Goal: Task Accomplishment & Management: Use online tool/utility

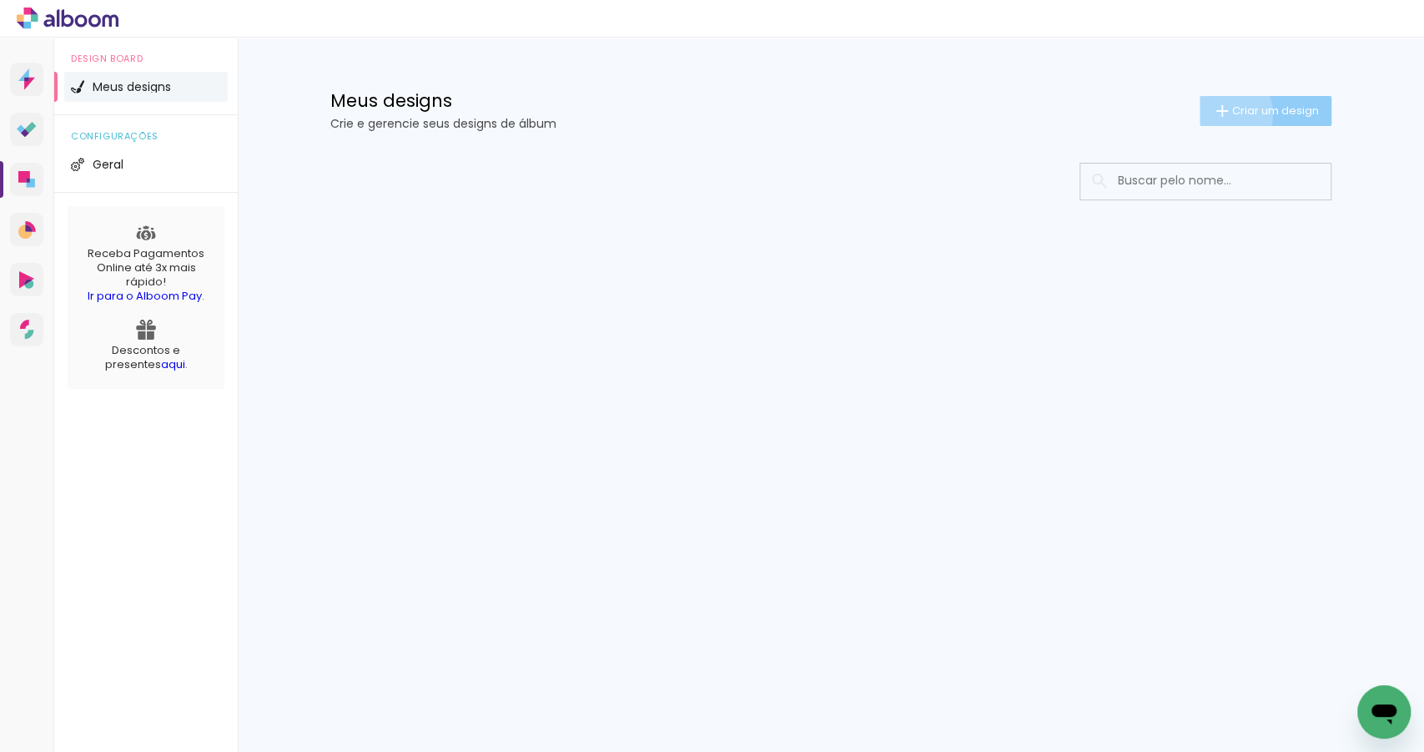
click at [1224, 113] on iron-icon at bounding box center [1222, 111] width 20 height 20
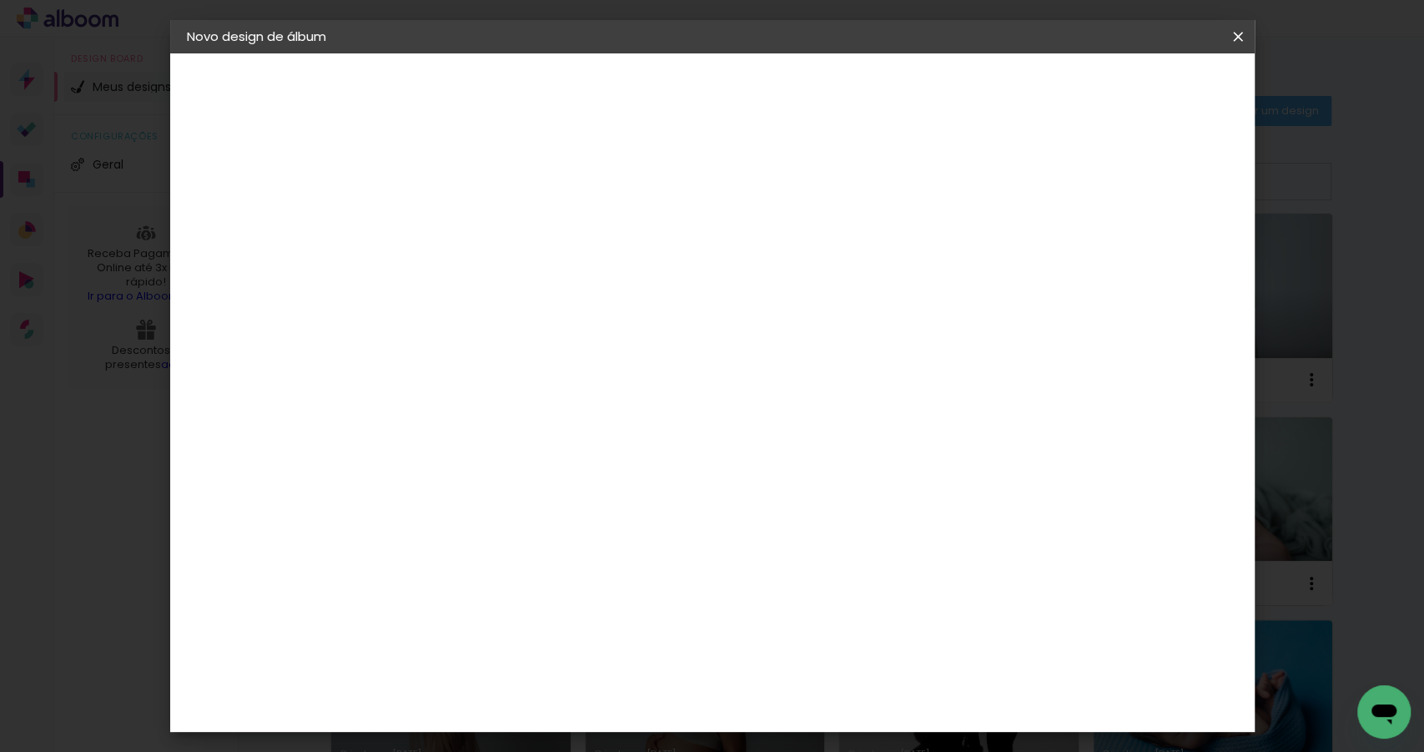
click at [460, 232] on input at bounding box center [460, 224] width 0 height 26
type input "[PERSON_NAME] - Primeiros dias"
type paper-input "[PERSON_NAME] - Primeiros dias"
click at [0, 0] on slot "Avançar" at bounding box center [0, 0] width 0 height 0
click at [0, 0] on slot "Tamanho Livre" at bounding box center [0, 0] width 0 height 0
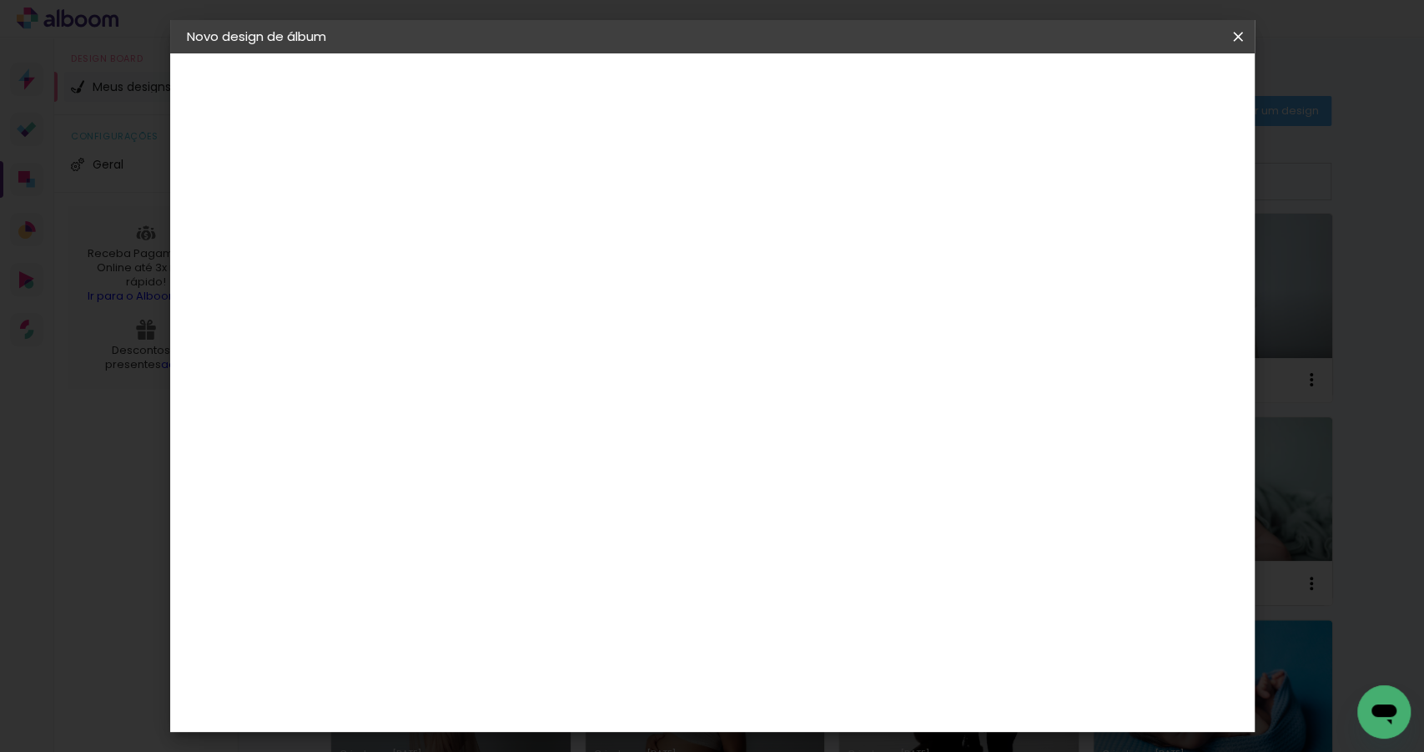
click at [772, 89] on paper-button "Avançar" at bounding box center [731, 88] width 82 height 28
click at [416, 471] on input "30" at bounding box center [406, 475] width 43 height 25
type input "20"
type paper-input "20"
click at [818, 595] on input "60" at bounding box center [806, 588] width 43 height 25
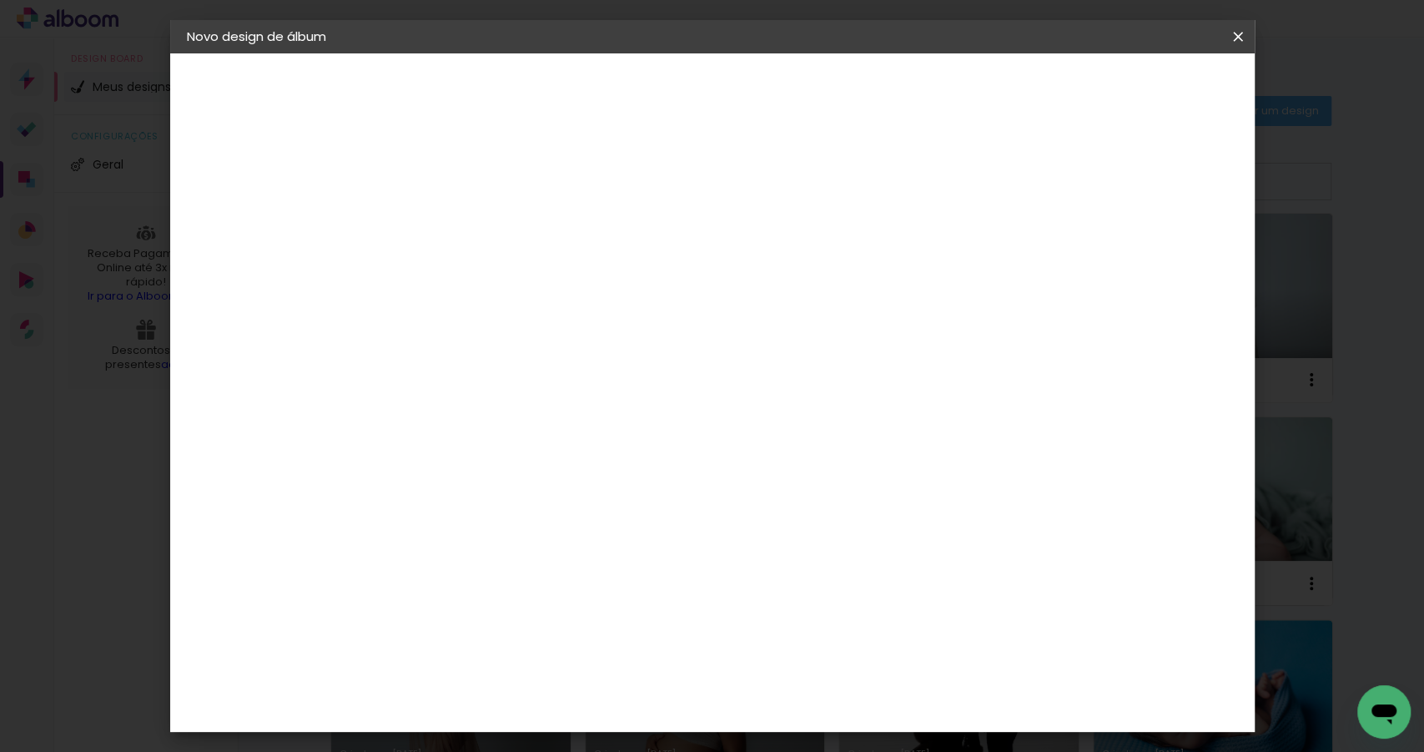
click at [818, 590] on input "60" at bounding box center [806, 588] width 43 height 25
drag, startPoint x: 816, startPoint y: 586, endPoint x: 798, endPoint y: 586, distance: 18.4
click at [798, 586] on input "60" at bounding box center [806, 588] width 43 height 25
type input "50"
type paper-input "50"
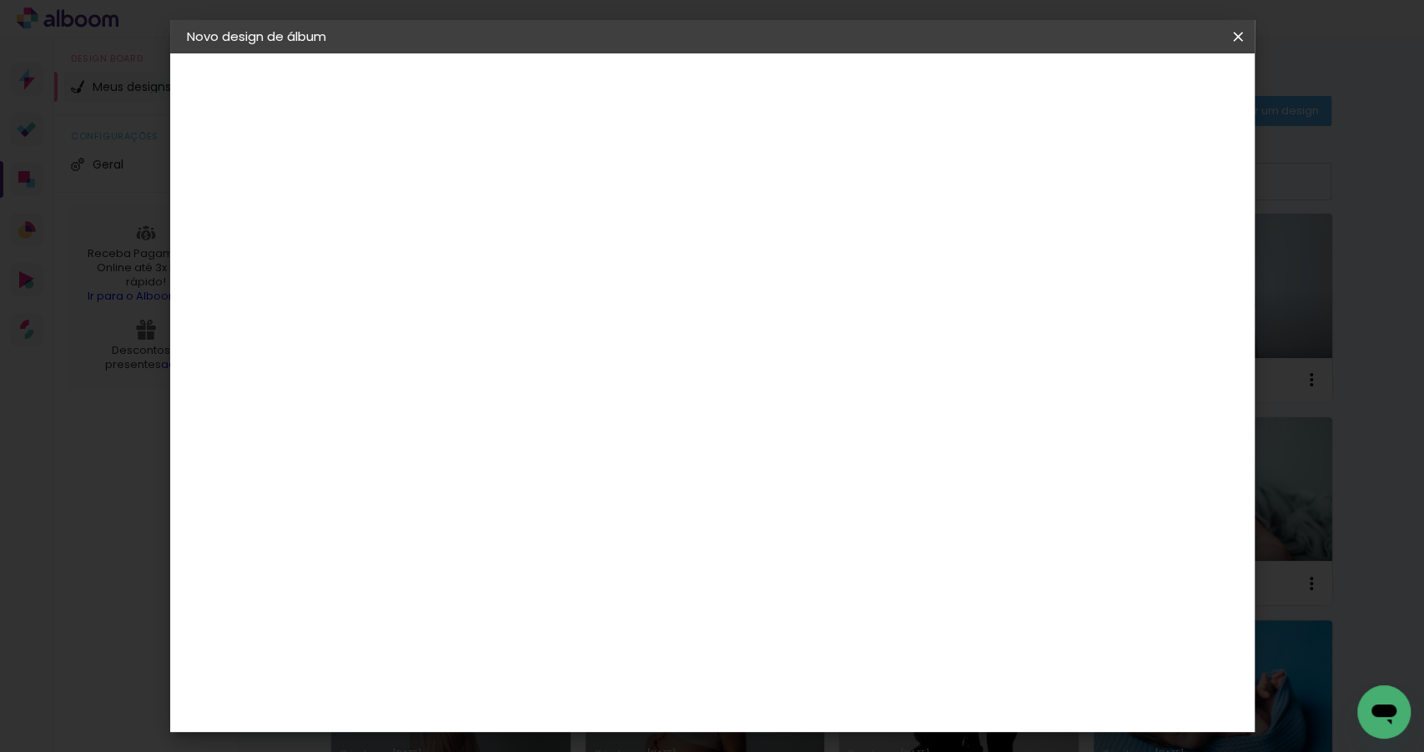
click at [1138, 93] on span "Iniciar design" at bounding box center [1100, 89] width 76 height 12
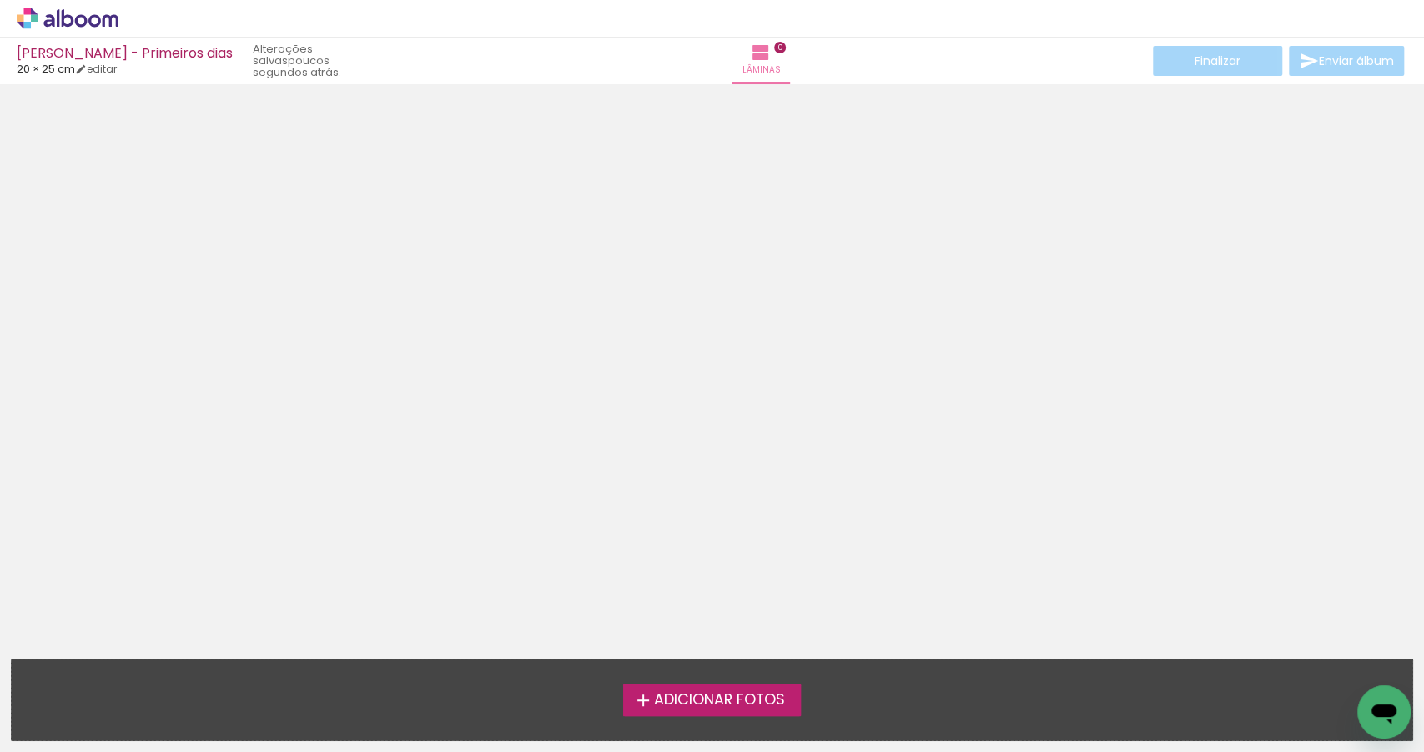
click at [775, 711] on label "Adicionar Fotos" at bounding box center [712, 699] width 178 height 32
click at [0, 0] on input "file" at bounding box center [0, 0] width 0 height 0
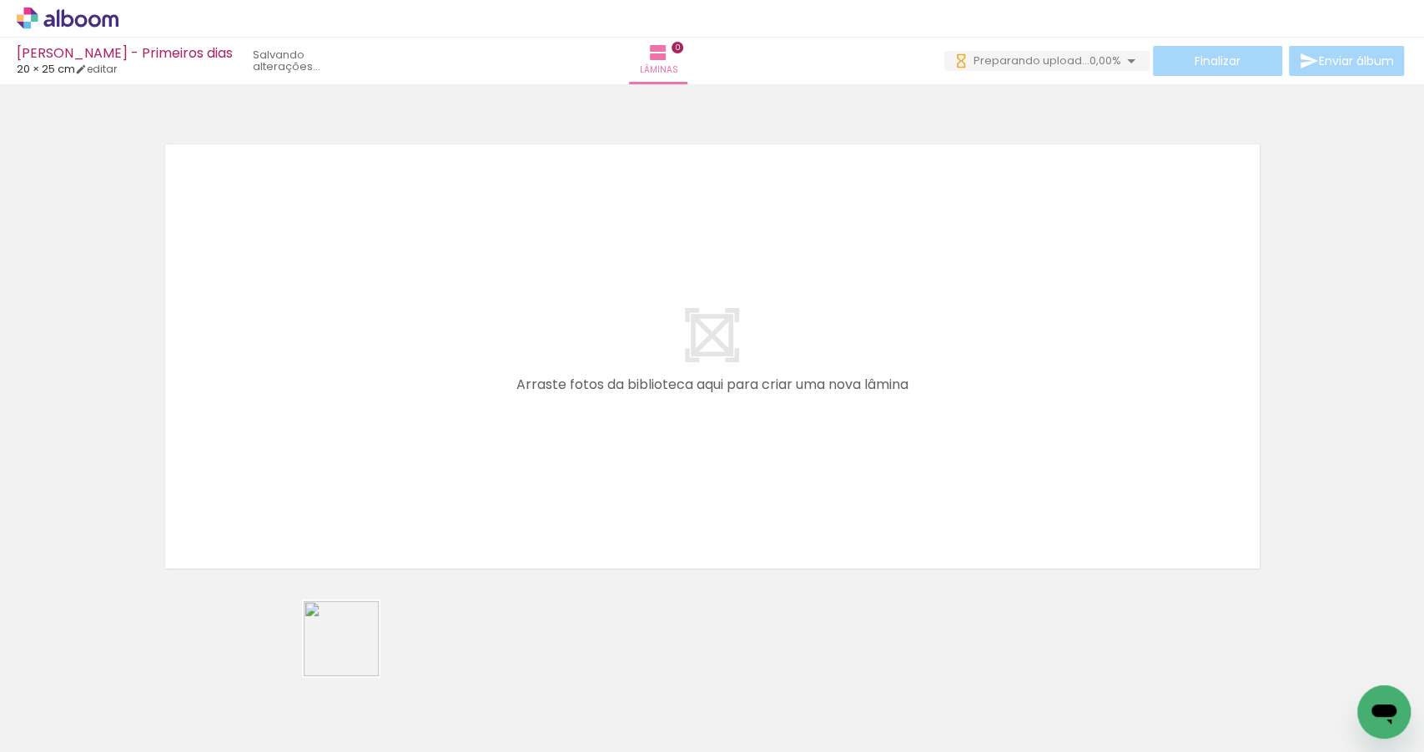
drag, startPoint x: 354, startPoint y: 651, endPoint x: 417, endPoint y: 643, distance: 63.8
click at [329, 478] on quentale-workspace at bounding box center [712, 376] width 1424 height 752
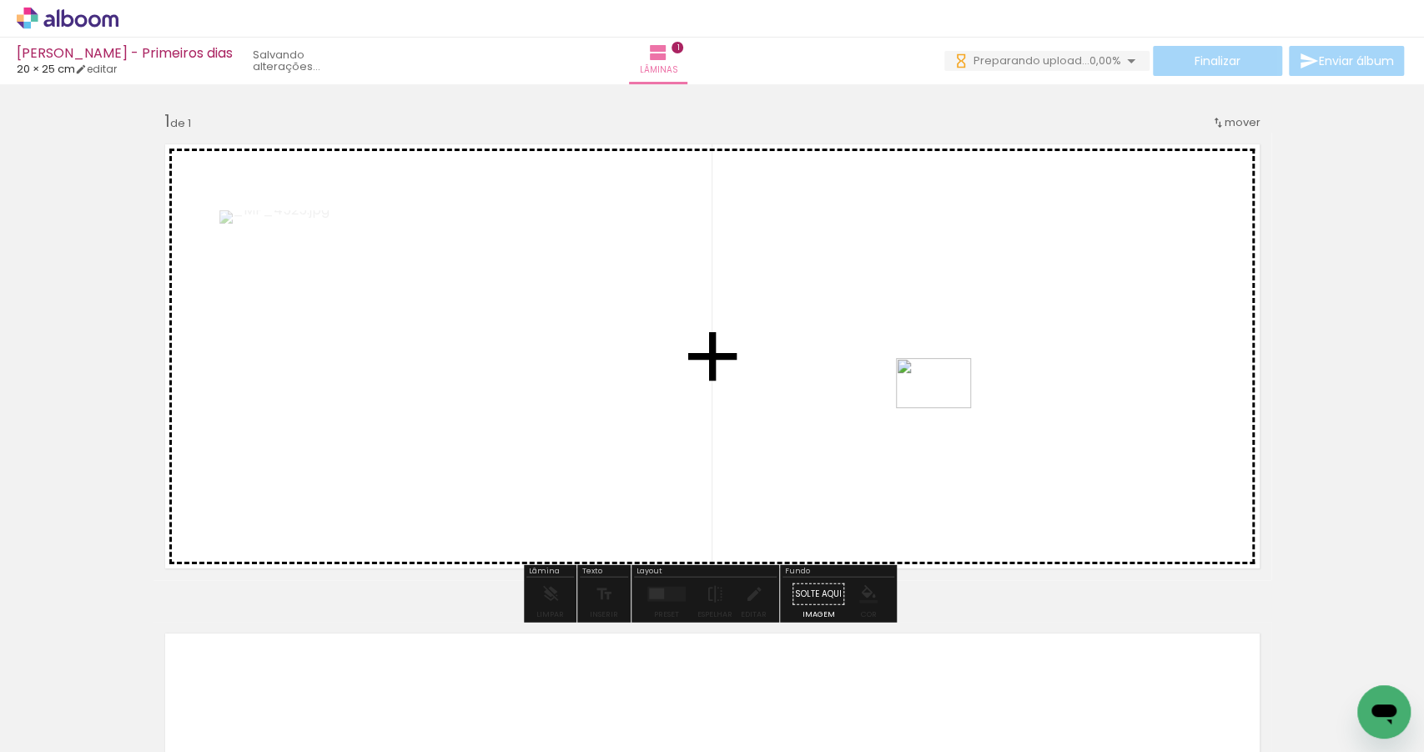
drag, startPoint x: 463, startPoint y: 707, endPoint x: 947, endPoint y: 406, distance: 569.9
click at [947, 406] on quentale-workspace at bounding box center [712, 376] width 1424 height 752
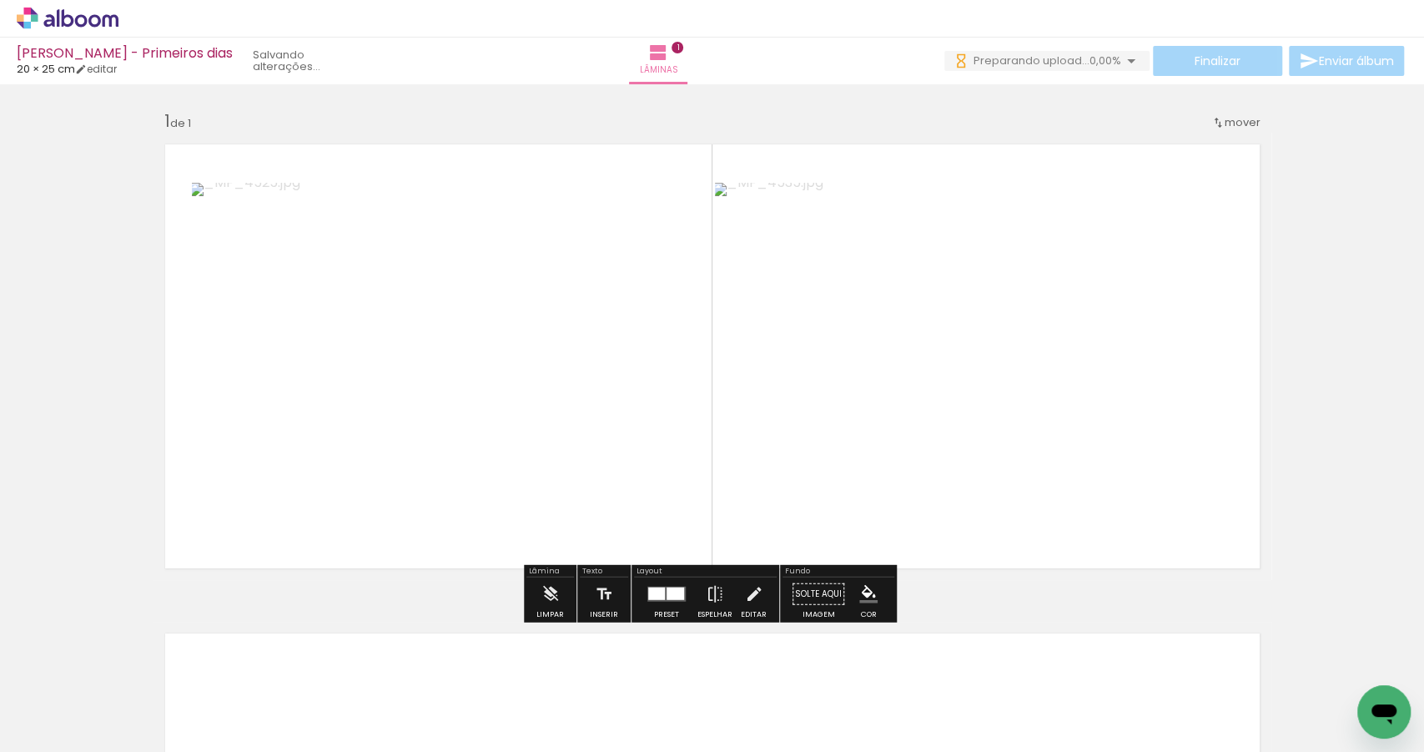
click at [654, 587] on div at bounding box center [656, 593] width 17 height 13
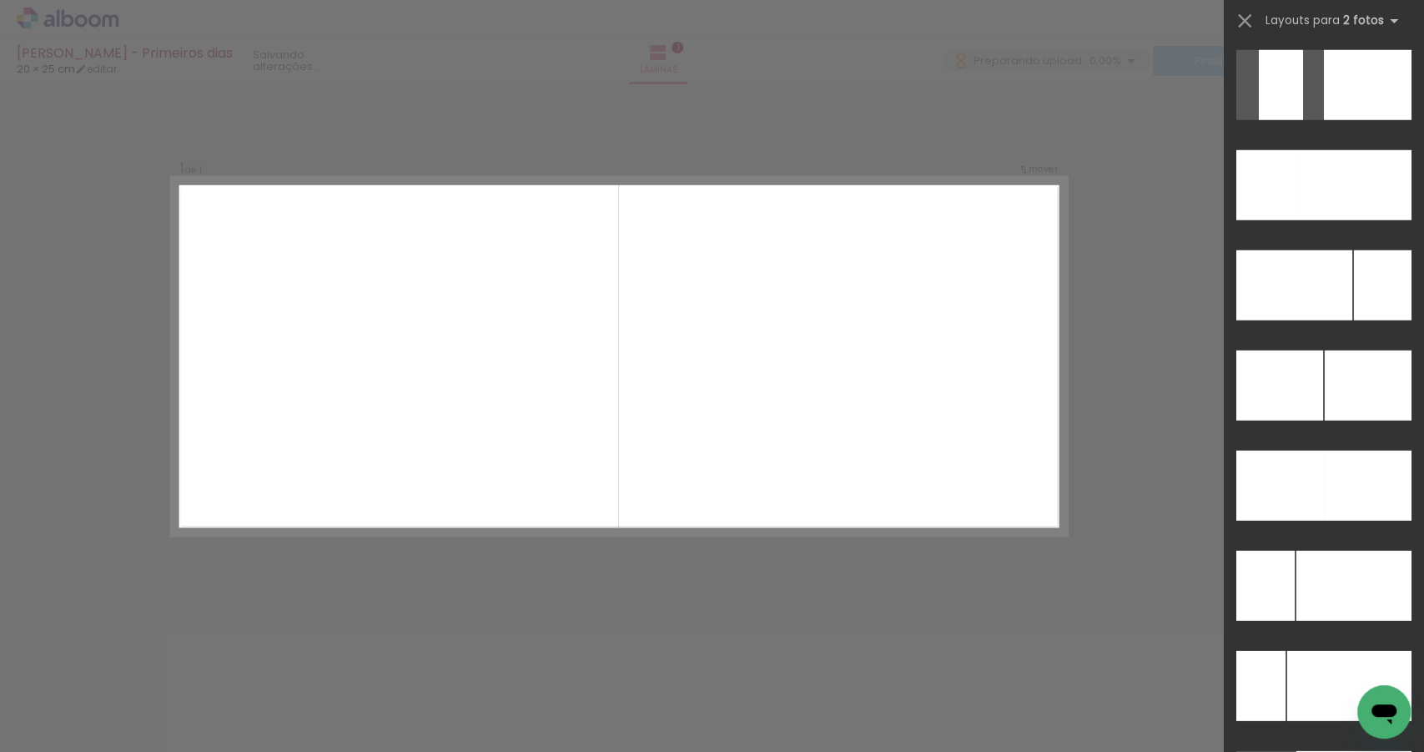
scroll to position [7135, 0]
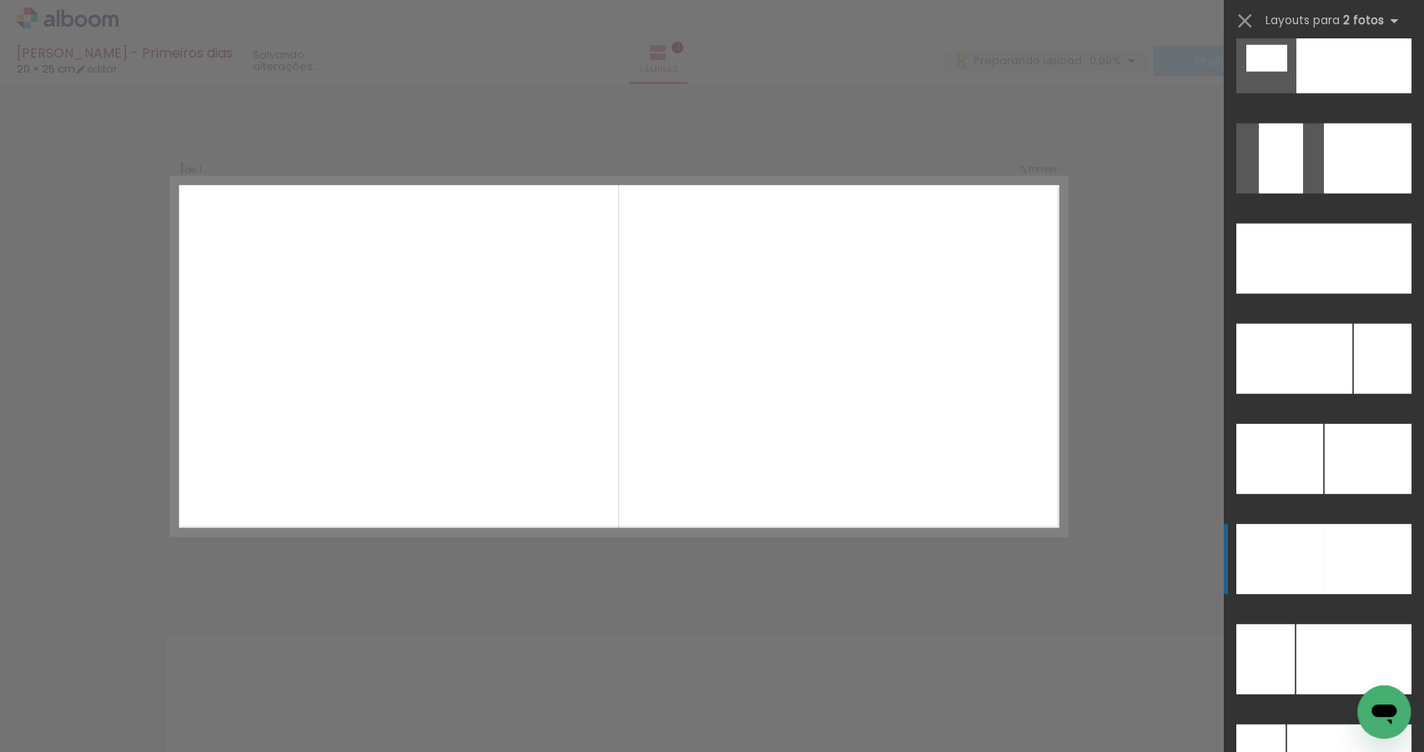
click at [1351, 294] on div at bounding box center [1353, 259] width 117 height 70
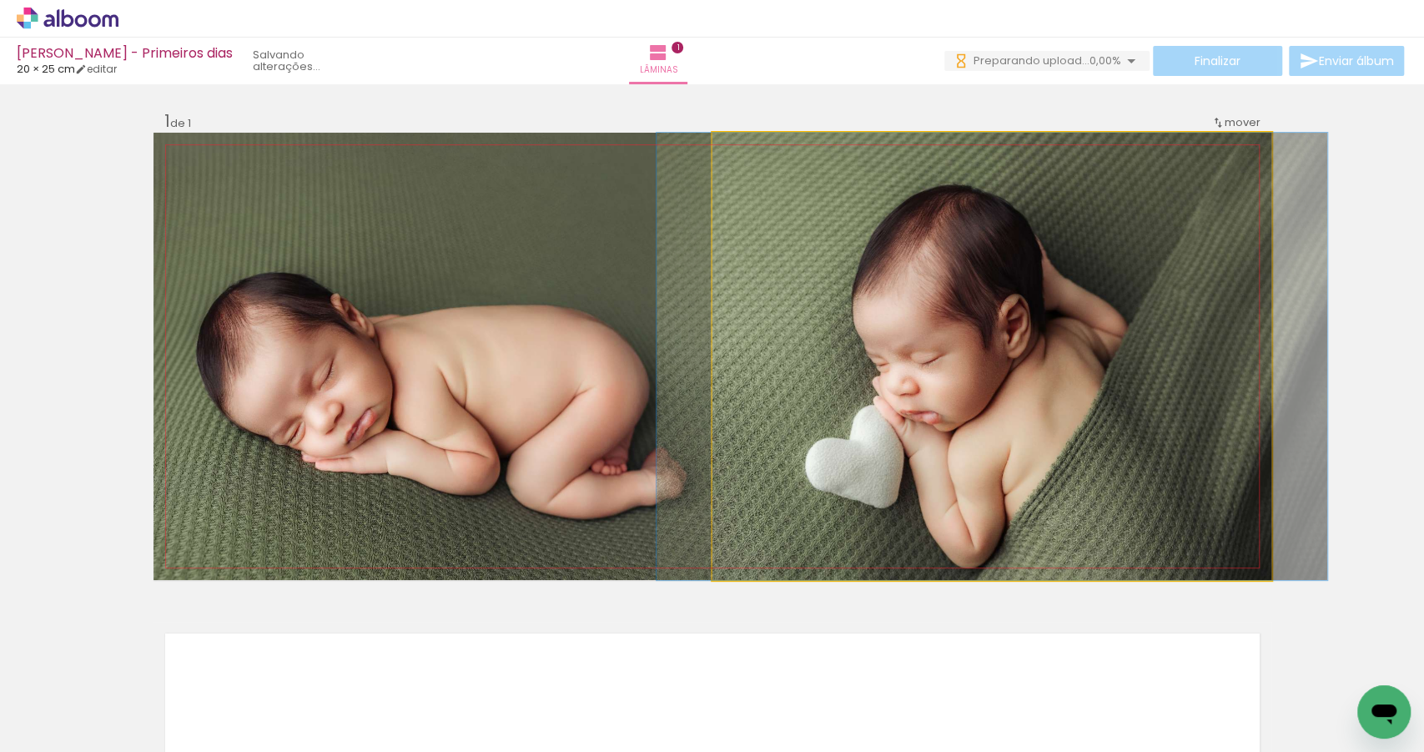
click at [898, 396] on quentale-photo at bounding box center [991, 356] width 559 height 447
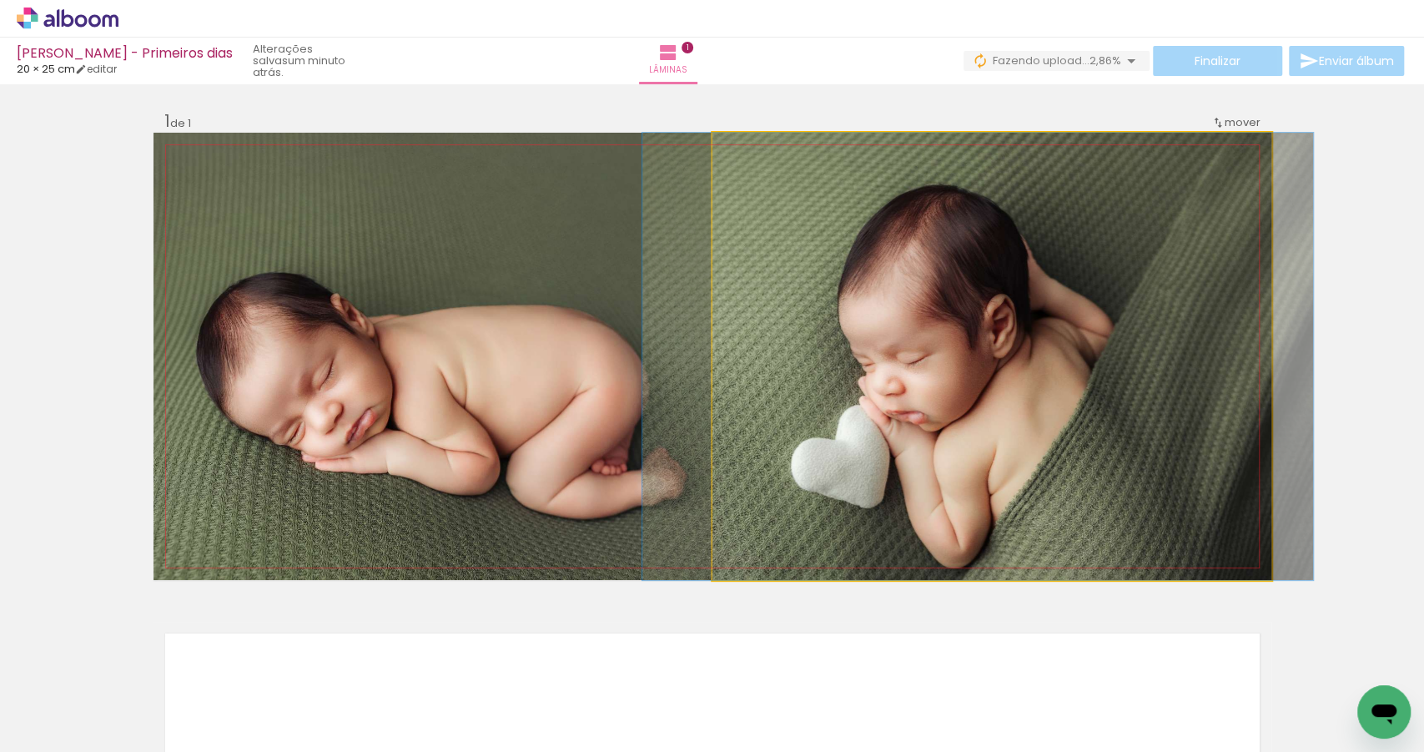
drag, startPoint x: 992, startPoint y: 388, endPoint x: 978, endPoint y: 389, distance: 14.2
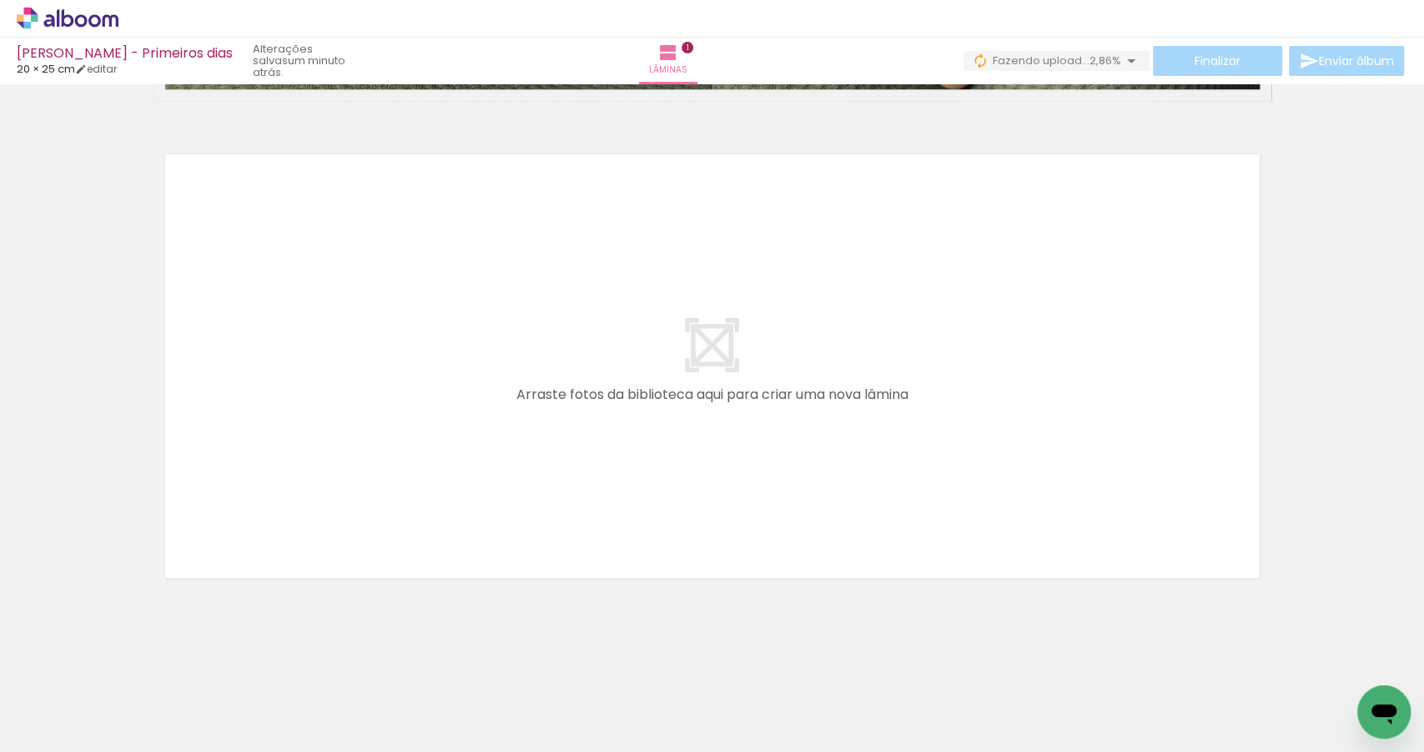
scroll to position [0, 0]
drag, startPoint x: 186, startPoint y: 705, endPoint x: 331, endPoint y: 470, distance: 276.4
click at [331, 470] on quentale-workspace at bounding box center [712, 376] width 1424 height 752
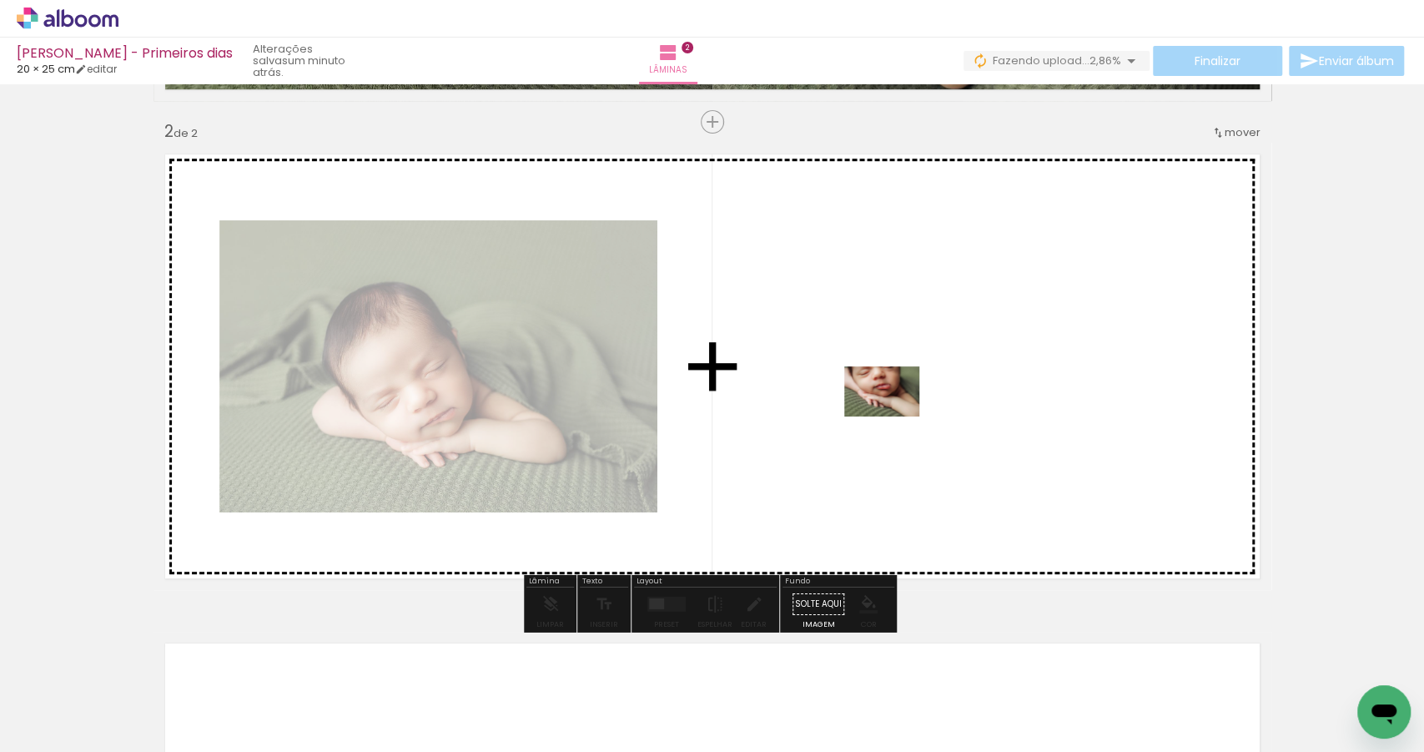
drag, startPoint x: 272, startPoint y: 700, endPoint x: 894, endPoint y: 416, distance: 683.9
click at [894, 416] on quentale-workspace at bounding box center [712, 376] width 1424 height 752
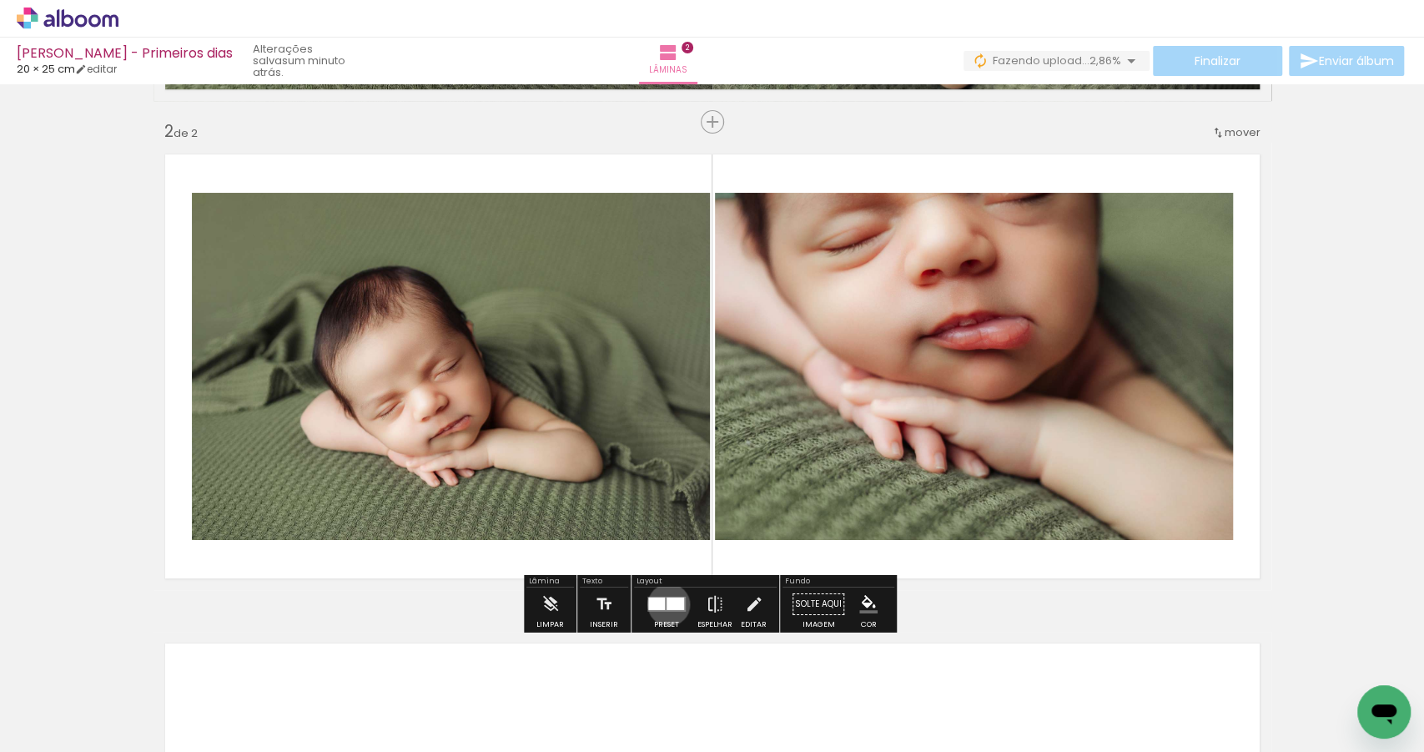
click at [667, 603] on div at bounding box center [676, 603] width 18 height 13
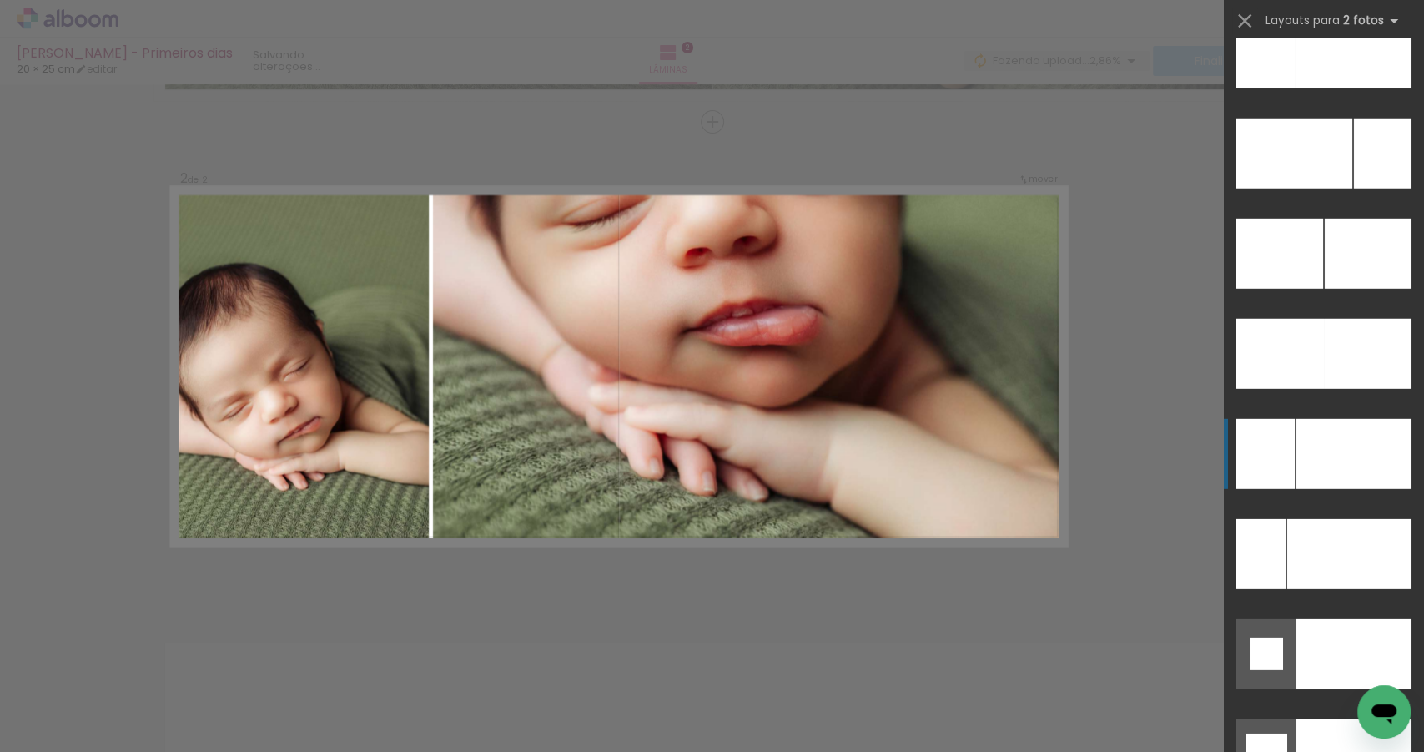
scroll to position [7338, 0]
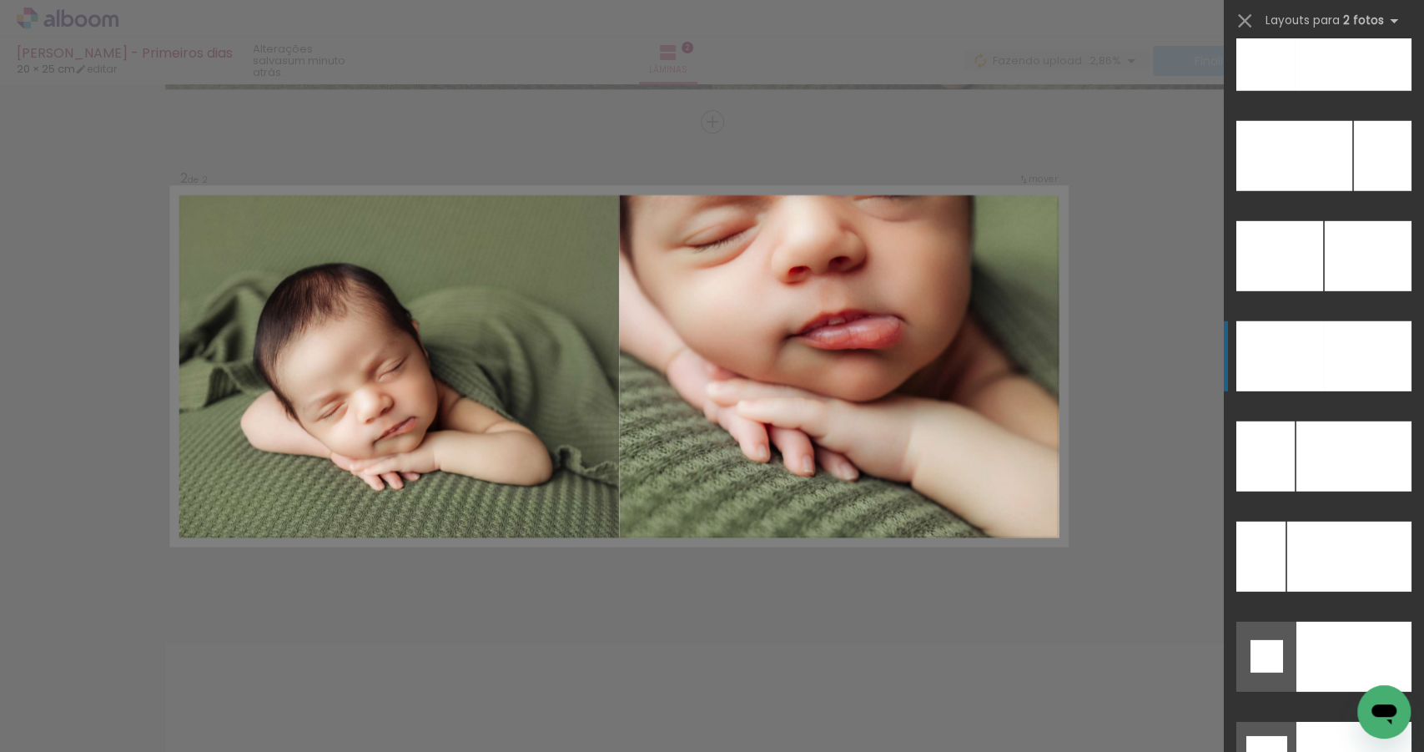
click at [1352, 91] on div at bounding box center [1353, 56] width 117 height 70
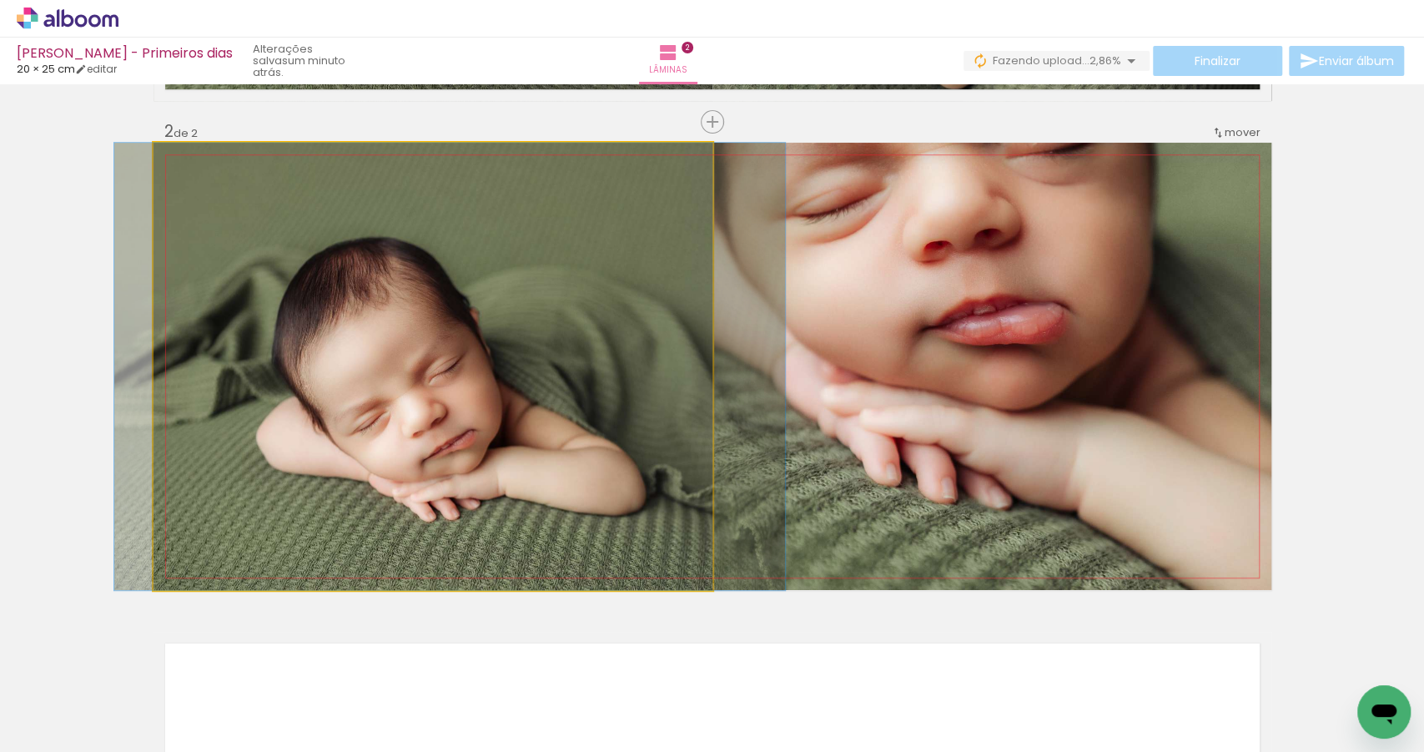
drag, startPoint x: 565, startPoint y: 427, endPoint x: 580, endPoint y: 426, distance: 15.0
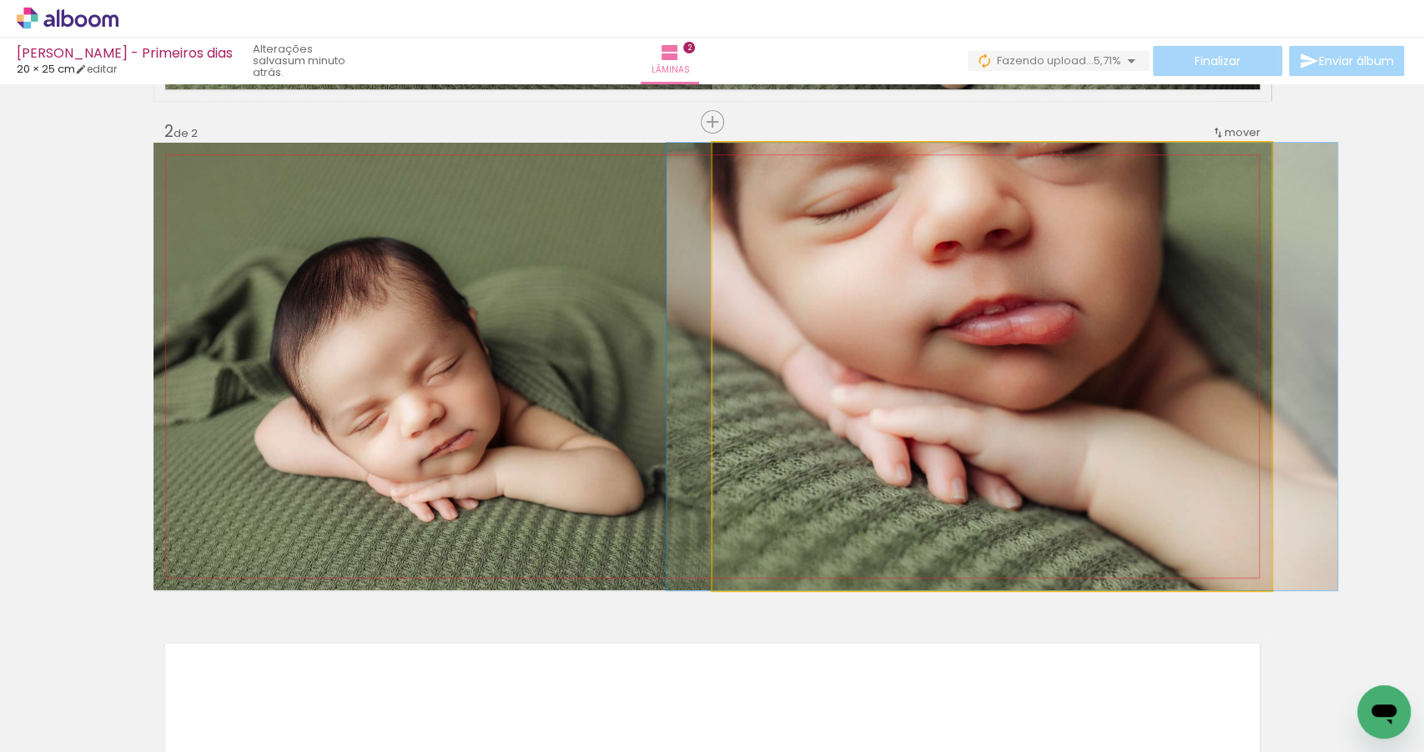
drag, startPoint x: 1049, startPoint y: 292, endPoint x: 1059, endPoint y: 310, distance: 20.2
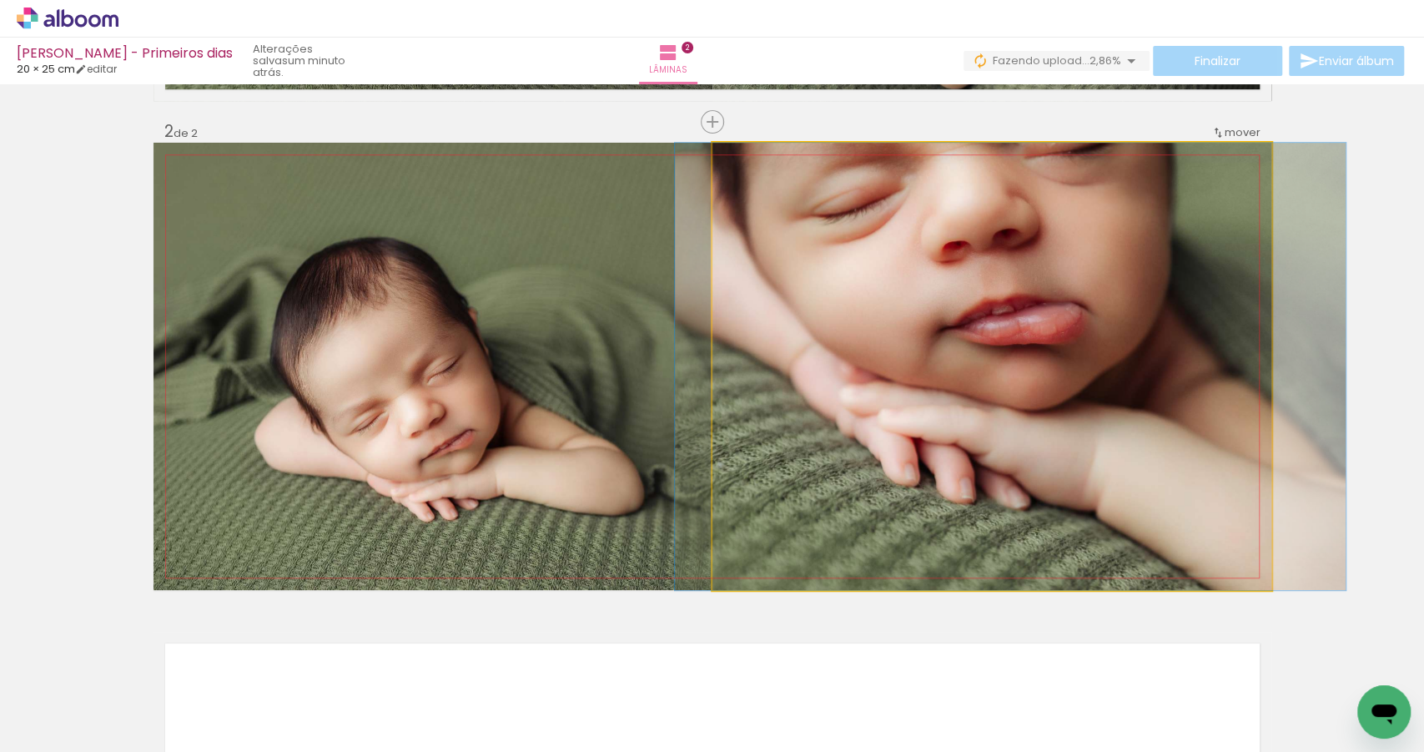
drag, startPoint x: 1014, startPoint y: 301, endPoint x: 1036, endPoint y: 301, distance: 21.7
click at [1033, 304] on quentale-photo at bounding box center [991, 366] width 559 height 447
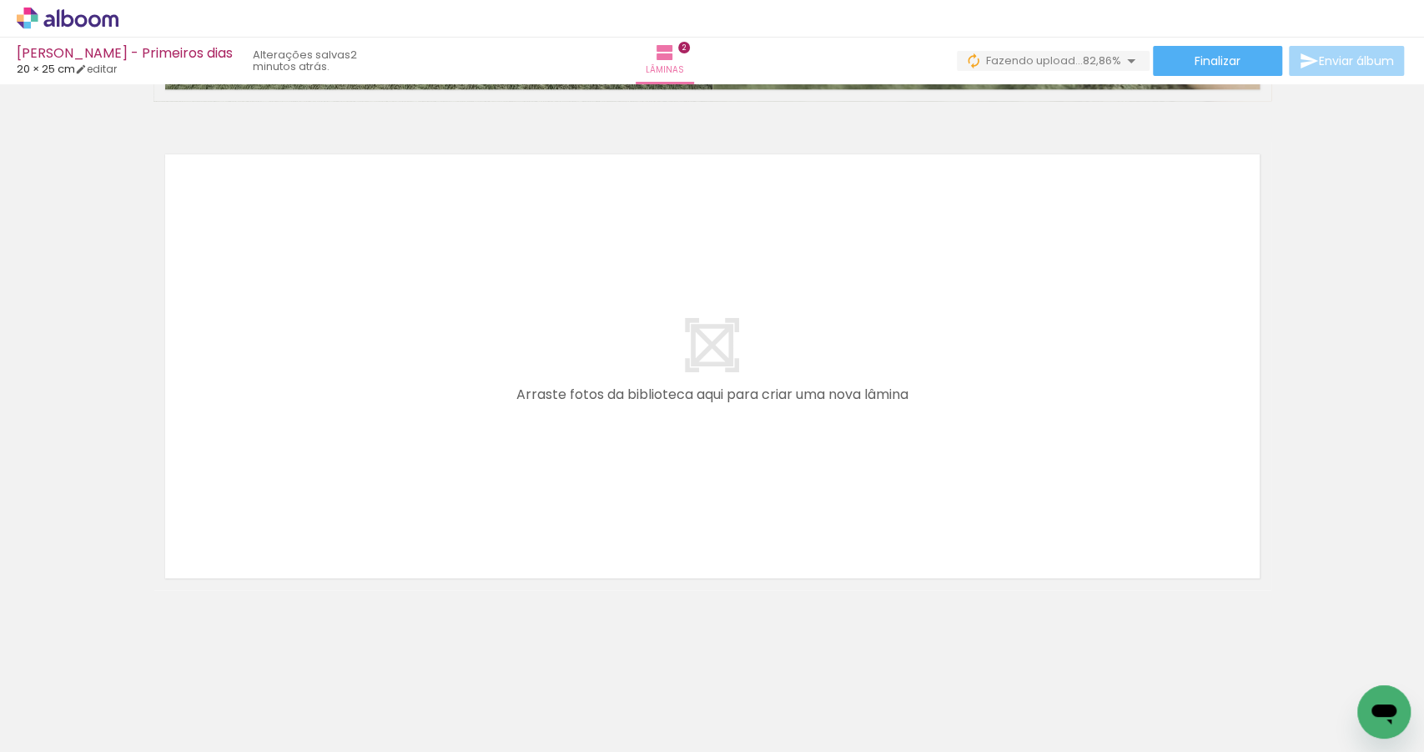
scroll to position [0, 106]
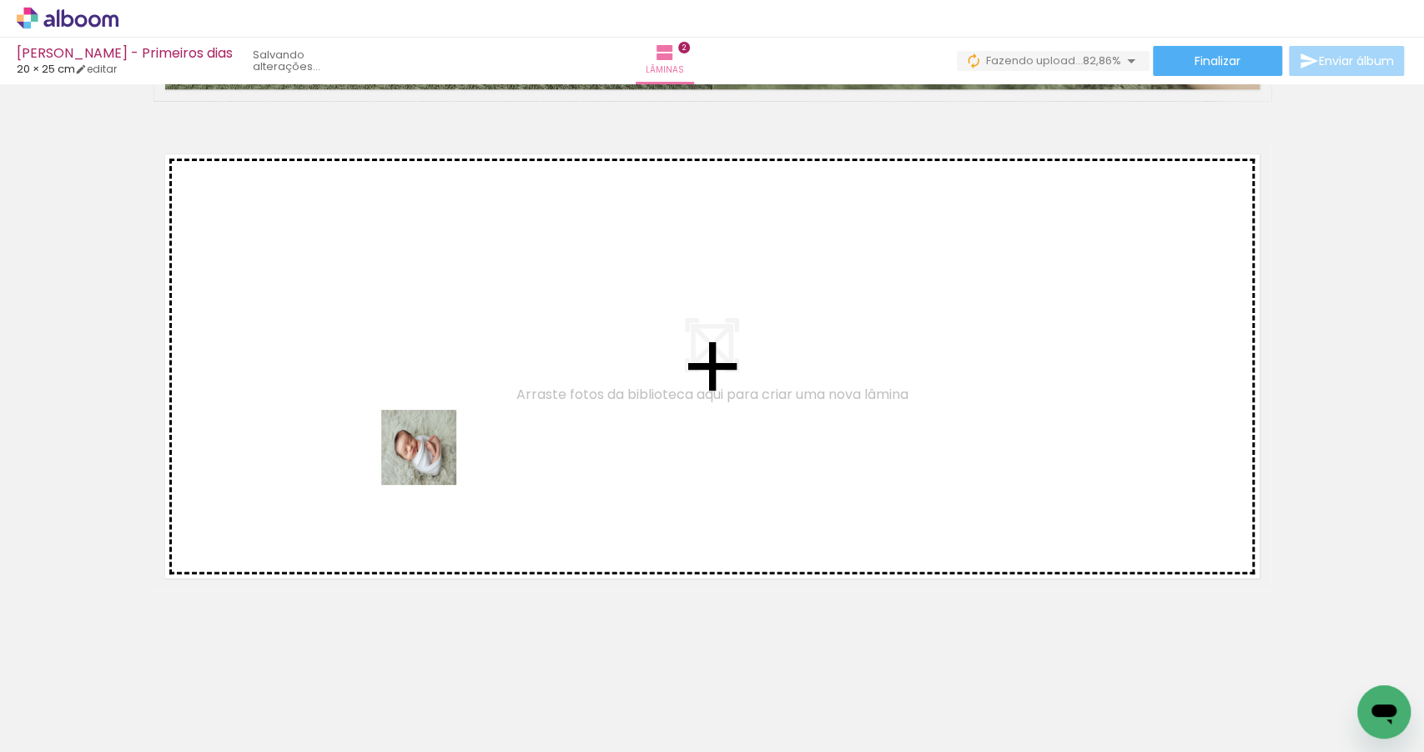
drag, startPoint x: 441, startPoint y: 697, endPoint x: 430, endPoint y: 455, distance: 242.2
click at [430, 455] on quentale-workspace at bounding box center [712, 376] width 1424 height 752
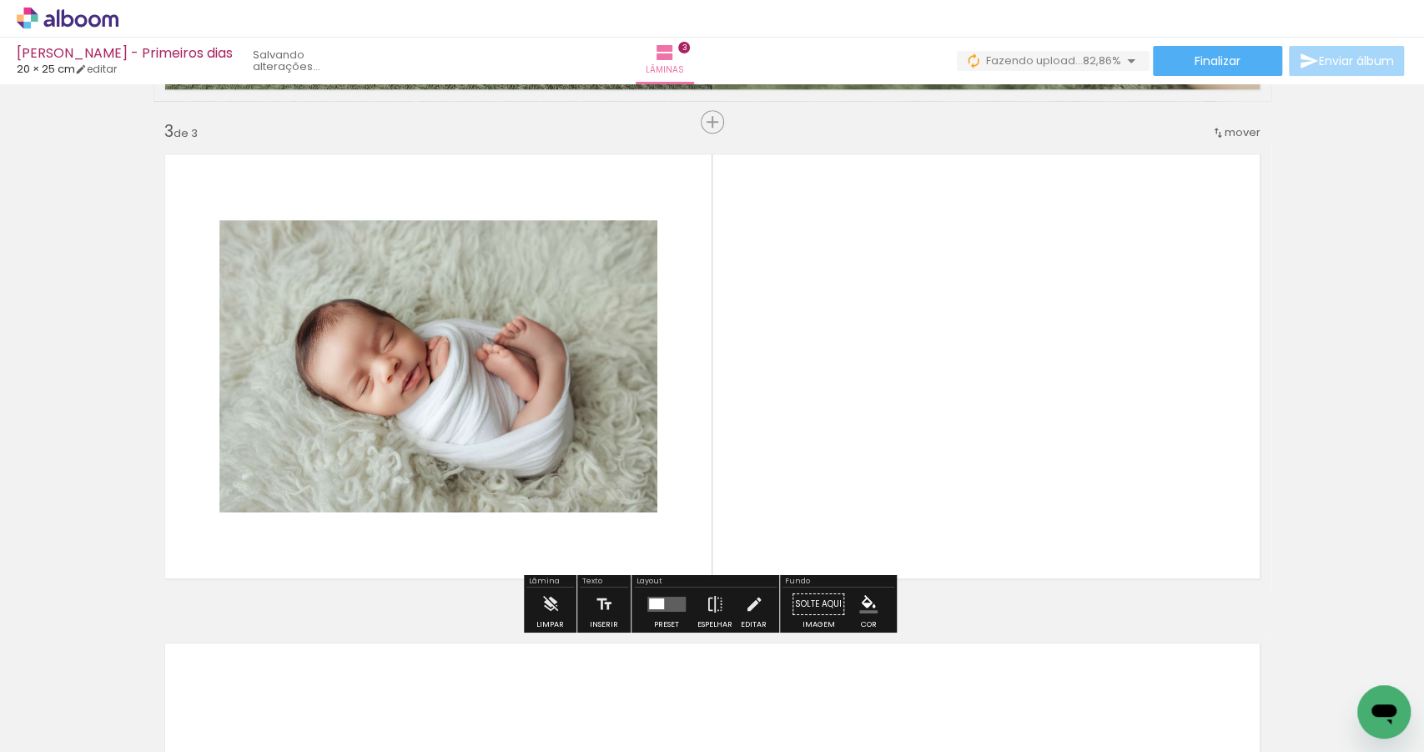
scroll to position [968, 0]
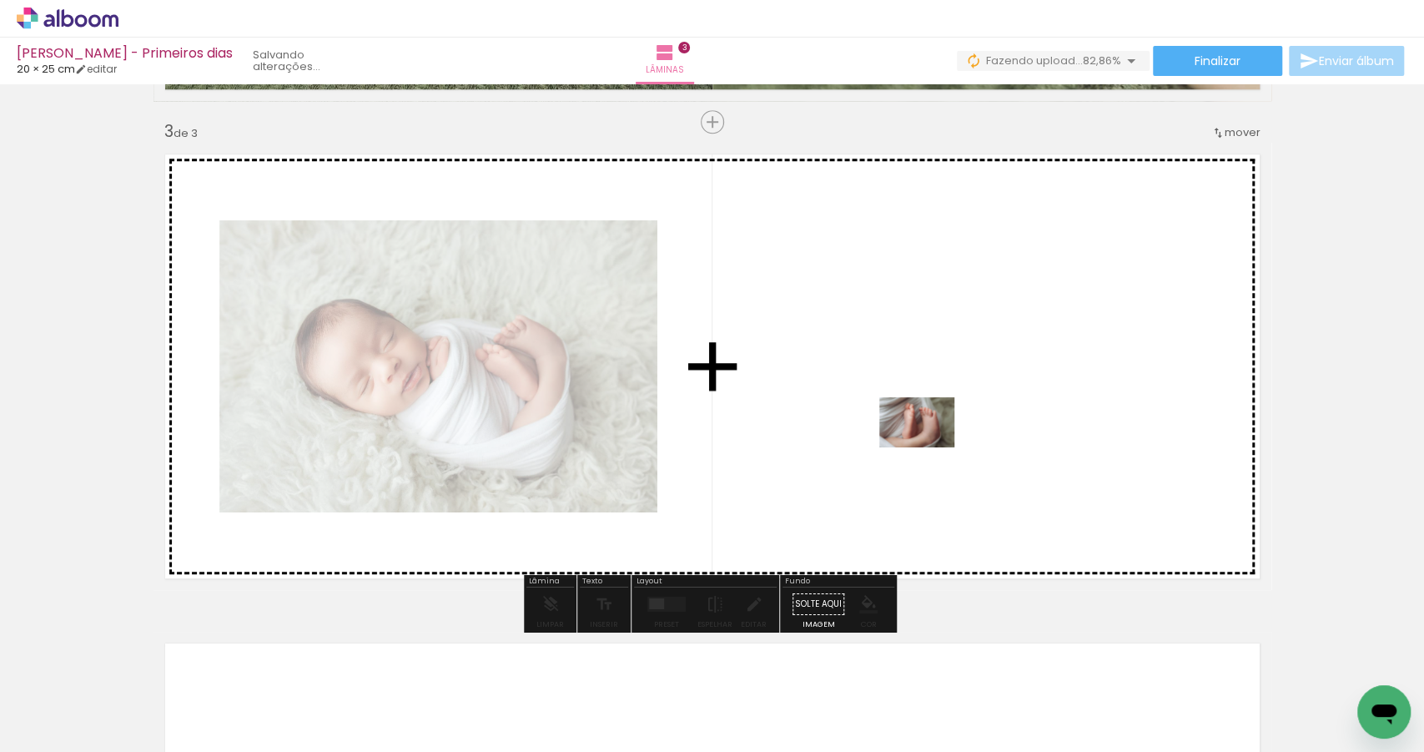
drag, startPoint x: 544, startPoint y: 690, endPoint x: 934, endPoint y: 442, distance: 462.4
click at [934, 442] on quentale-workspace at bounding box center [712, 376] width 1424 height 752
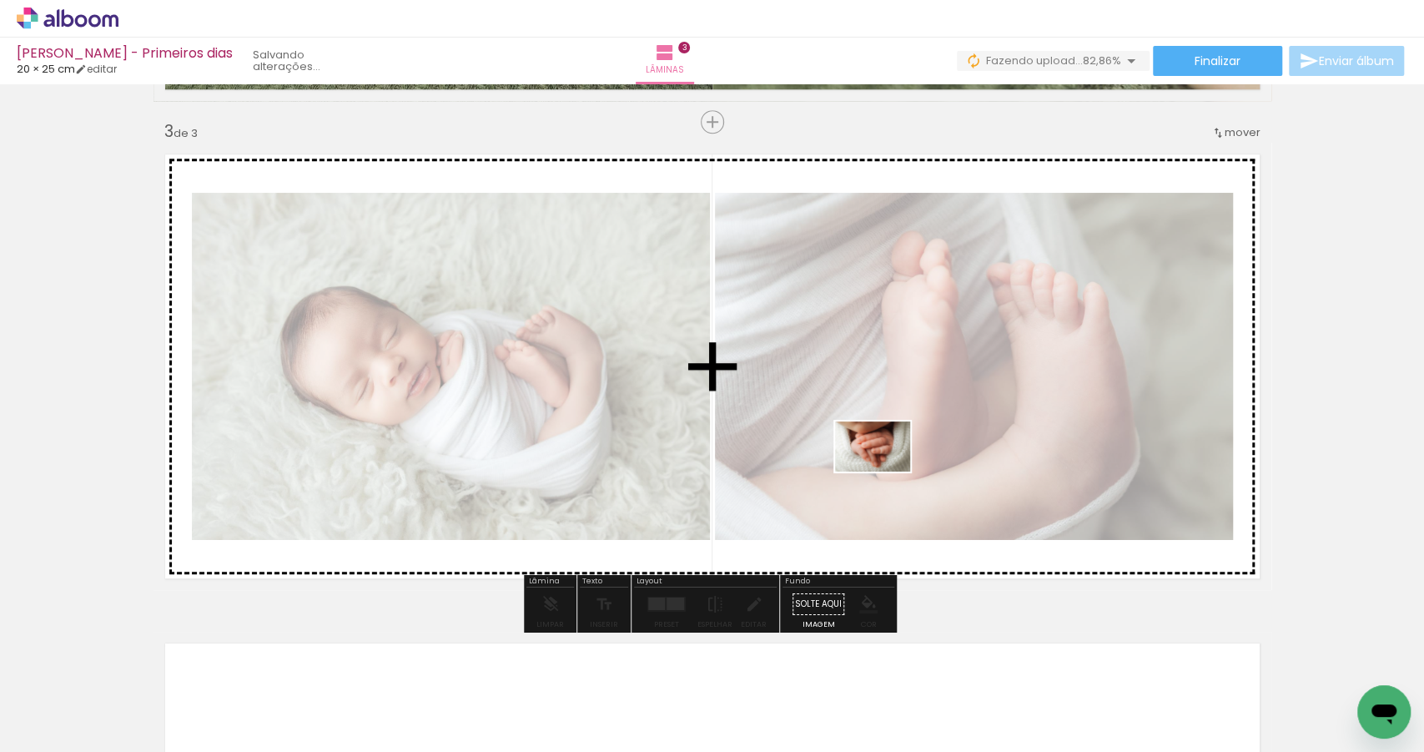
drag, startPoint x: 814, startPoint y: 694, endPoint x: 885, endPoint y: 471, distance: 233.8
click at [885, 471] on quentale-workspace at bounding box center [712, 376] width 1424 height 752
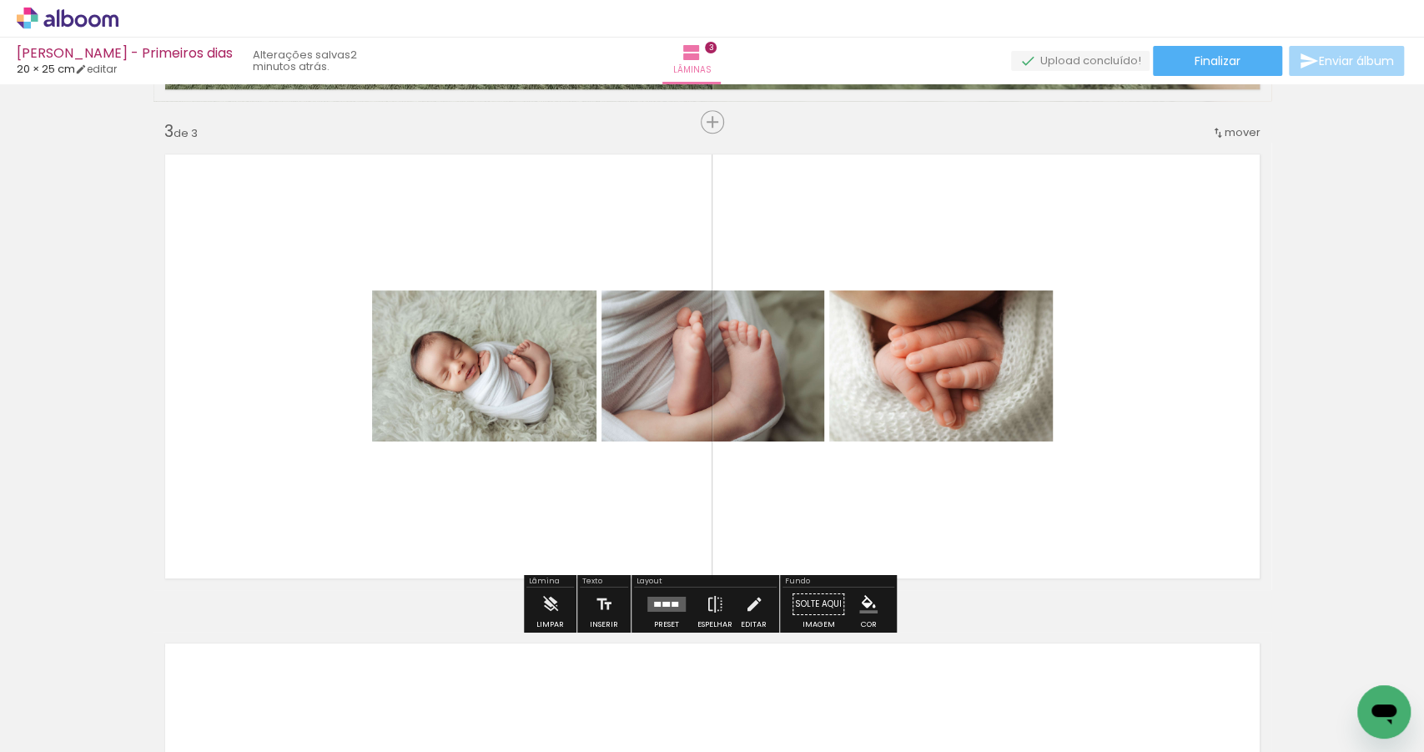
click at [676, 607] on quentale-layouter at bounding box center [666, 603] width 38 height 15
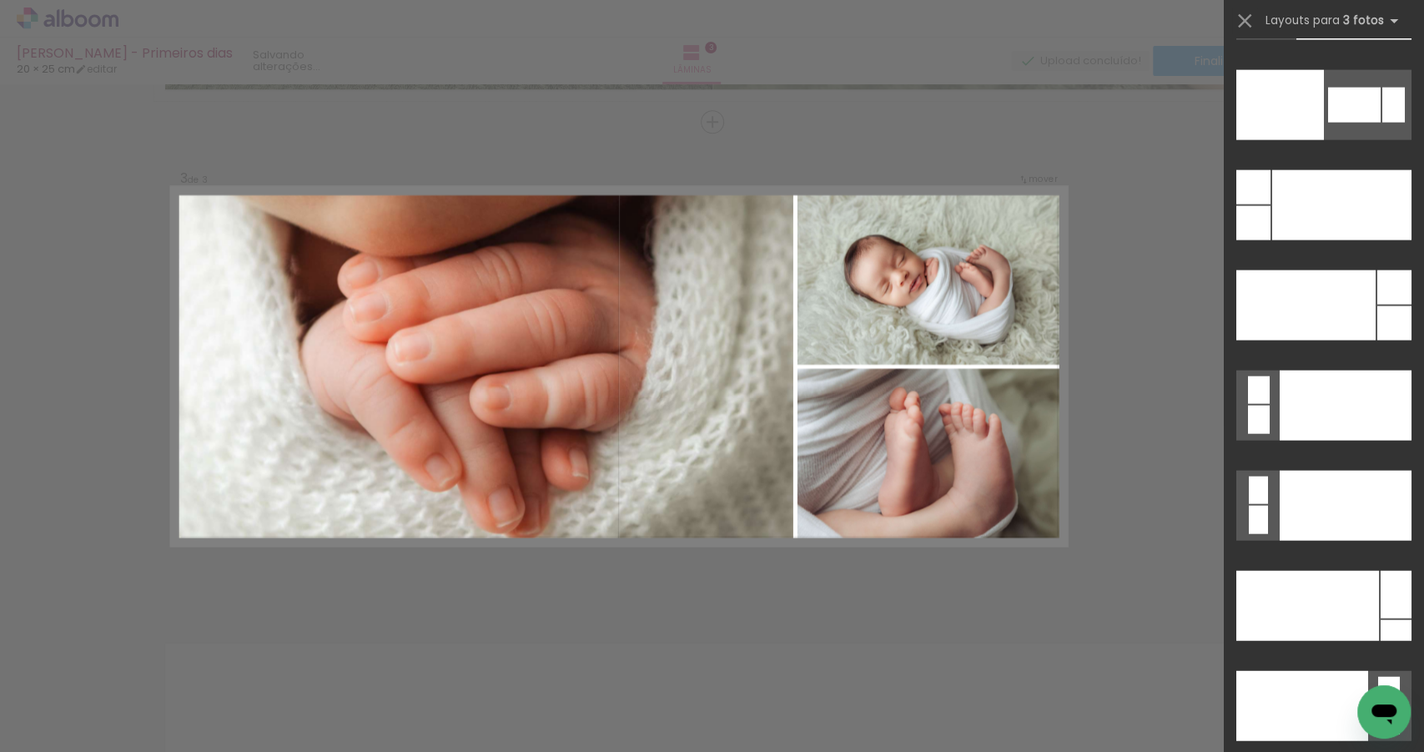
scroll to position [19478, 0]
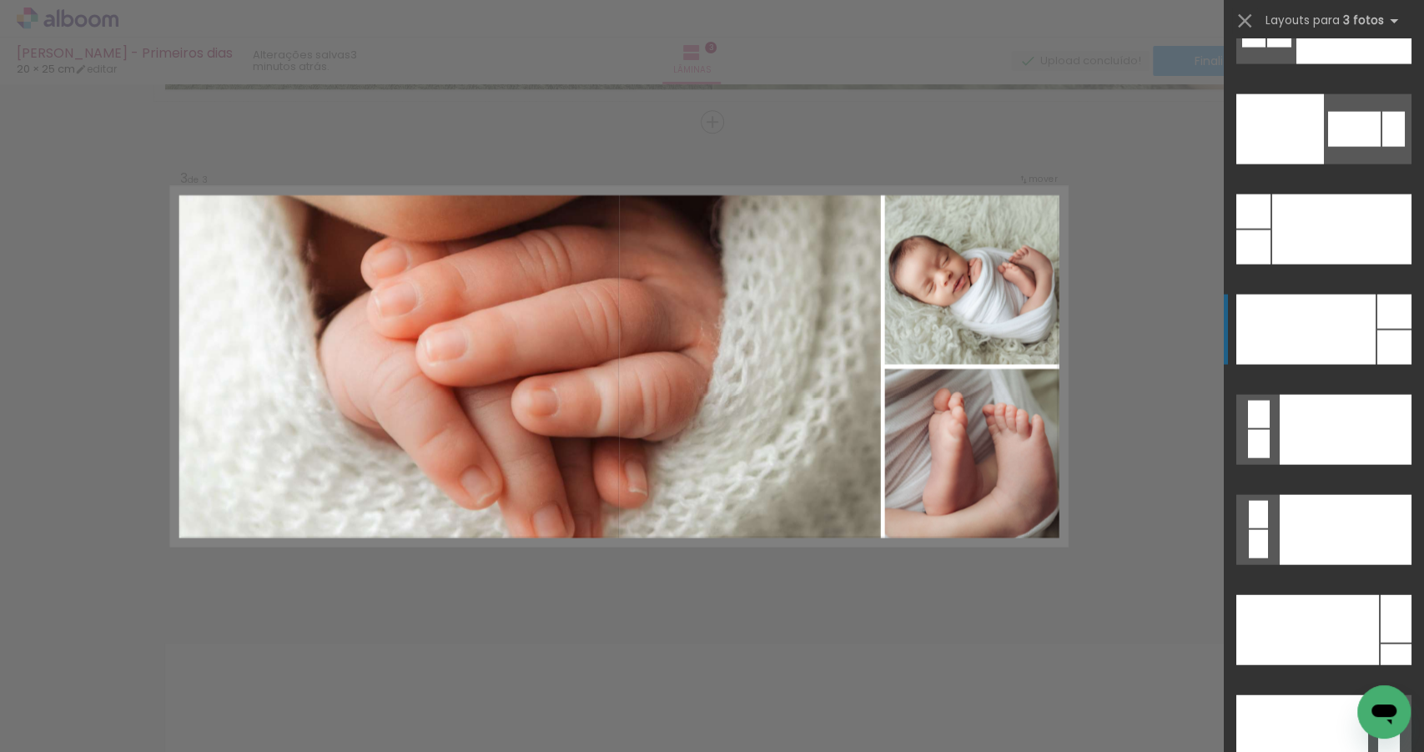
click at [1301, 595] on div at bounding box center [1307, 630] width 143 height 70
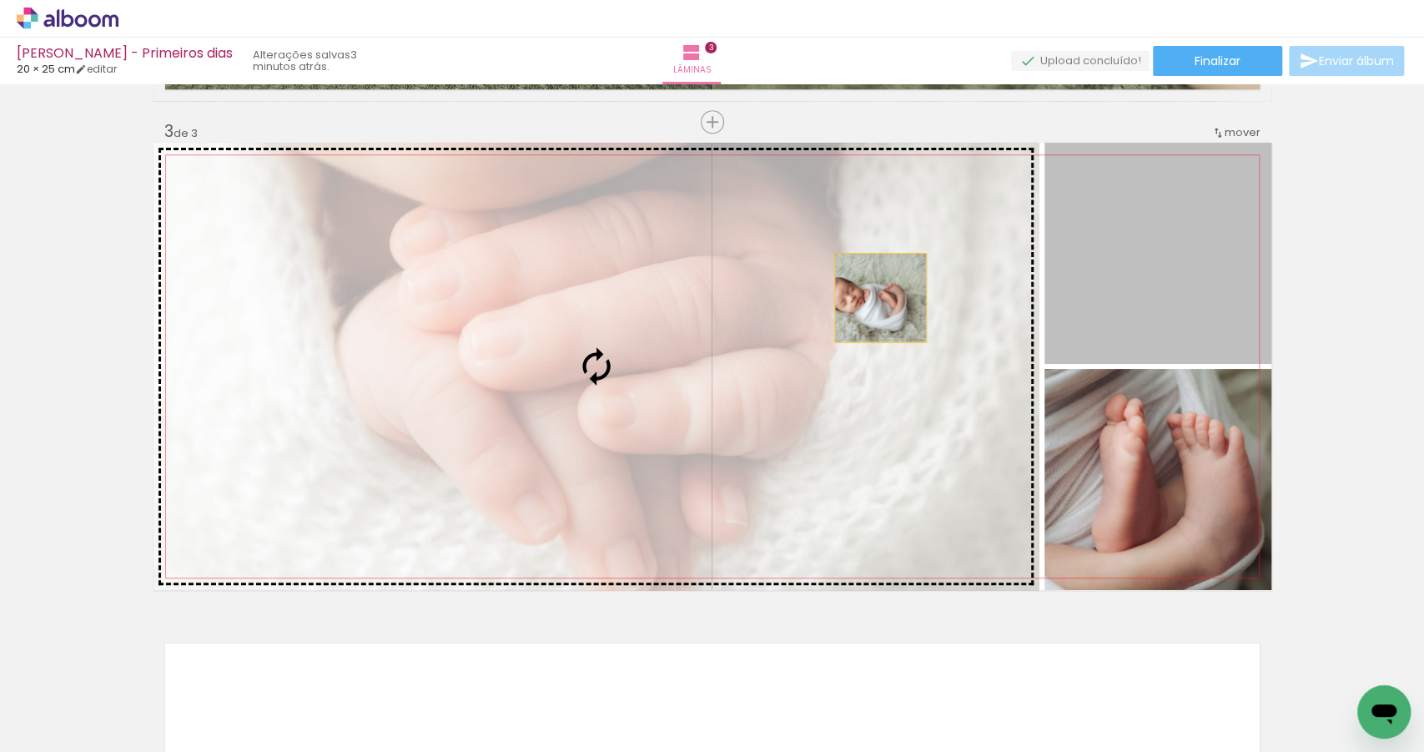
drag, startPoint x: 1082, startPoint y: 291, endPoint x: 721, endPoint y: 319, distance: 362.3
click at [0, 0] on slot at bounding box center [0, 0] width 0 height 0
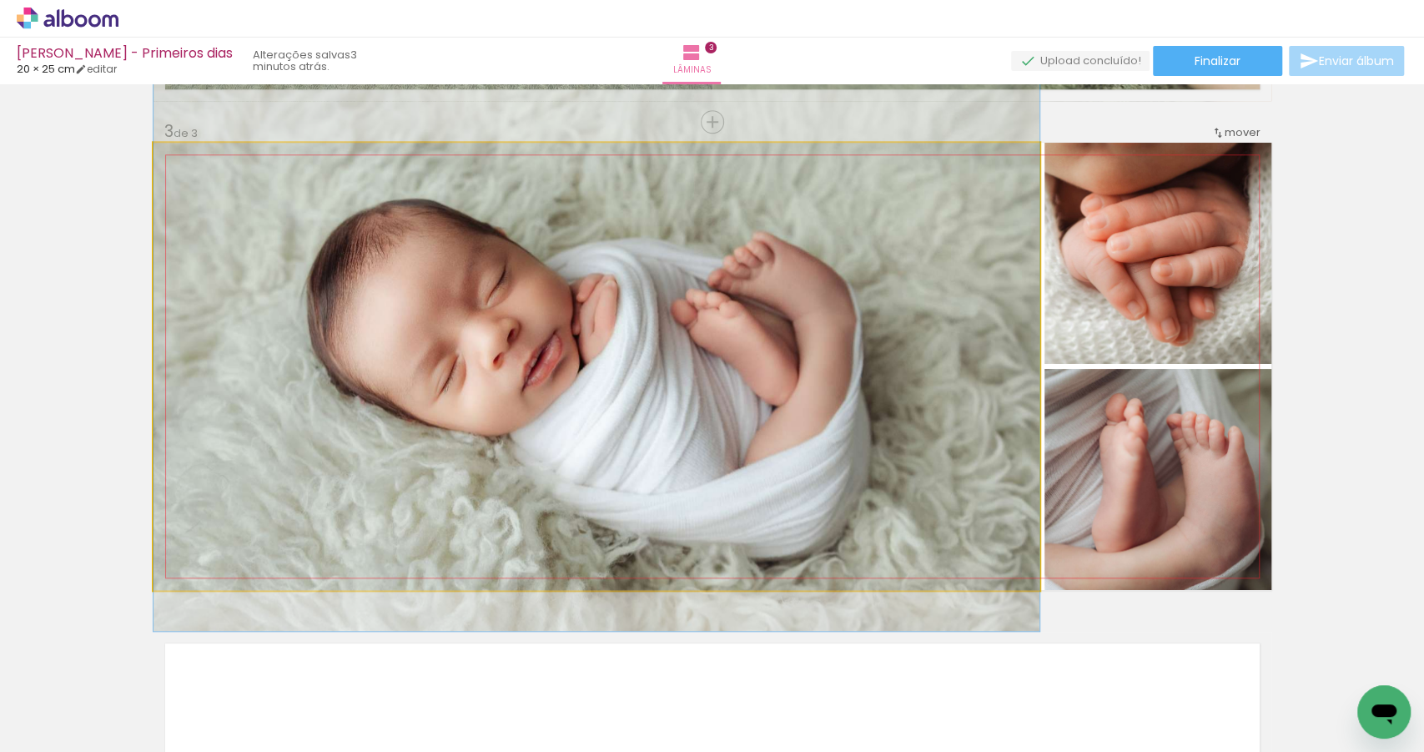
drag, startPoint x: 742, startPoint y: 399, endPoint x: 742, endPoint y: 370, distance: 28.4
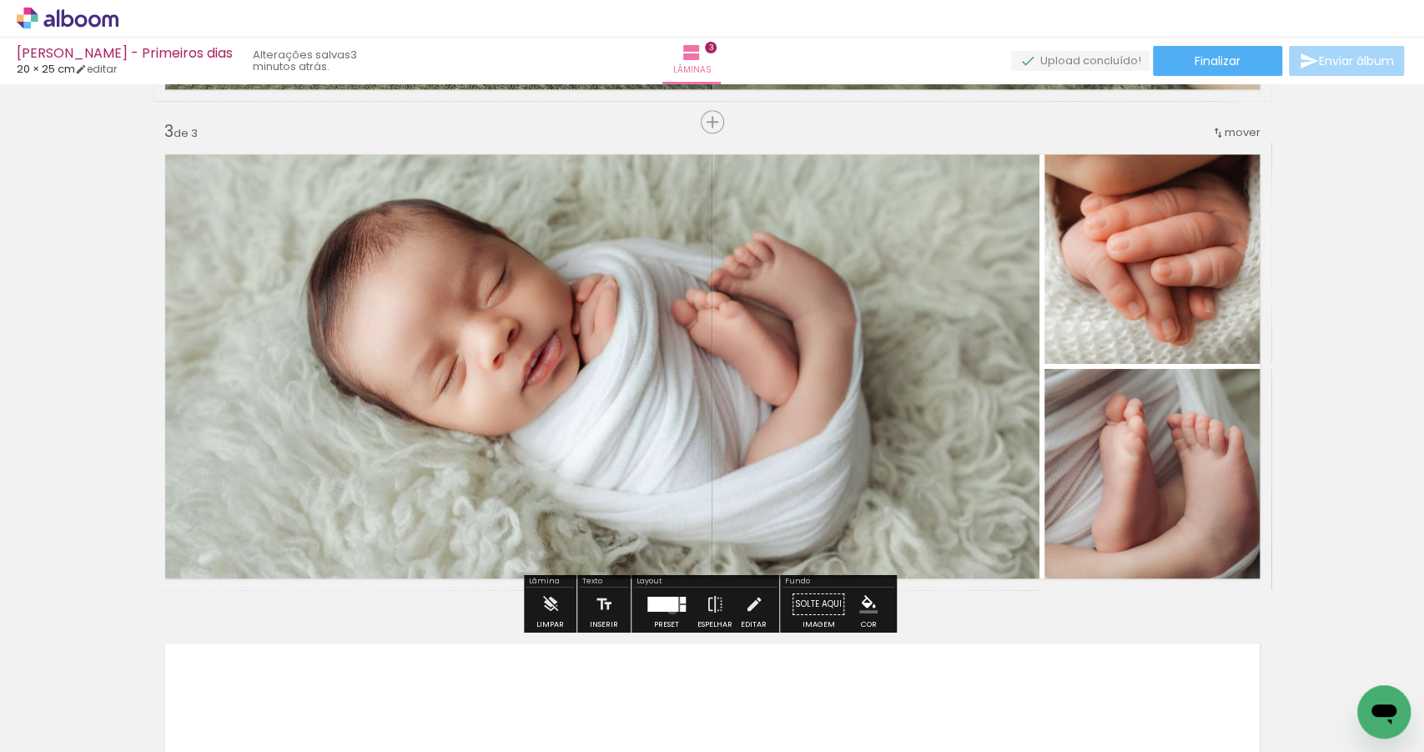
click at [668, 607] on div at bounding box center [662, 603] width 31 height 15
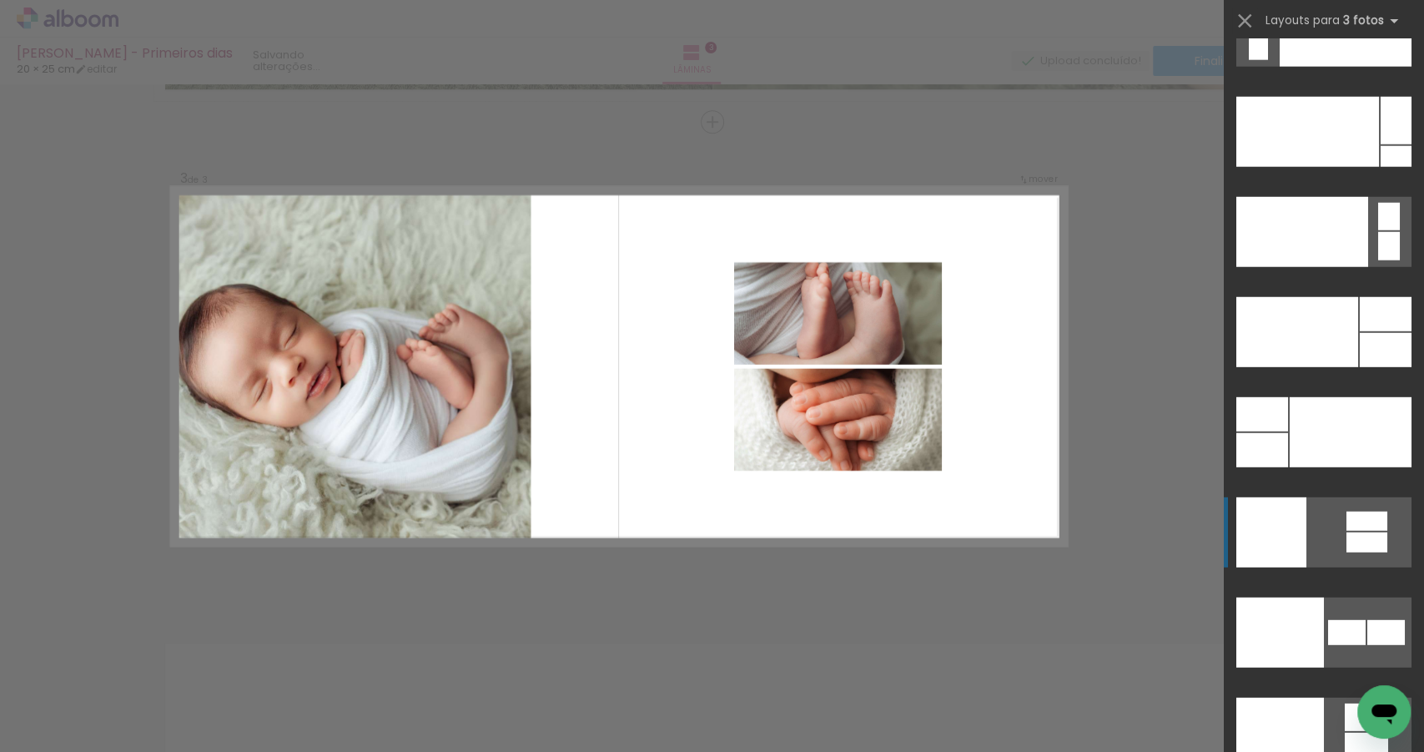
scroll to position [19989, 0]
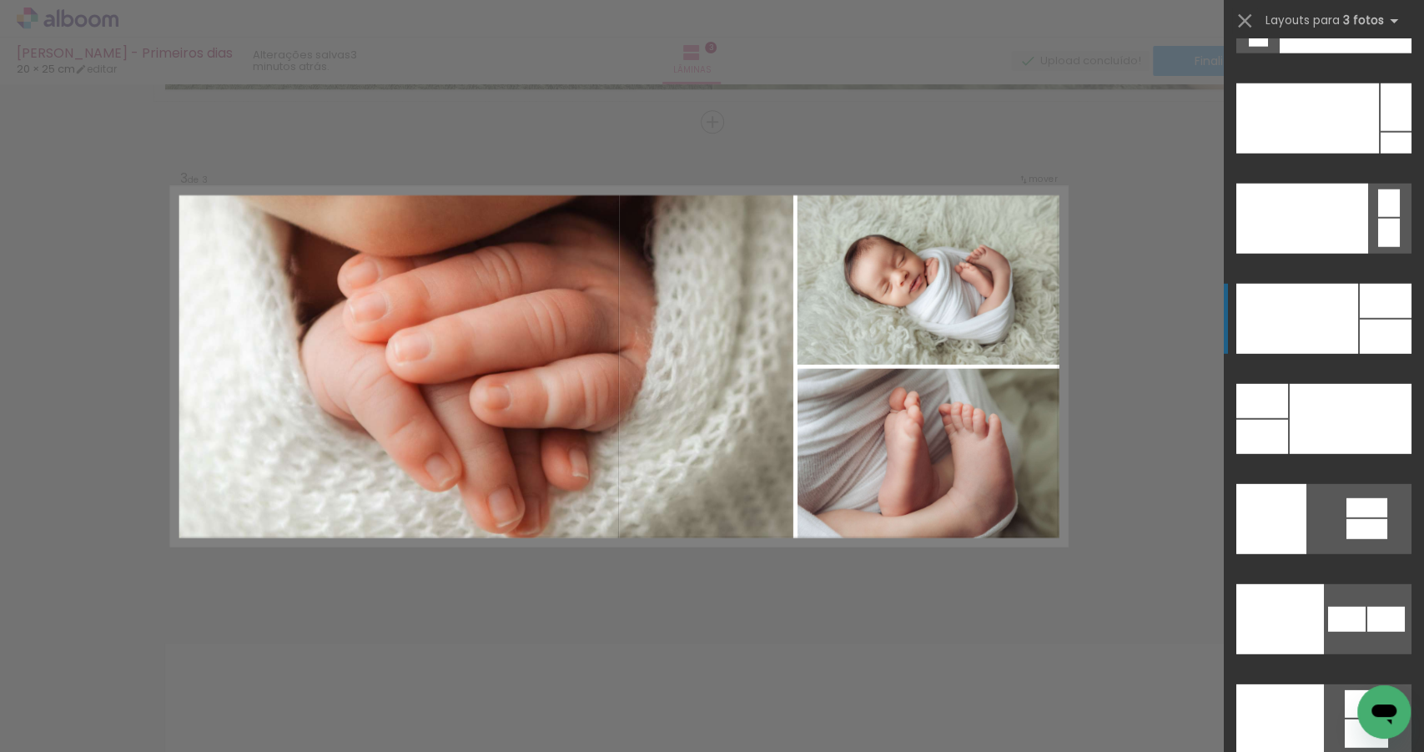
click at [1331, 153] on div at bounding box center [1307, 118] width 143 height 70
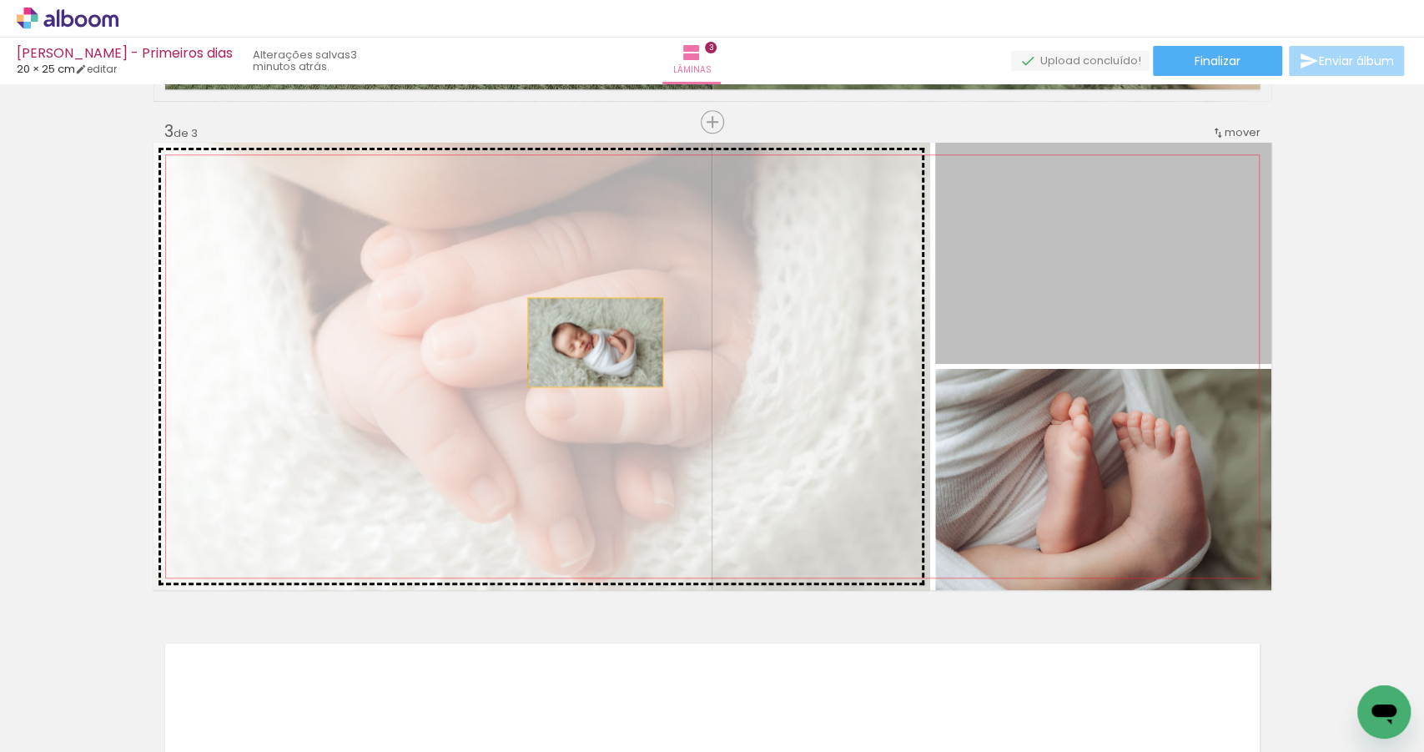
drag, startPoint x: 1009, startPoint y: 306, endPoint x: 586, endPoint y: 342, distance: 425.3
click at [0, 0] on slot at bounding box center [0, 0] width 0 height 0
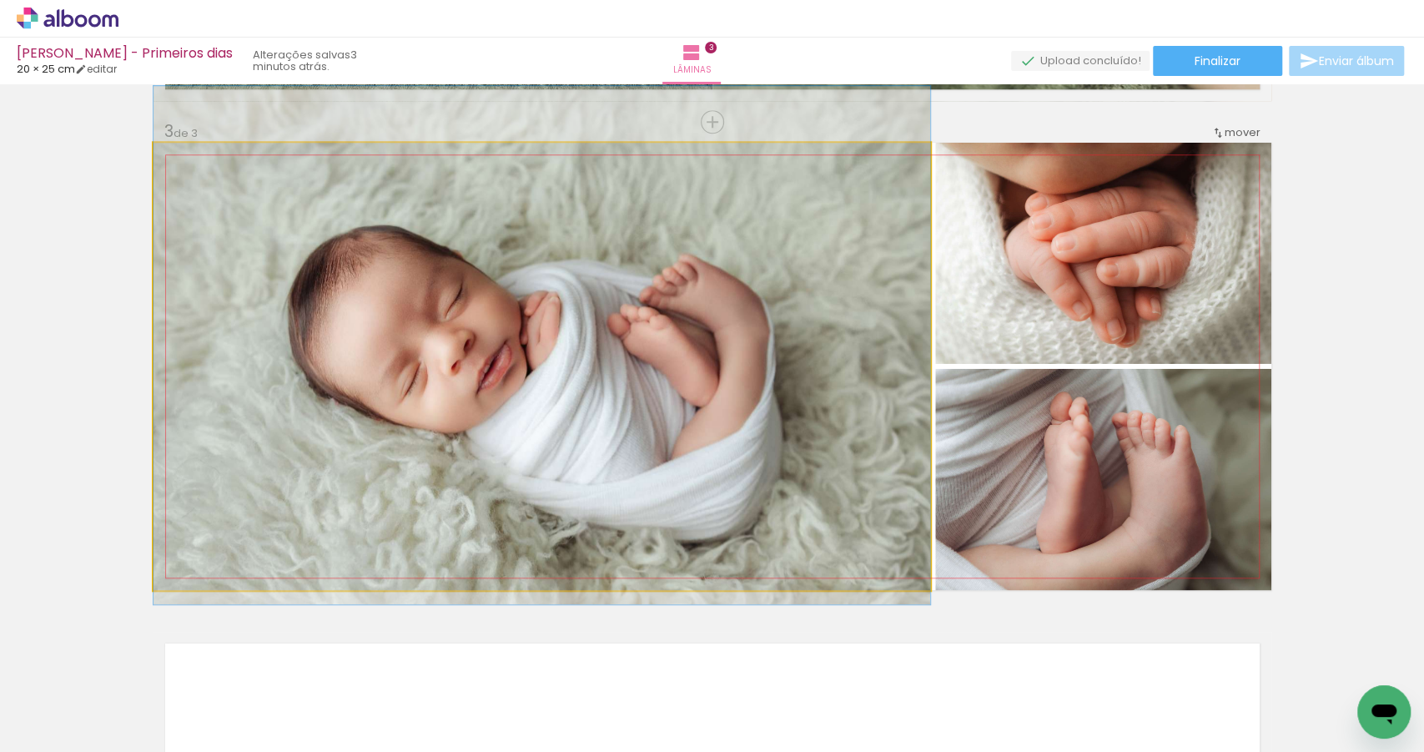
drag, startPoint x: 603, startPoint y: 375, endPoint x: 606, endPoint y: 354, distance: 21.8
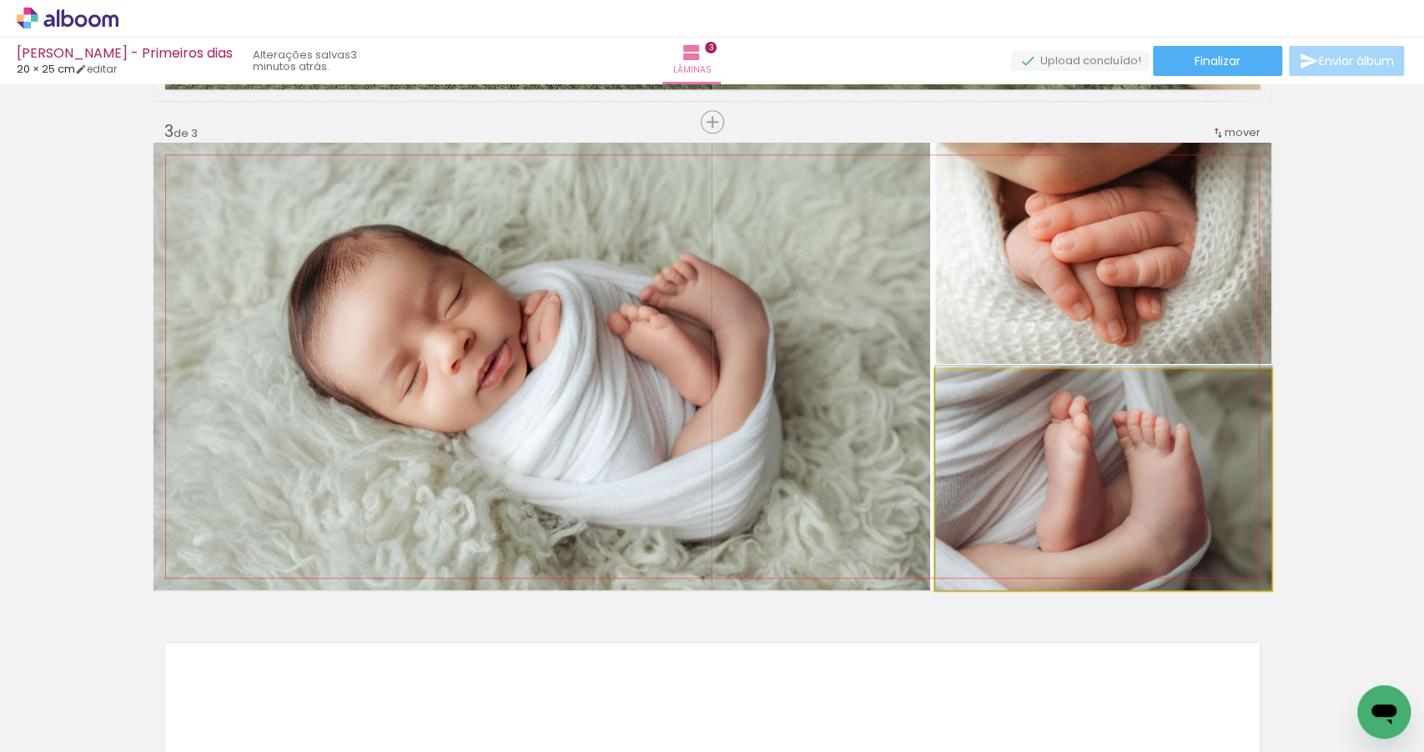
drag, startPoint x: 1099, startPoint y: 502, endPoint x: 1130, endPoint y: 334, distance: 171.3
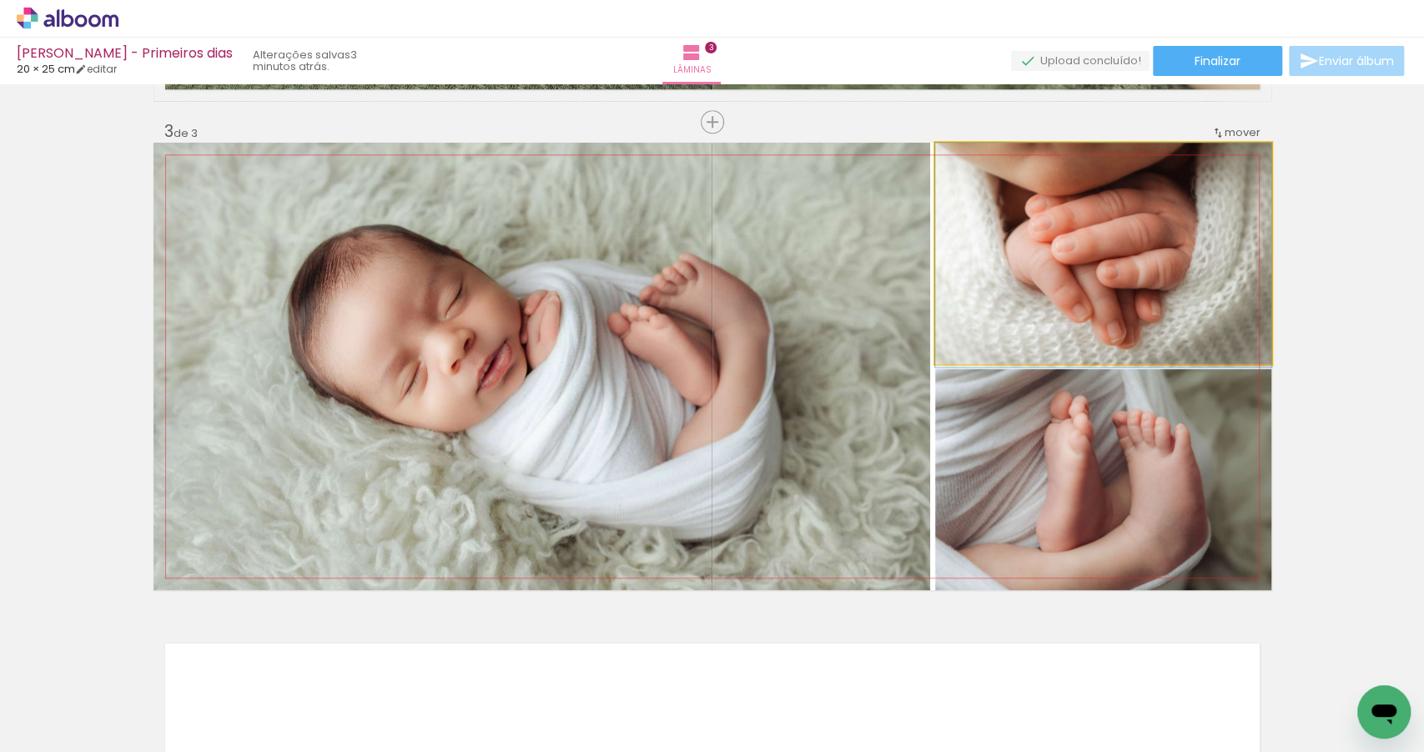
drag, startPoint x: 1124, startPoint y: 282, endPoint x: 1125, endPoint y: 300, distance: 18.4
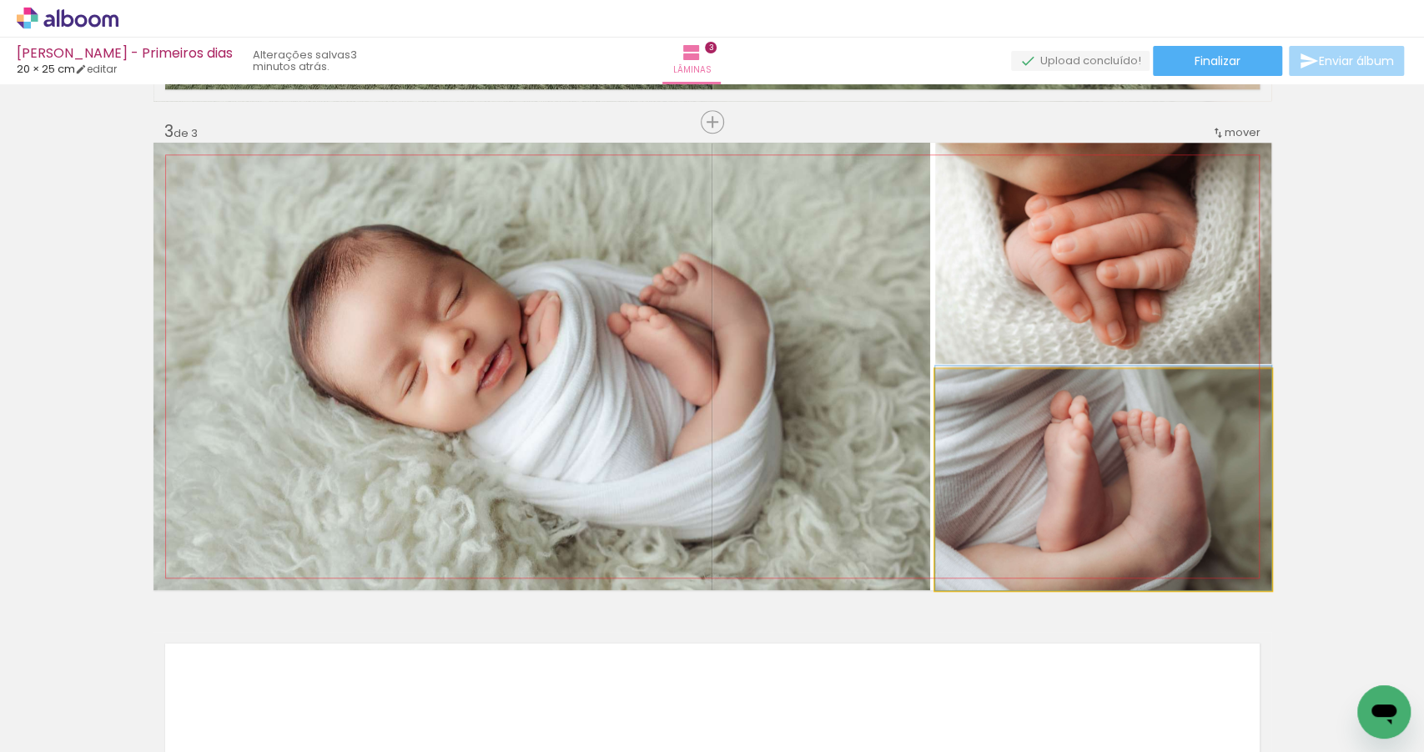
drag, startPoint x: 1082, startPoint y: 452, endPoint x: 1066, endPoint y: 441, distance: 19.2
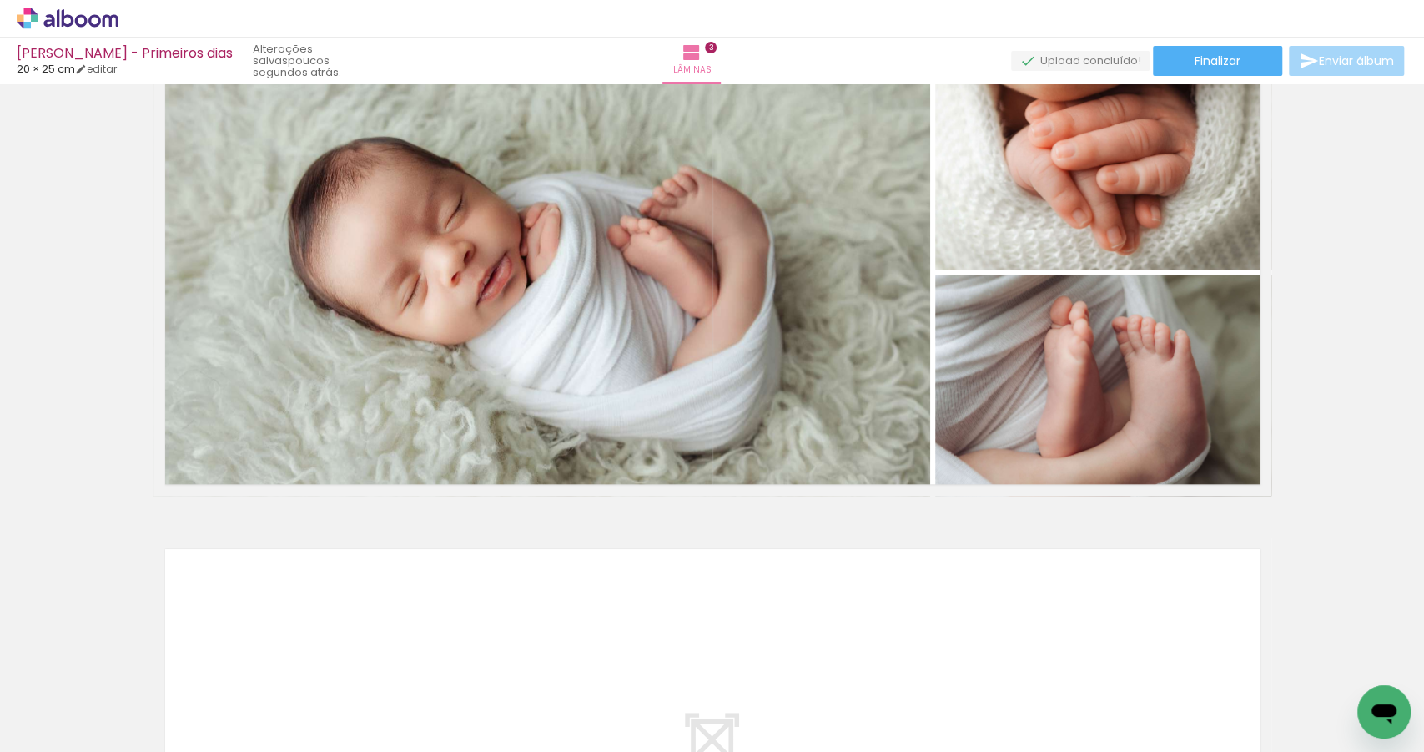
scroll to position [1044, 0]
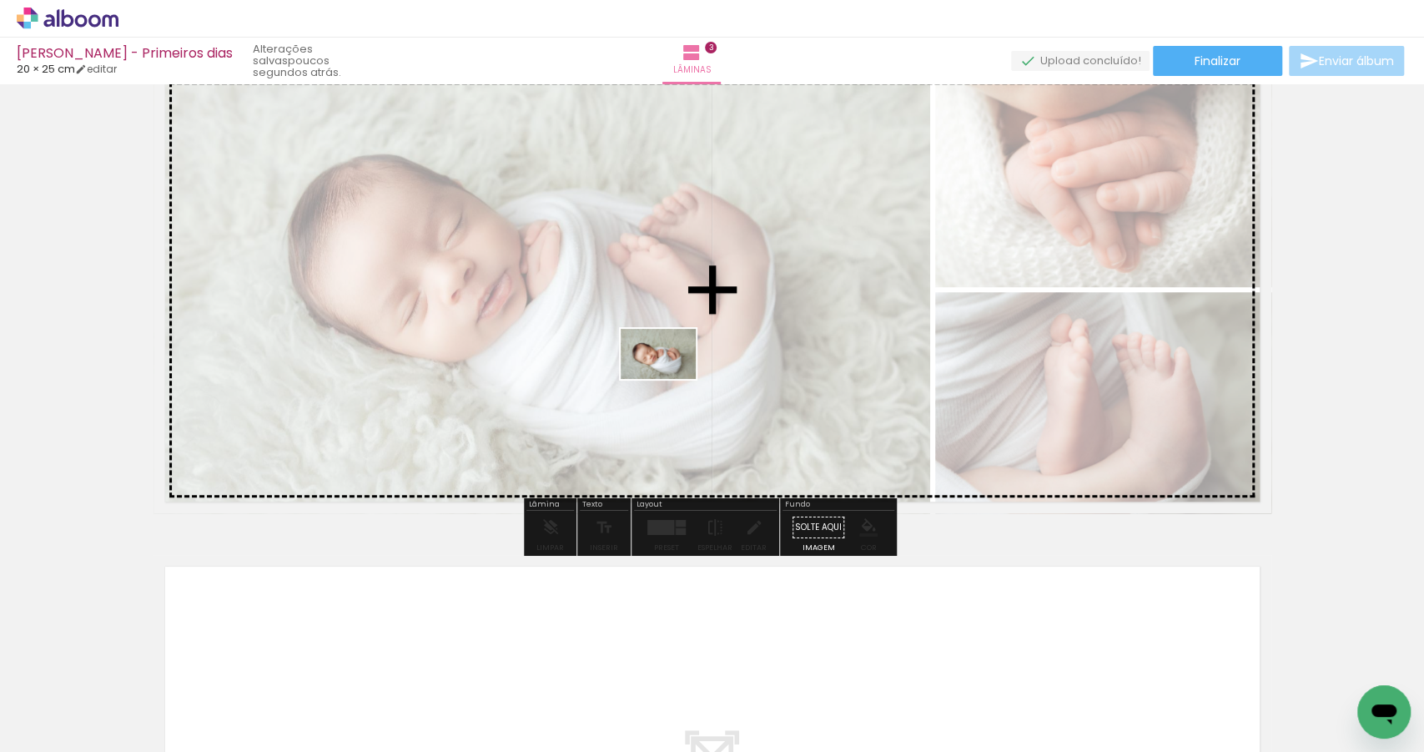
drag, startPoint x: 462, startPoint y: 707, endPoint x: 671, endPoint y: 379, distance: 388.6
click at [671, 379] on quentale-workspace at bounding box center [712, 376] width 1424 height 752
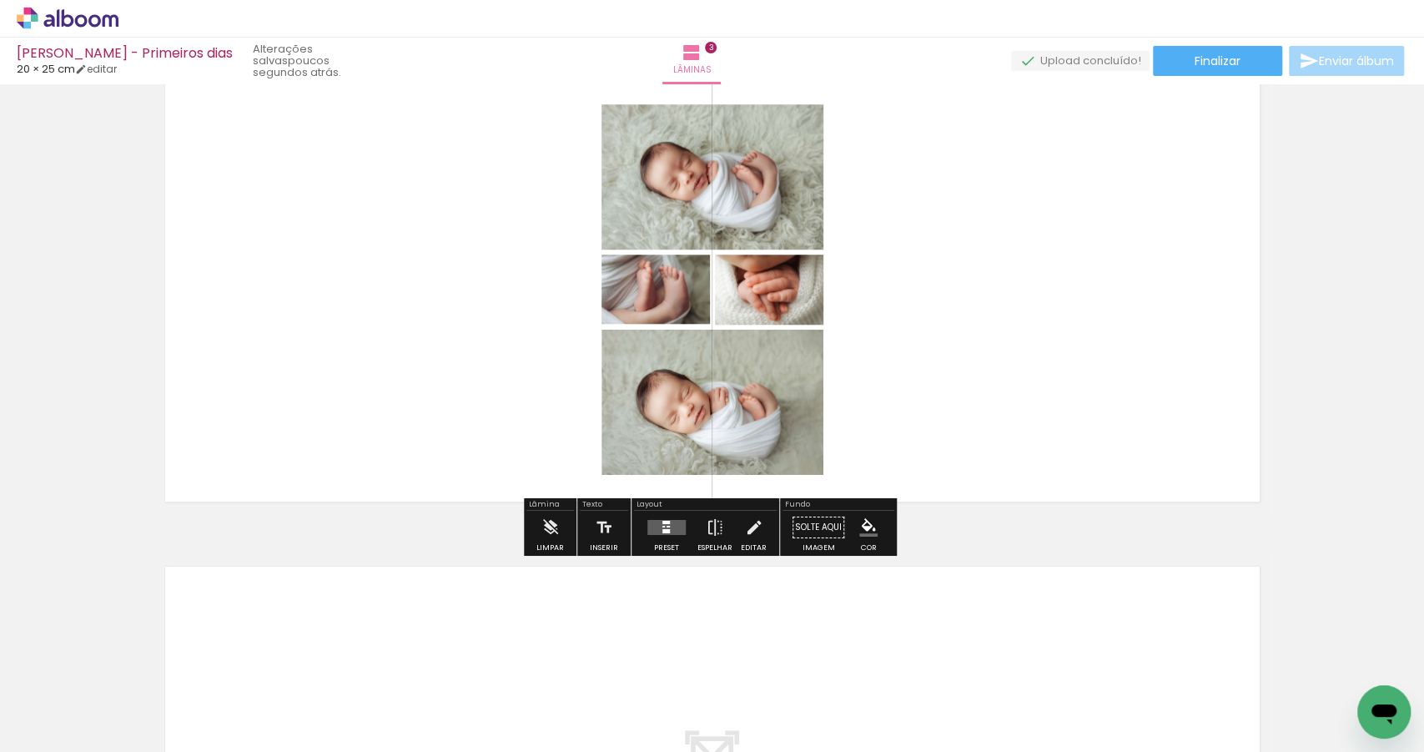
click at [664, 524] on quentale-layouter at bounding box center [666, 527] width 38 height 15
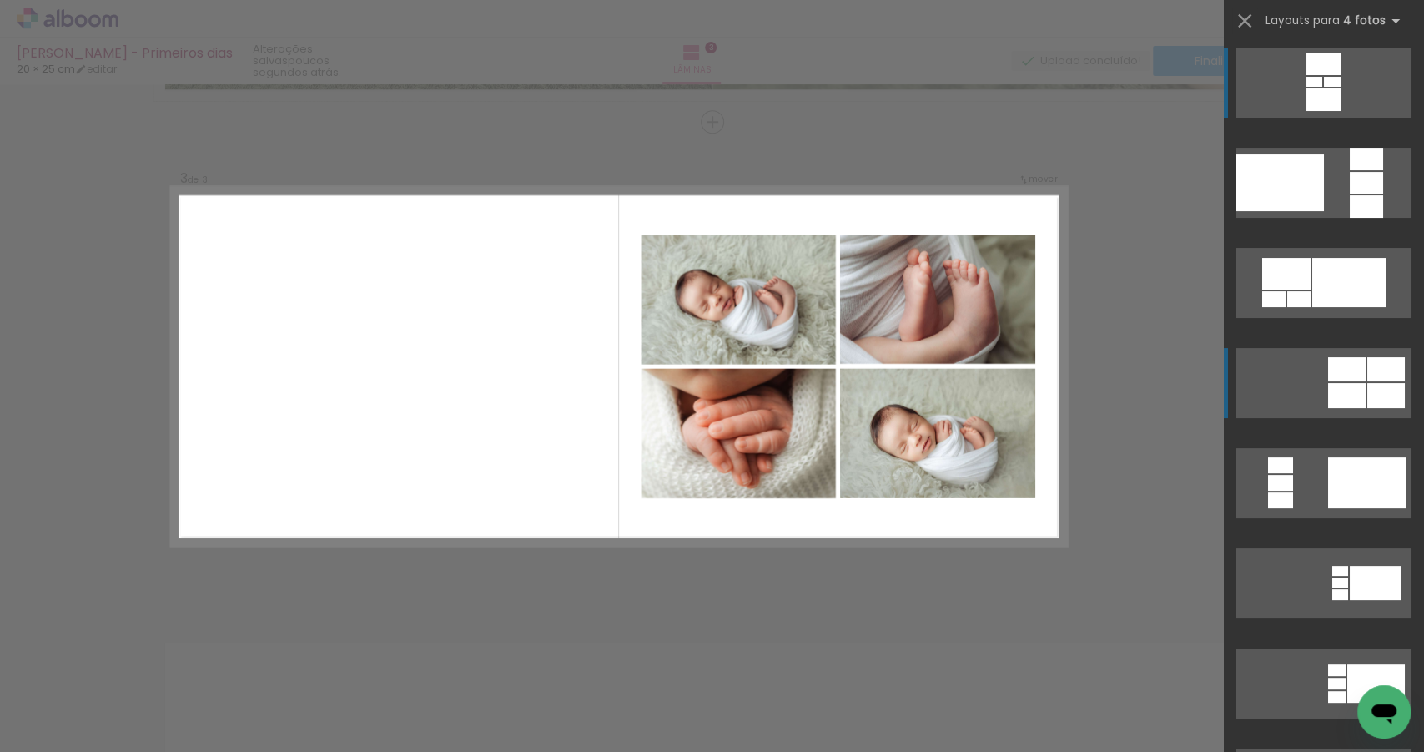
scroll to position [4, 0]
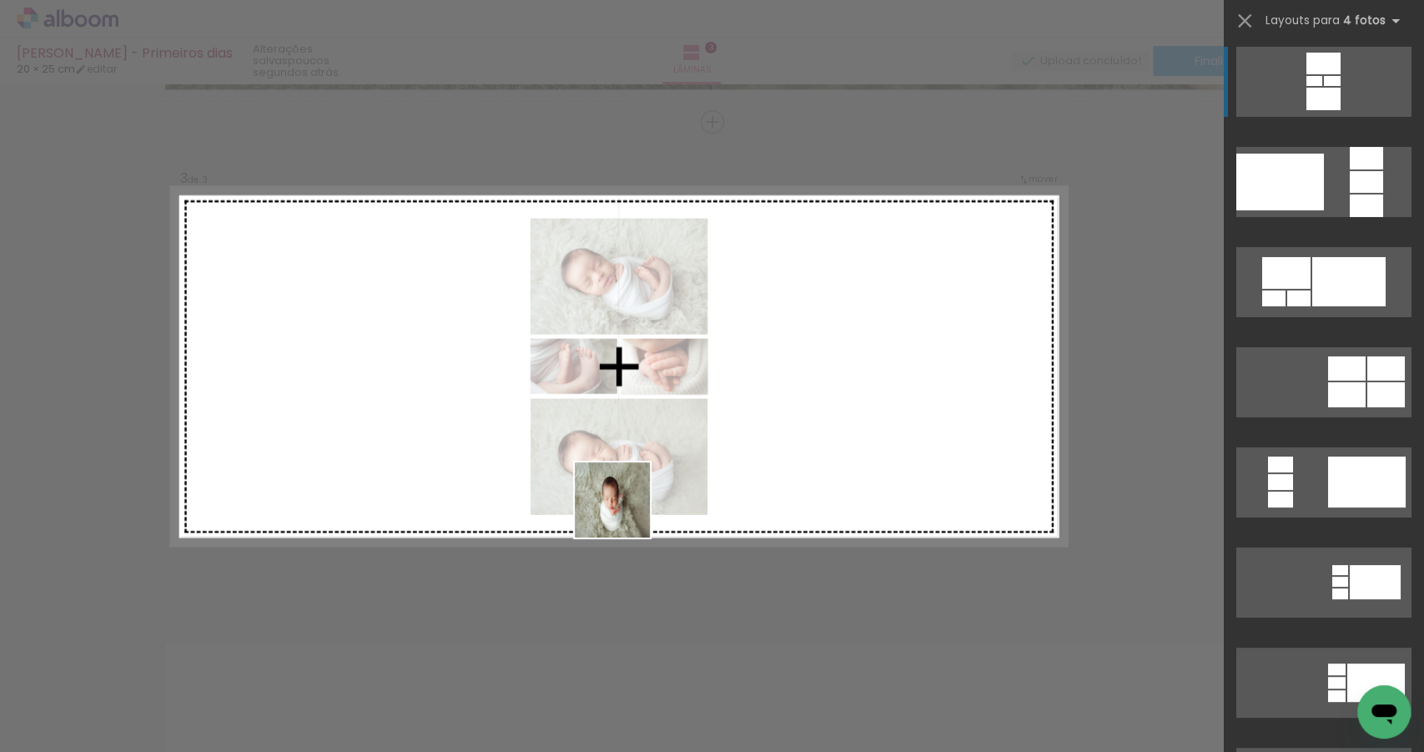
drag, startPoint x: 553, startPoint y: 695, endPoint x: 718, endPoint y: 625, distance: 179.4
click at [640, 420] on quentale-workspace at bounding box center [712, 376] width 1424 height 752
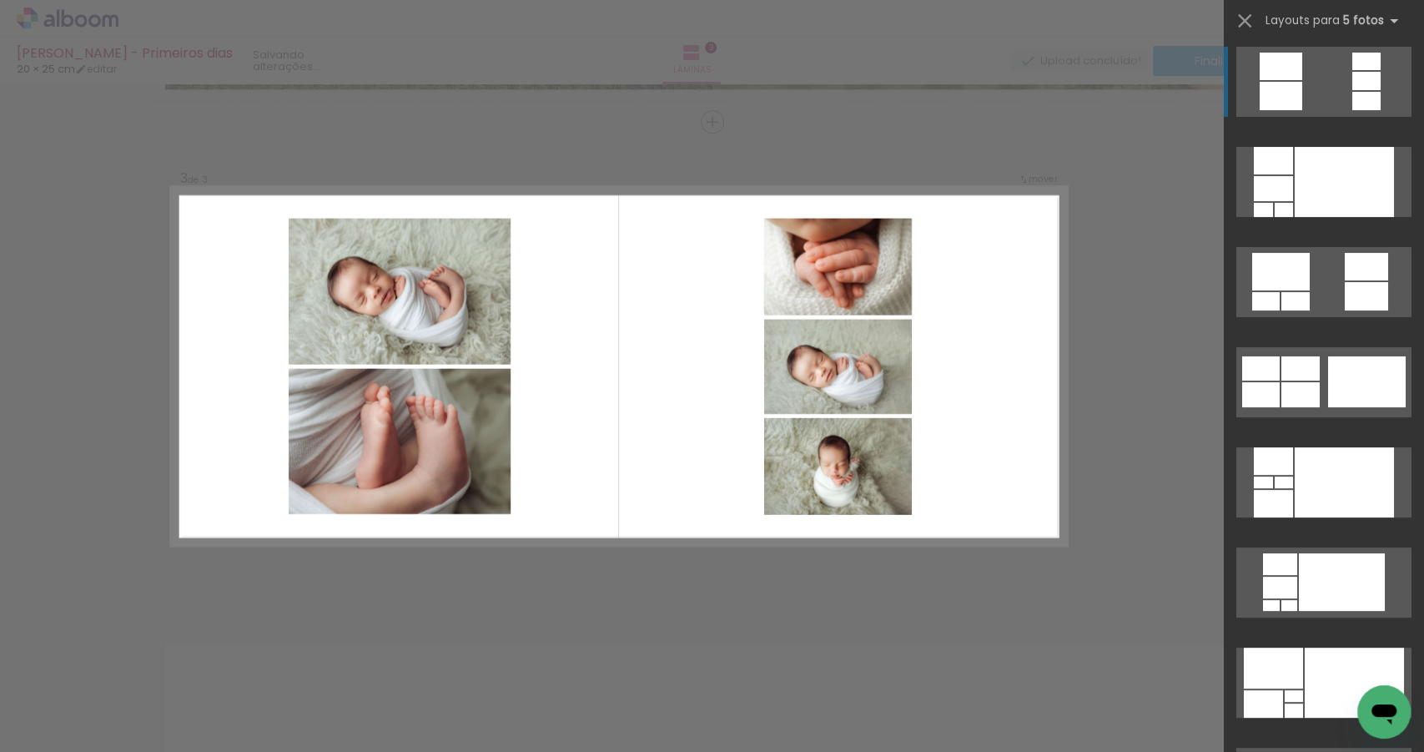
scroll to position [0, 0]
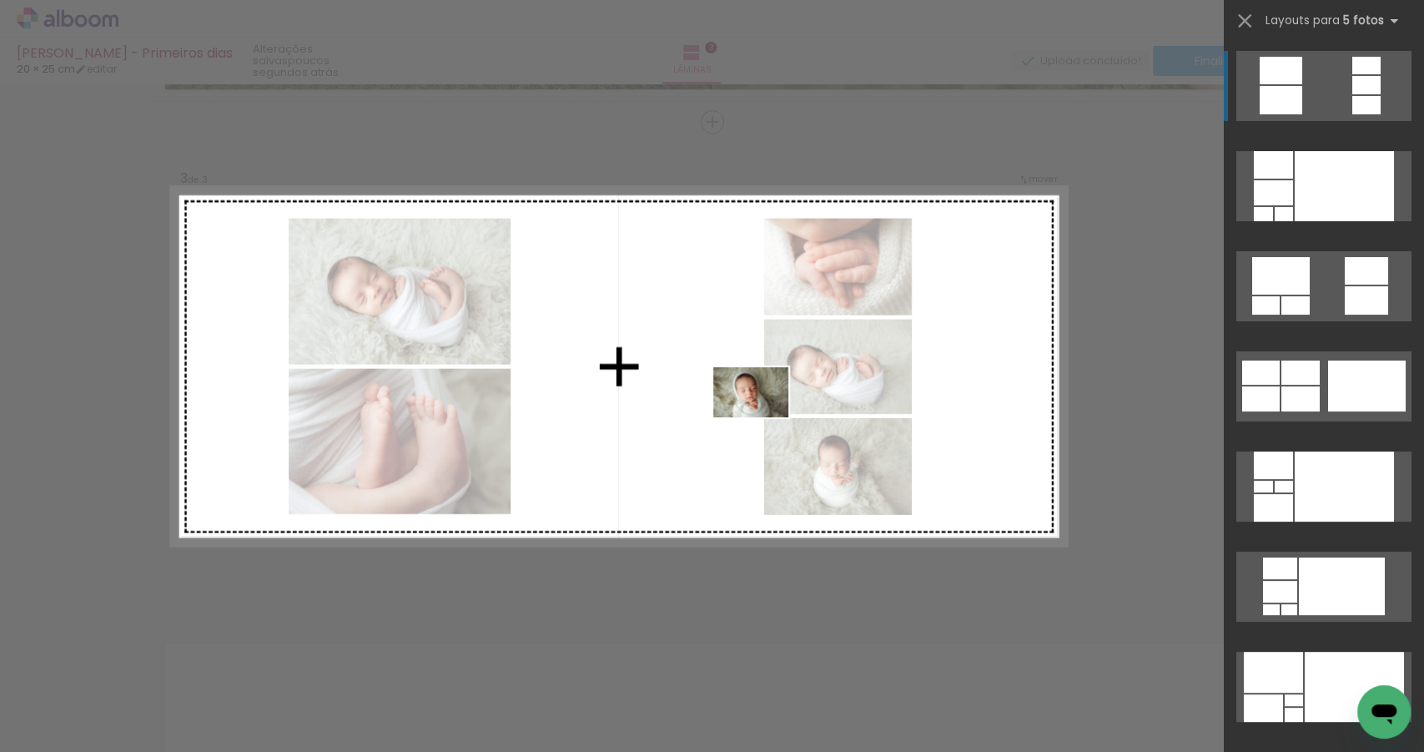
drag, startPoint x: 733, startPoint y: 712, endPoint x: 763, endPoint y: 411, distance: 301.8
click at [764, 405] on quentale-workspace at bounding box center [712, 376] width 1424 height 752
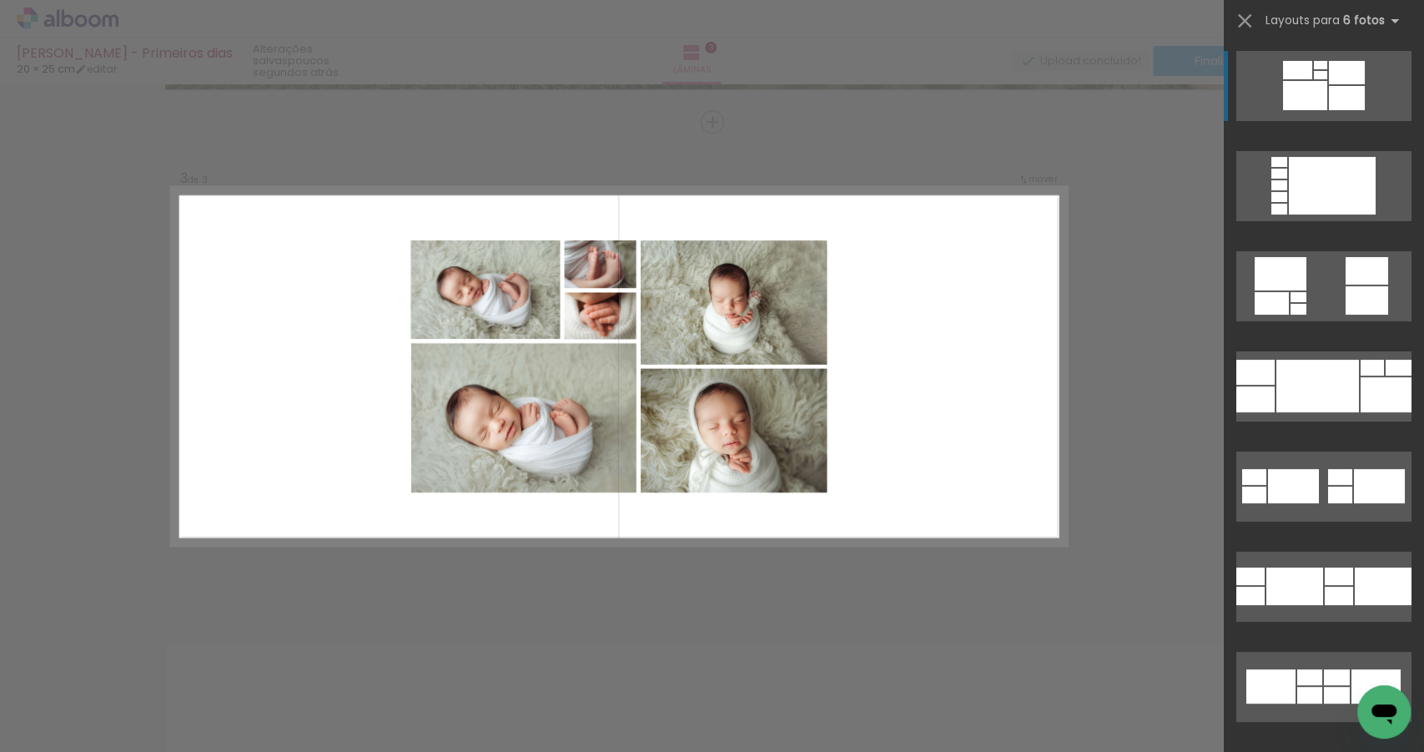
click at [583, 580] on div "Confirmar Cancelar" at bounding box center [712, 114] width 1424 height 1995
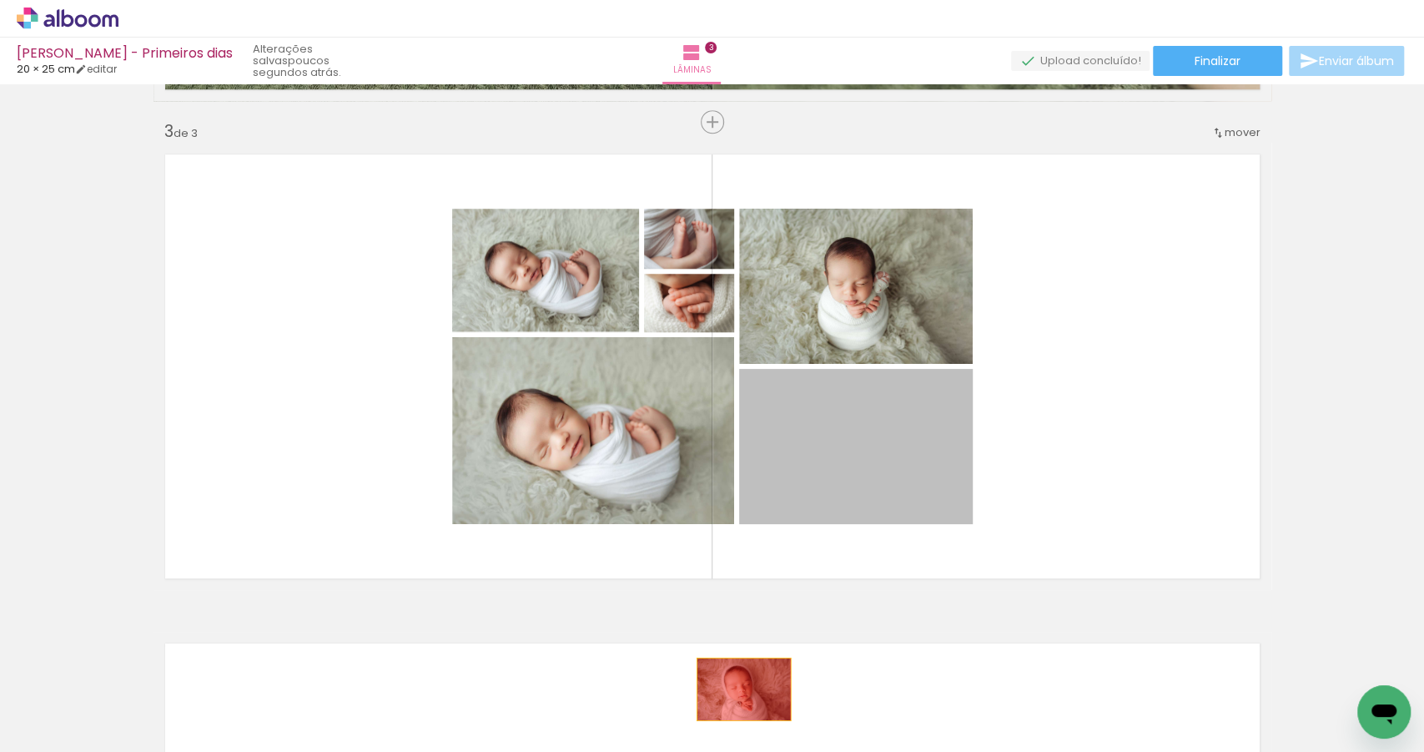
drag, startPoint x: 837, startPoint y: 450, endPoint x: 773, endPoint y: 613, distance: 174.9
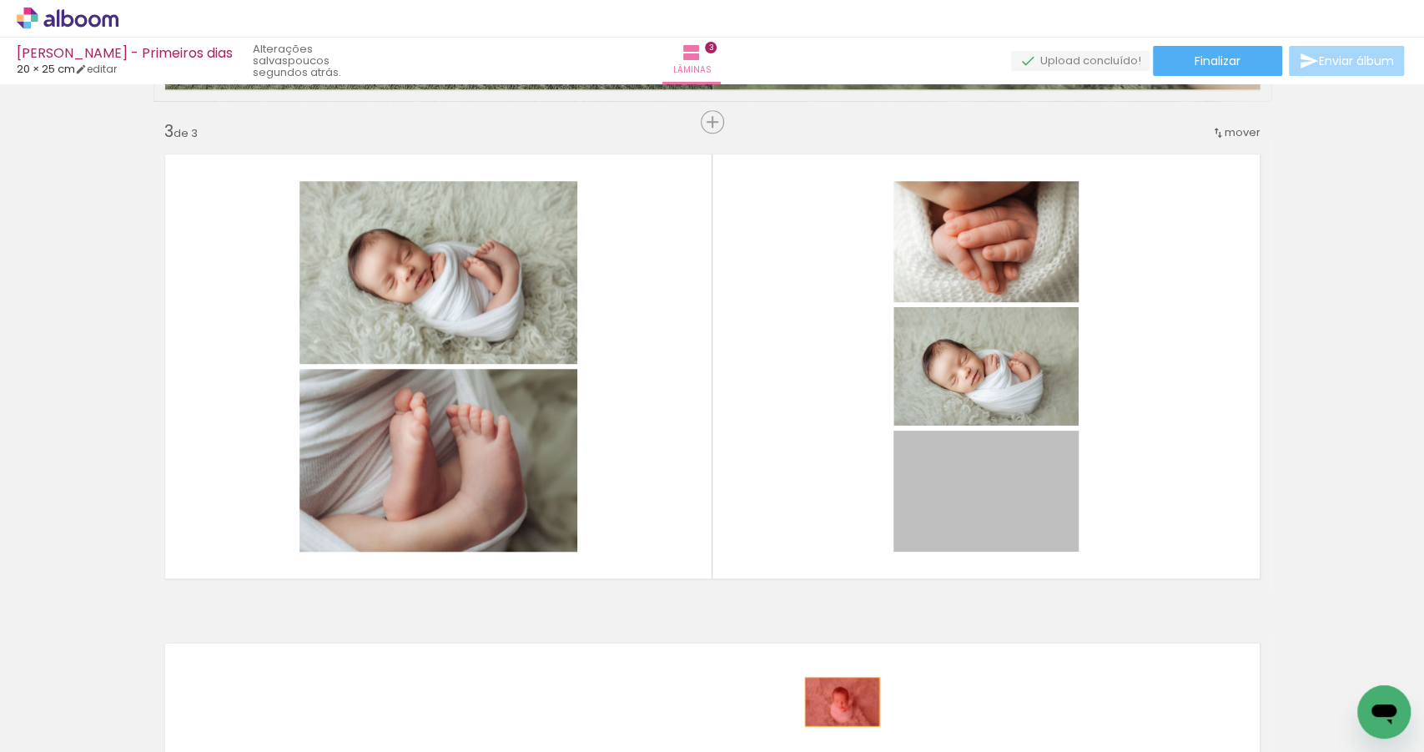
drag, startPoint x: 959, startPoint y: 513, endPoint x: 837, endPoint y: 697, distance: 221.4
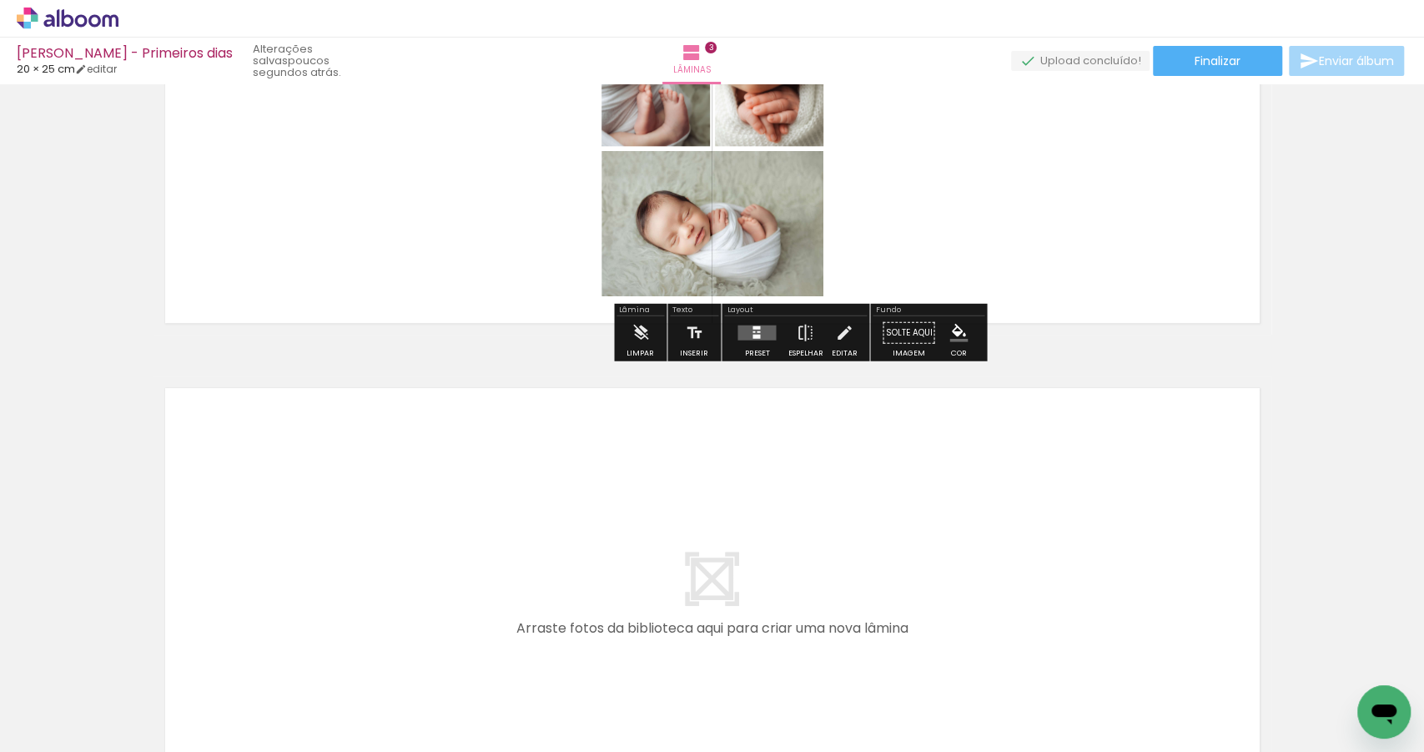
scroll to position [1457, 0]
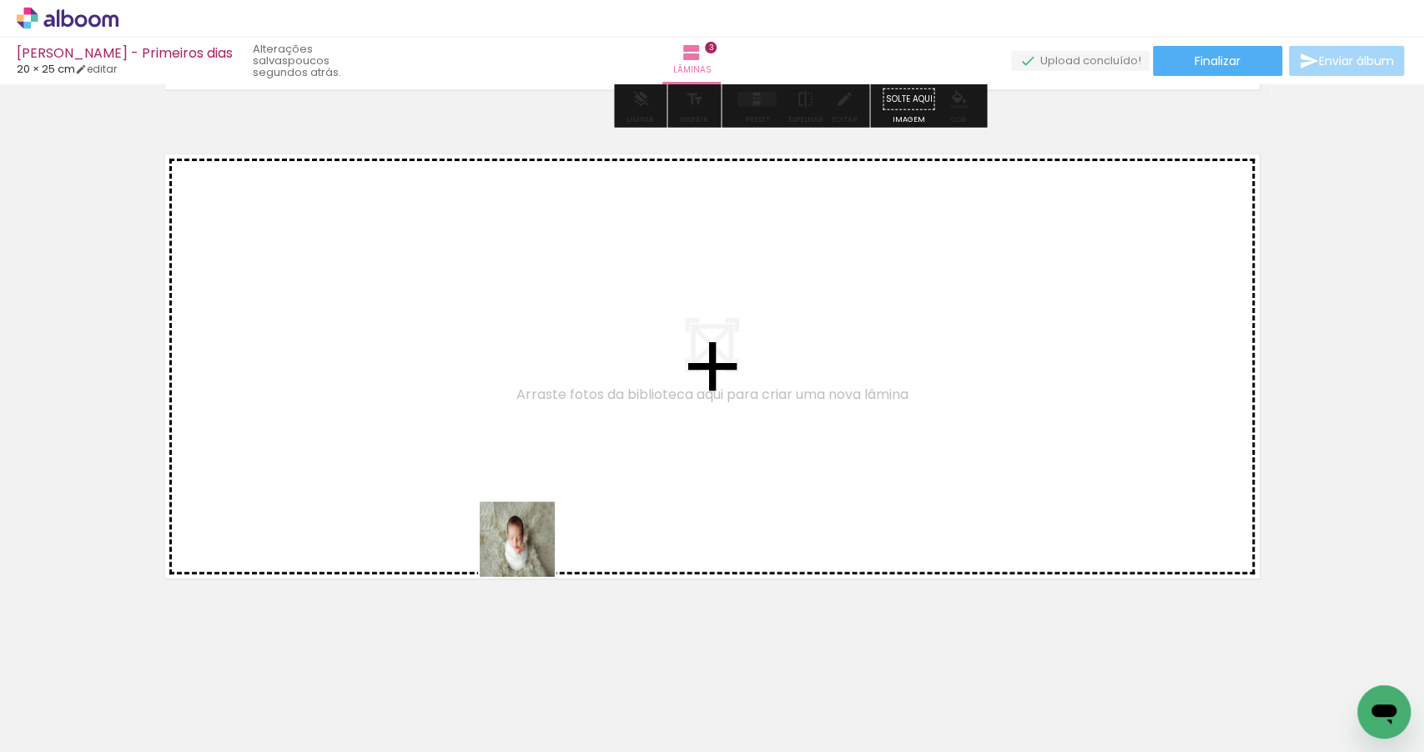
drag, startPoint x: 571, startPoint y: 691, endPoint x: 520, endPoint y: 499, distance: 198.5
click at [520, 499] on quentale-workspace at bounding box center [712, 376] width 1424 height 752
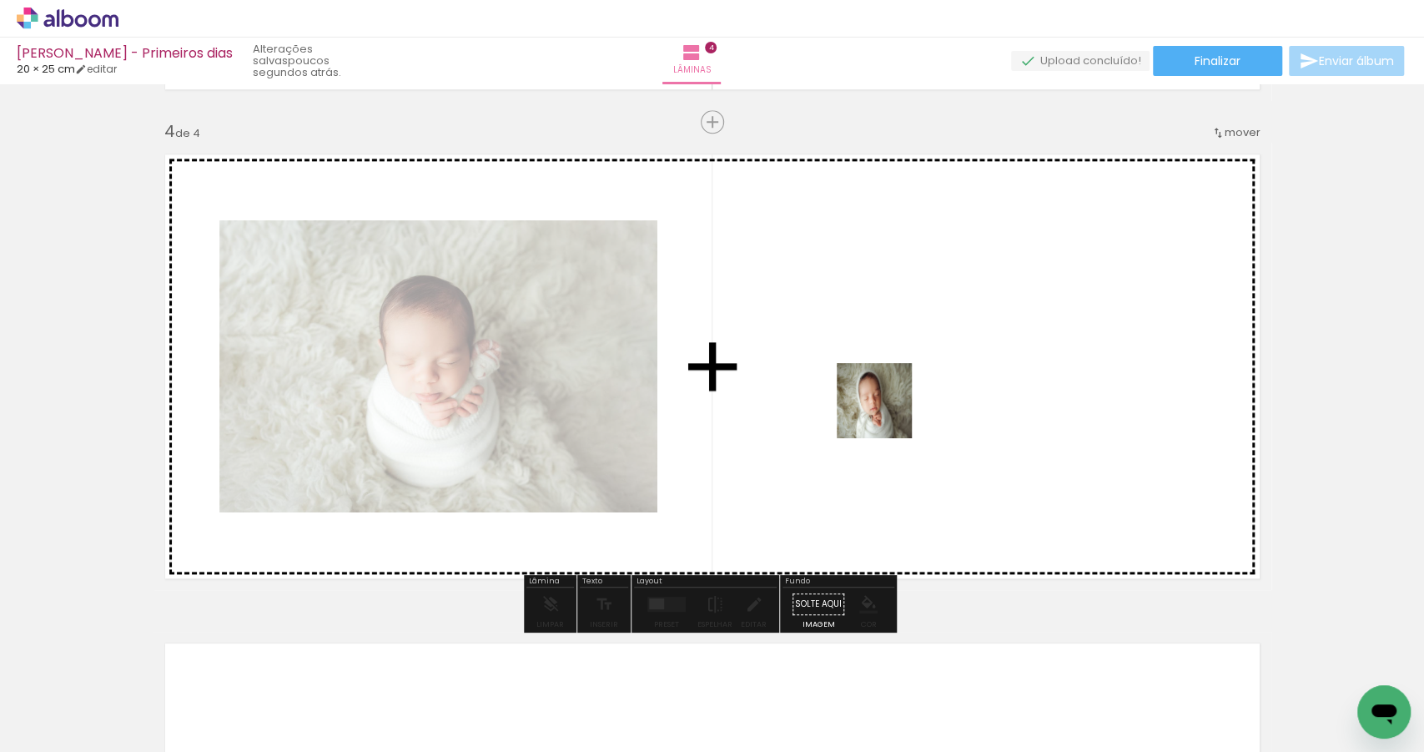
drag, startPoint x: 740, startPoint y: 697, endPoint x: 890, endPoint y: 406, distance: 327.6
click at [890, 406] on quentale-workspace at bounding box center [712, 376] width 1424 height 752
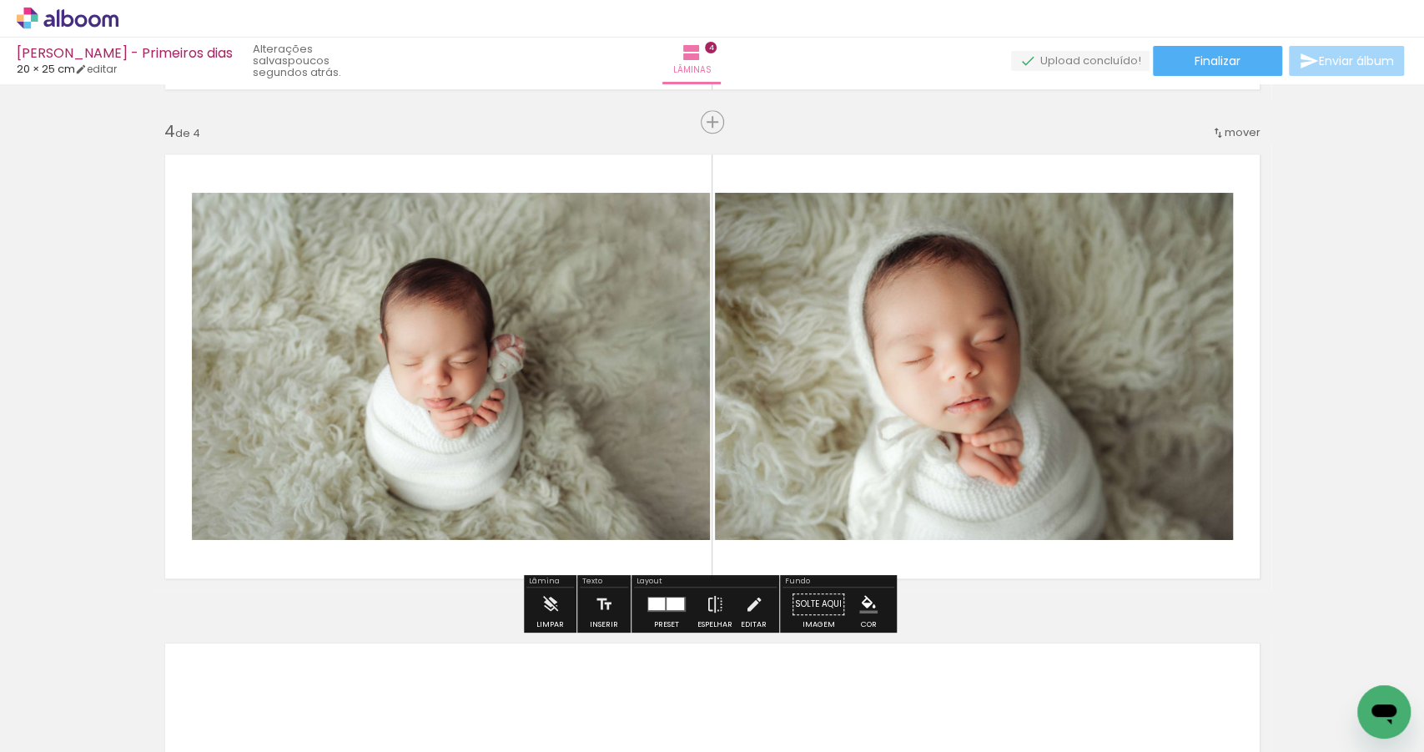
click at [652, 606] on div at bounding box center [656, 603] width 17 height 13
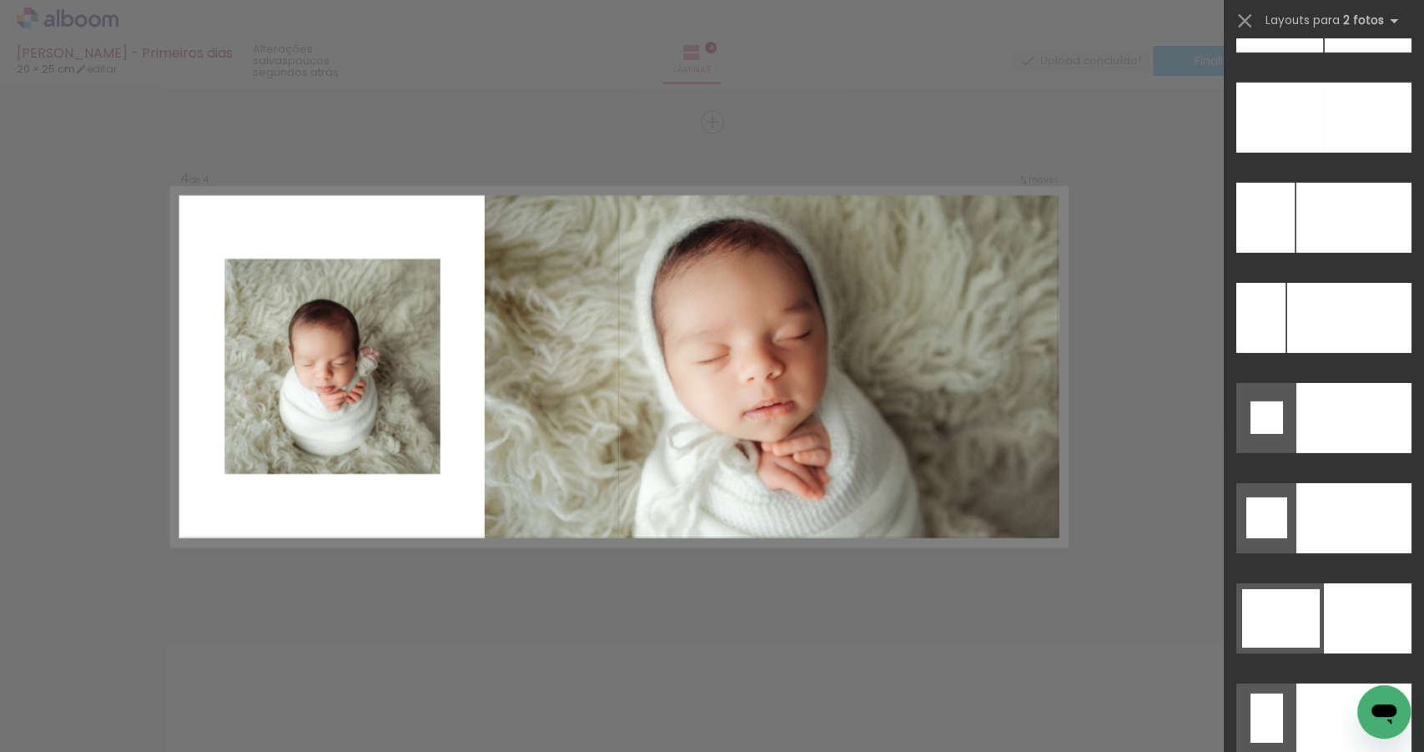
scroll to position [7449, 0]
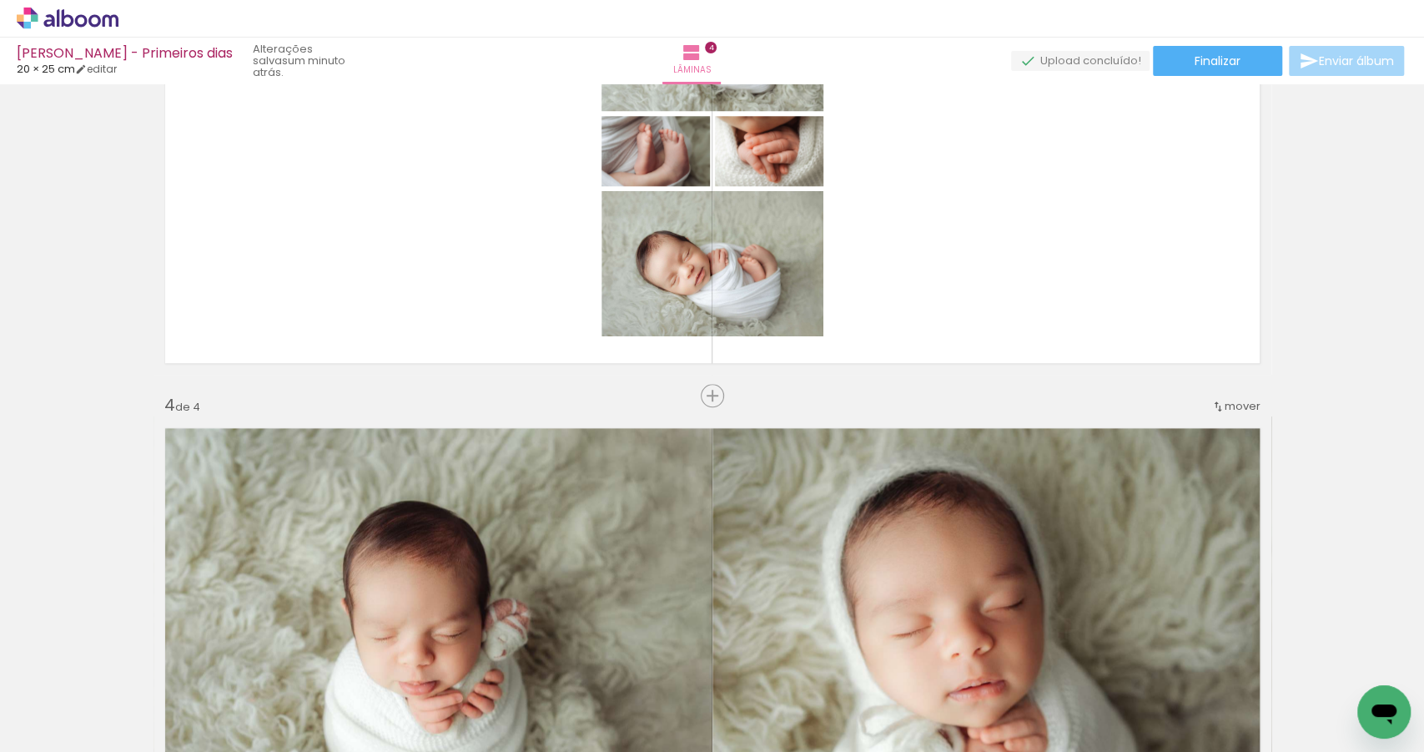
scroll to position [1945, 0]
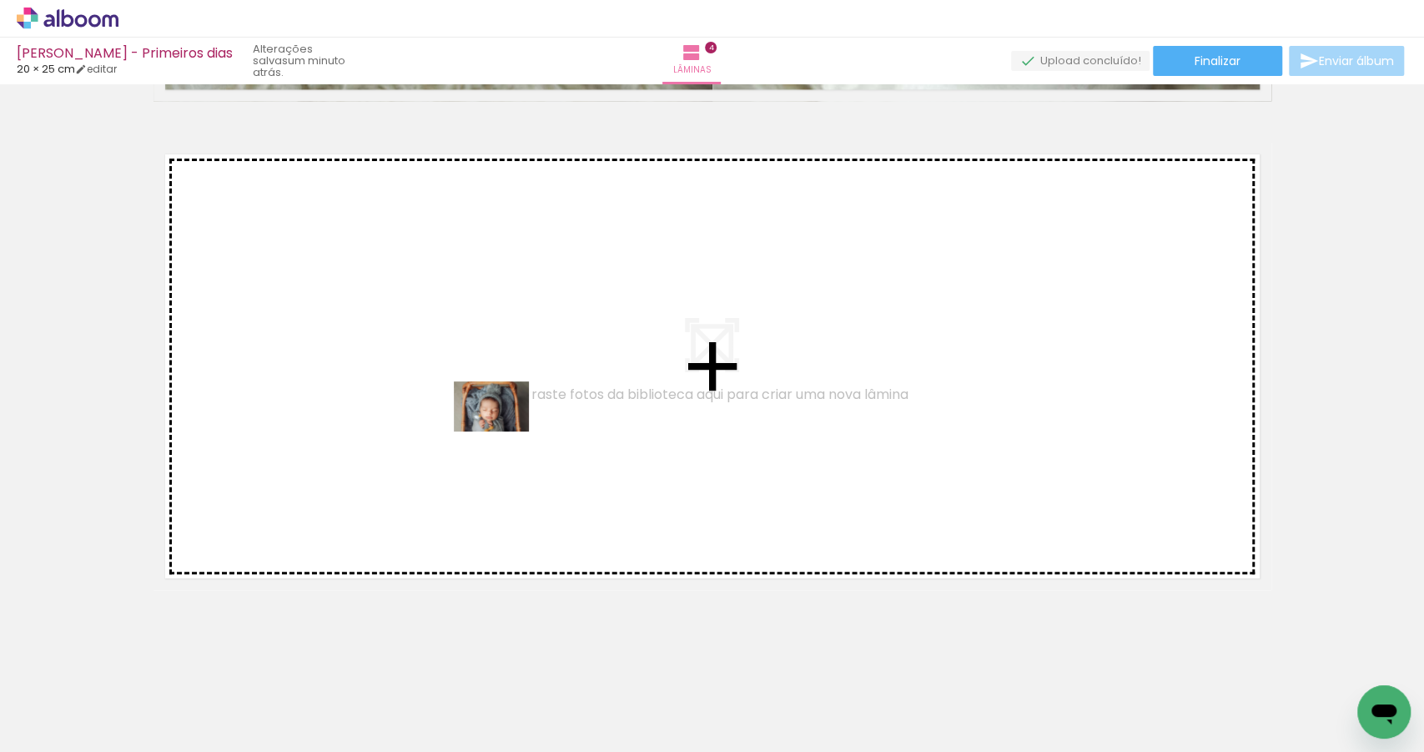
drag, startPoint x: 833, startPoint y: 697, endPoint x: 504, endPoint y: 431, distance: 422.9
click at [504, 431] on quentale-workspace at bounding box center [712, 376] width 1424 height 752
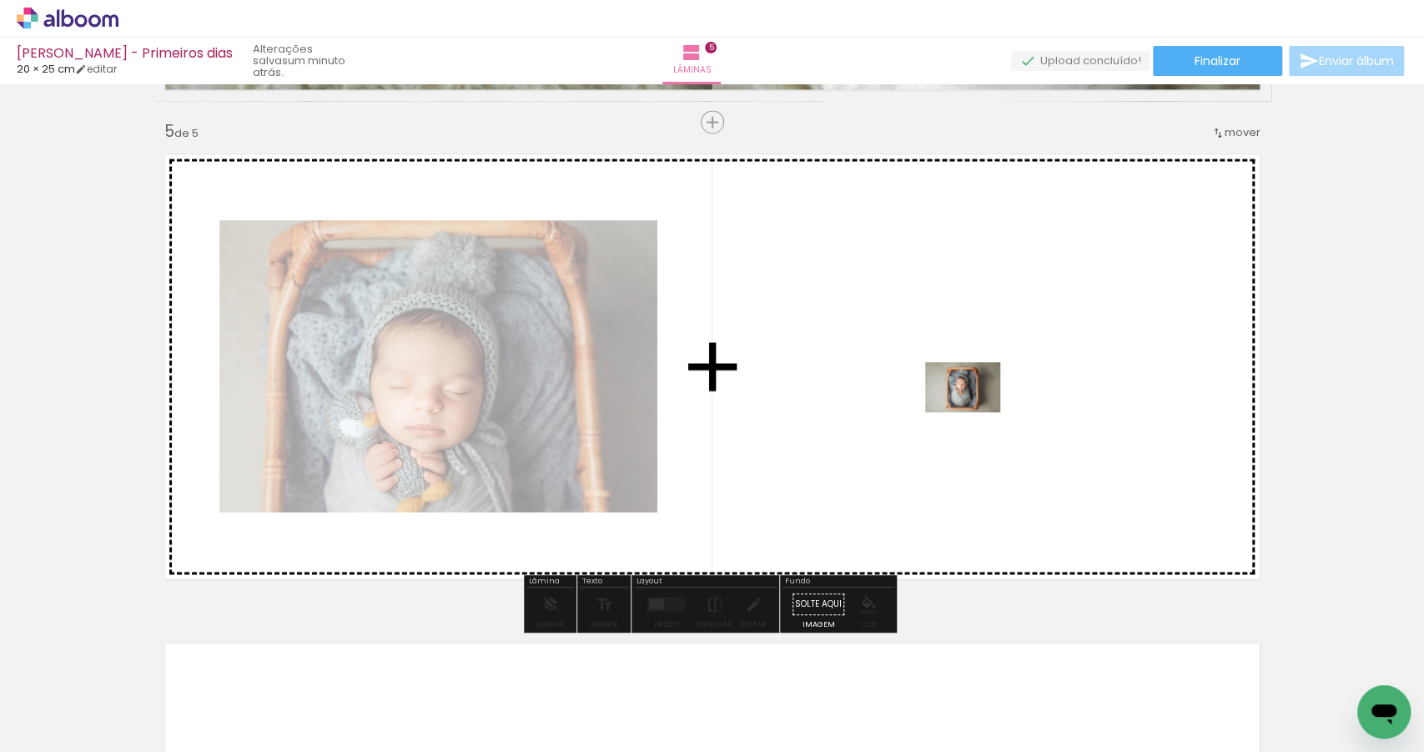
drag, startPoint x: 926, startPoint y: 703, endPoint x: 975, endPoint y: 412, distance: 295.3
click at [975, 412] on quentale-workspace at bounding box center [712, 376] width 1424 height 752
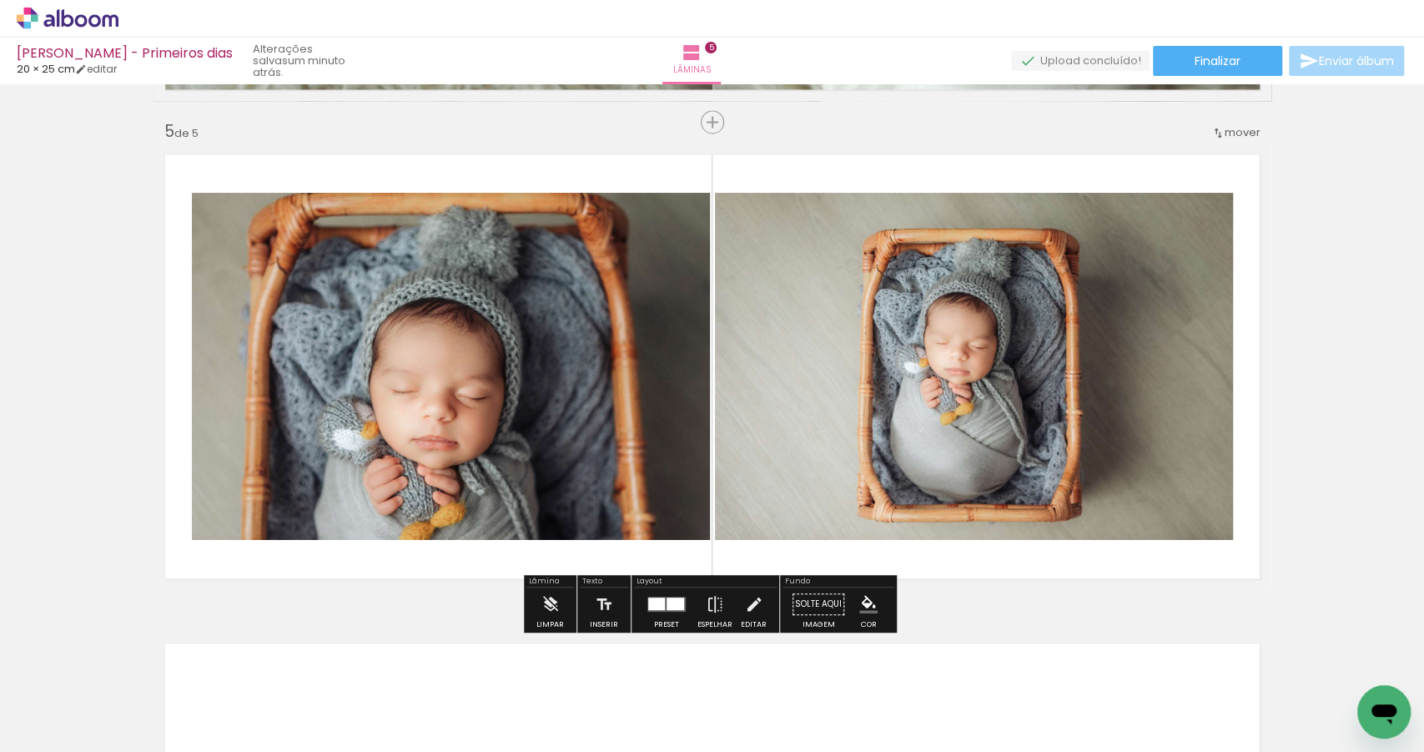
click at [648, 603] on div at bounding box center [656, 603] width 17 height 13
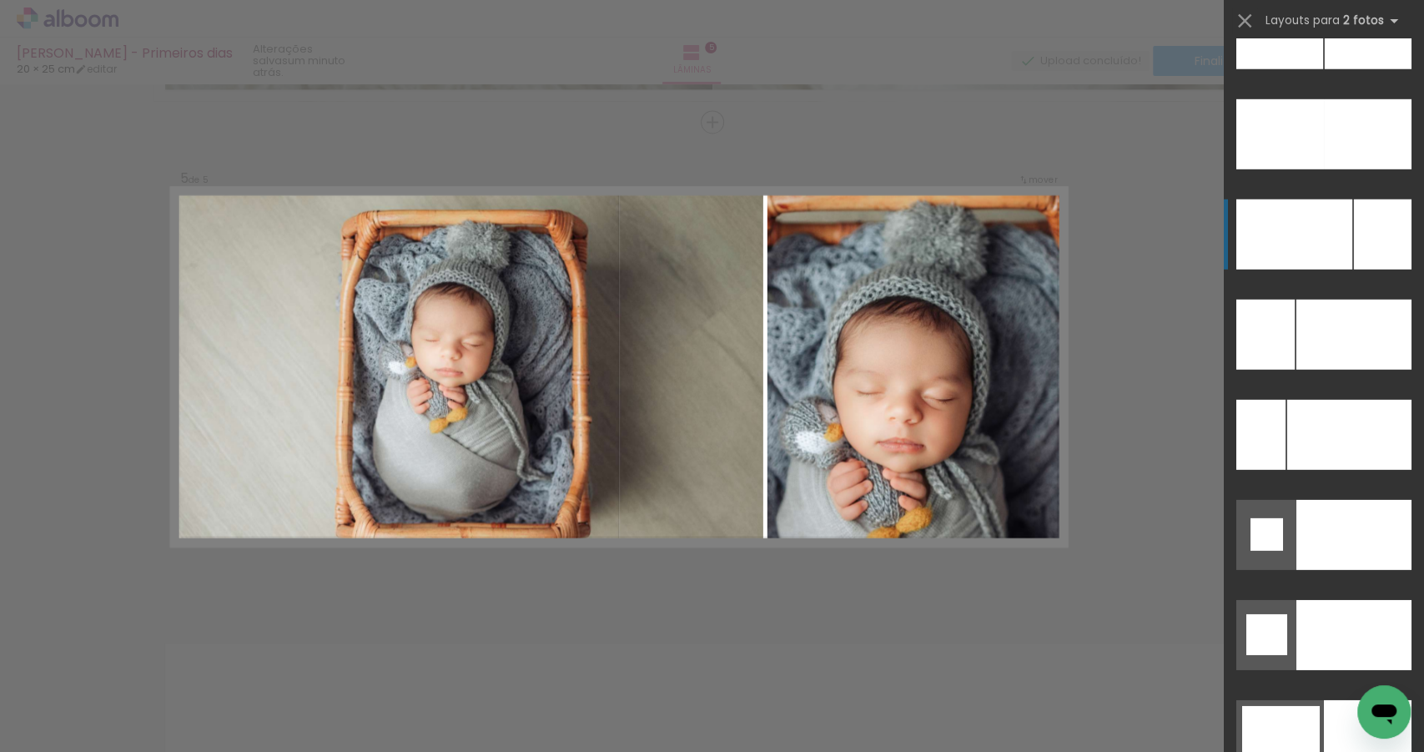
scroll to position [7457, 0]
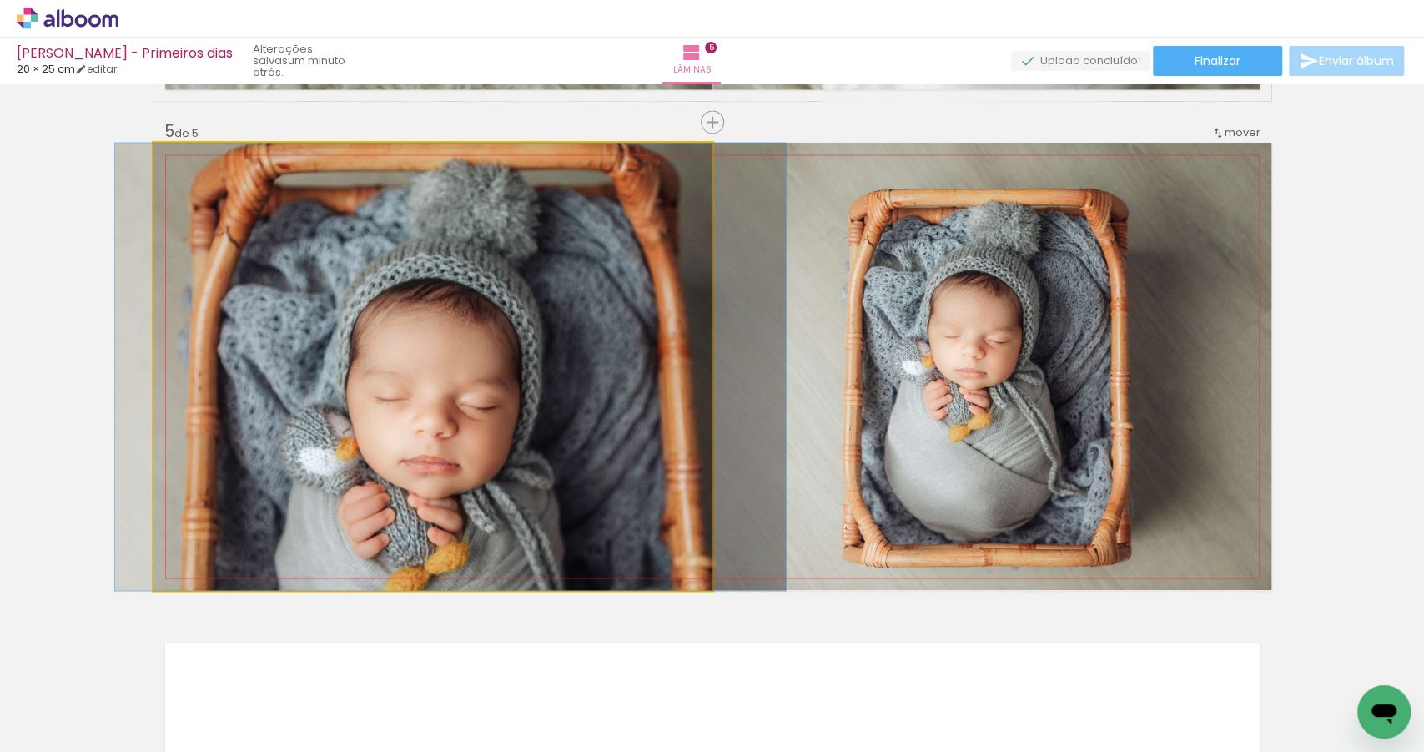
drag, startPoint x: 489, startPoint y: 445, endPoint x: 506, endPoint y: 445, distance: 17.5
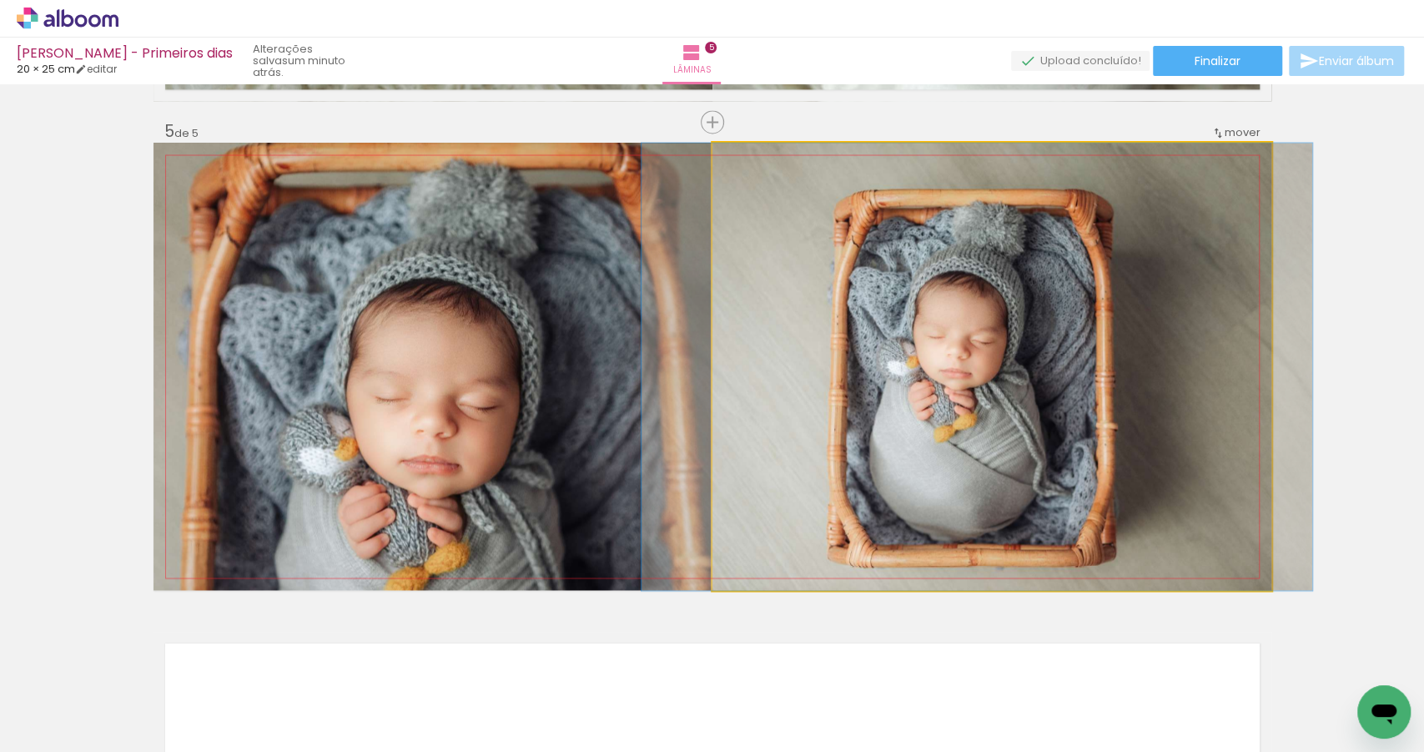
drag, startPoint x: 932, startPoint y: 405, endPoint x: 917, endPoint y: 407, distance: 15.1
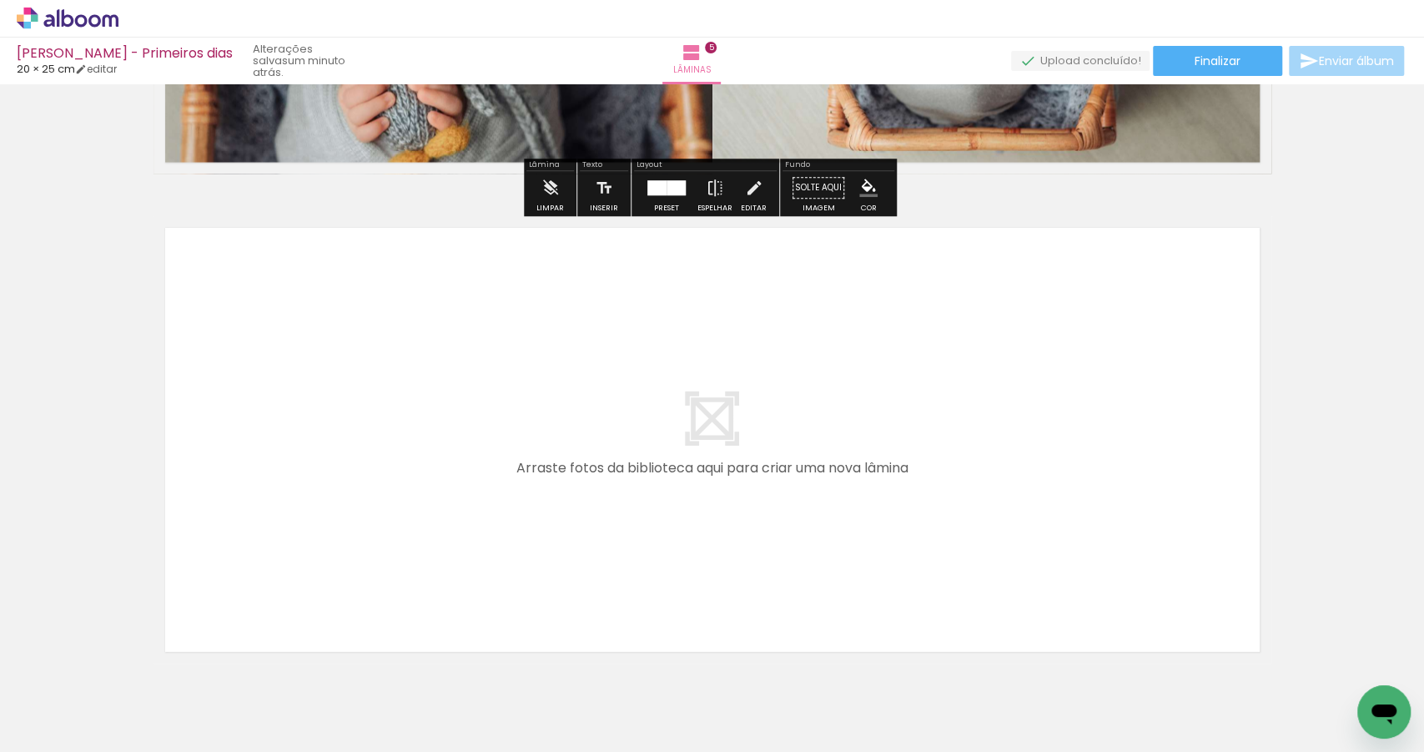
scroll to position [2362, 0]
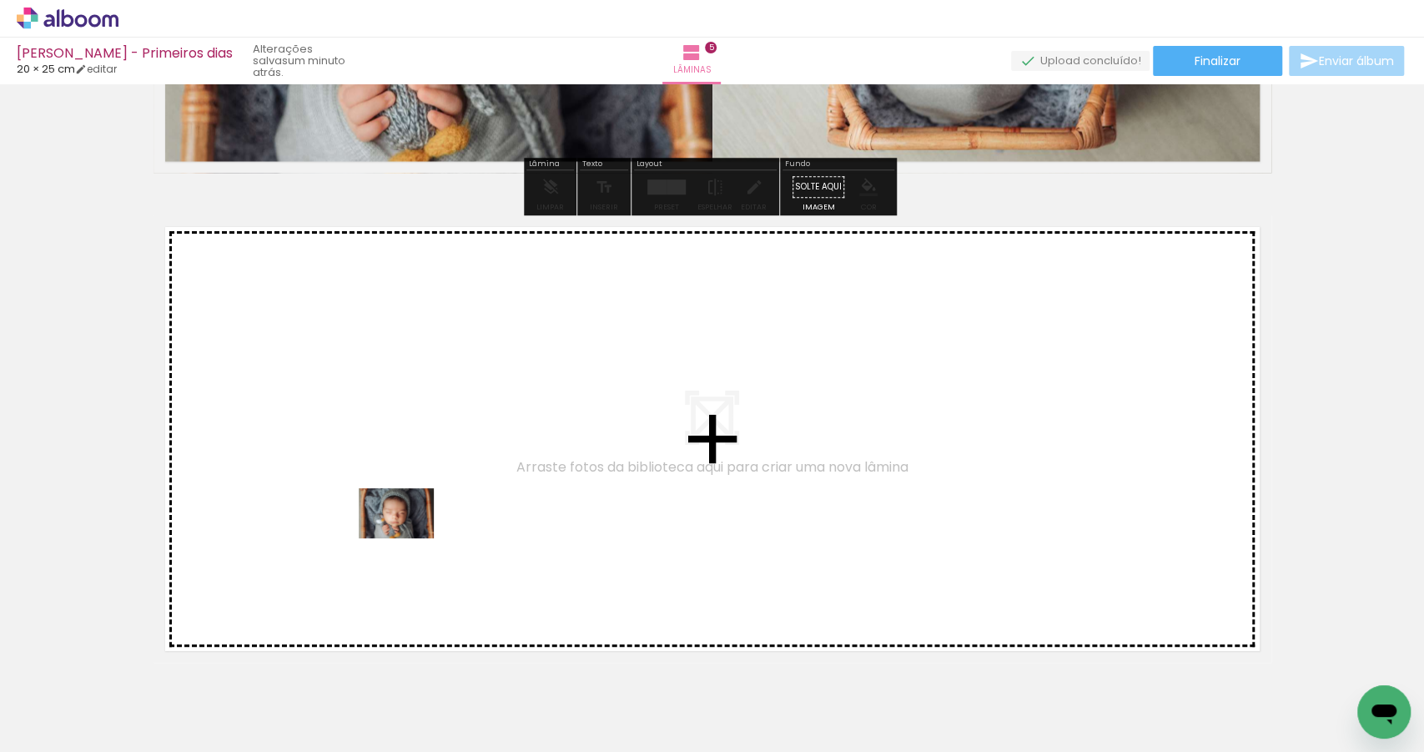
drag, startPoint x: 1003, startPoint y: 704, endPoint x: 409, endPoint y: 538, distance: 616.7
click at [409, 538] on quentale-workspace at bounding box center [712, 376] width 1424 height 752
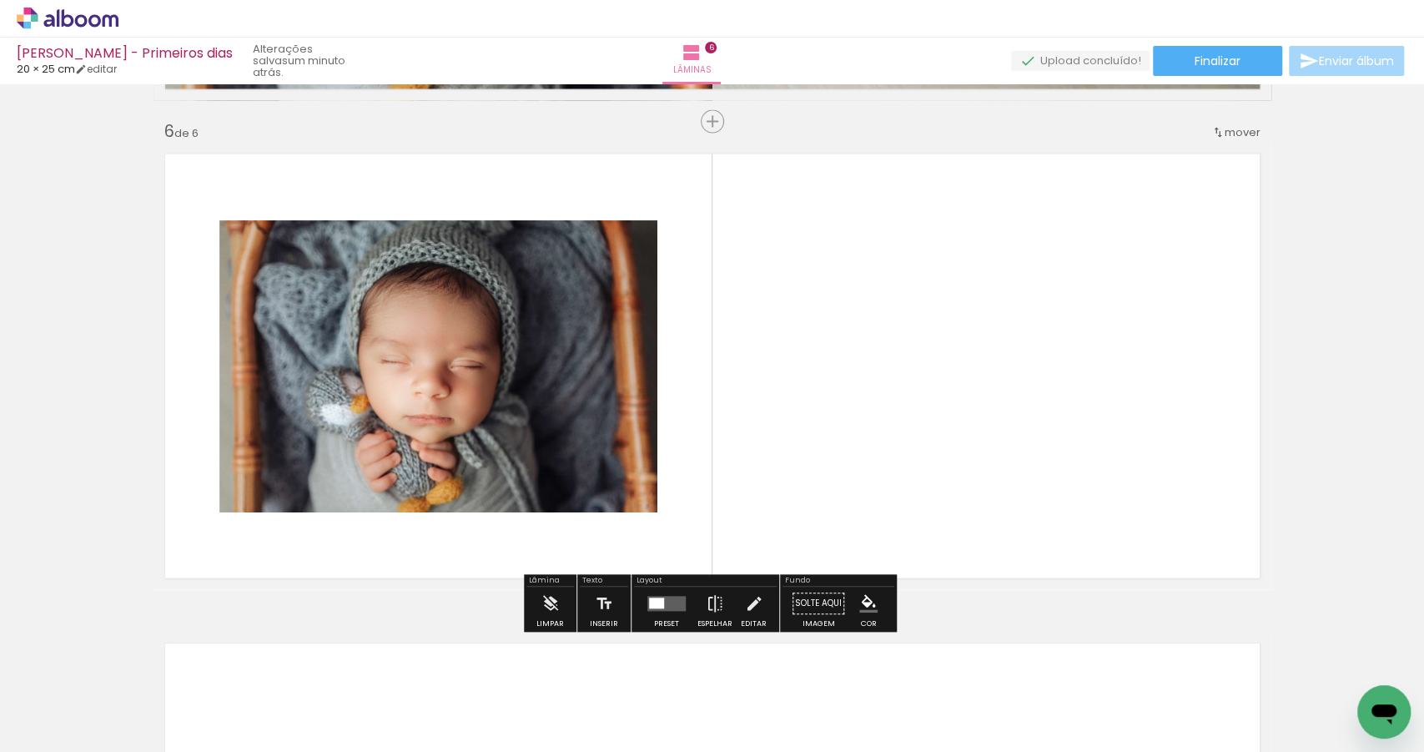
scroll to position [2434, 0]
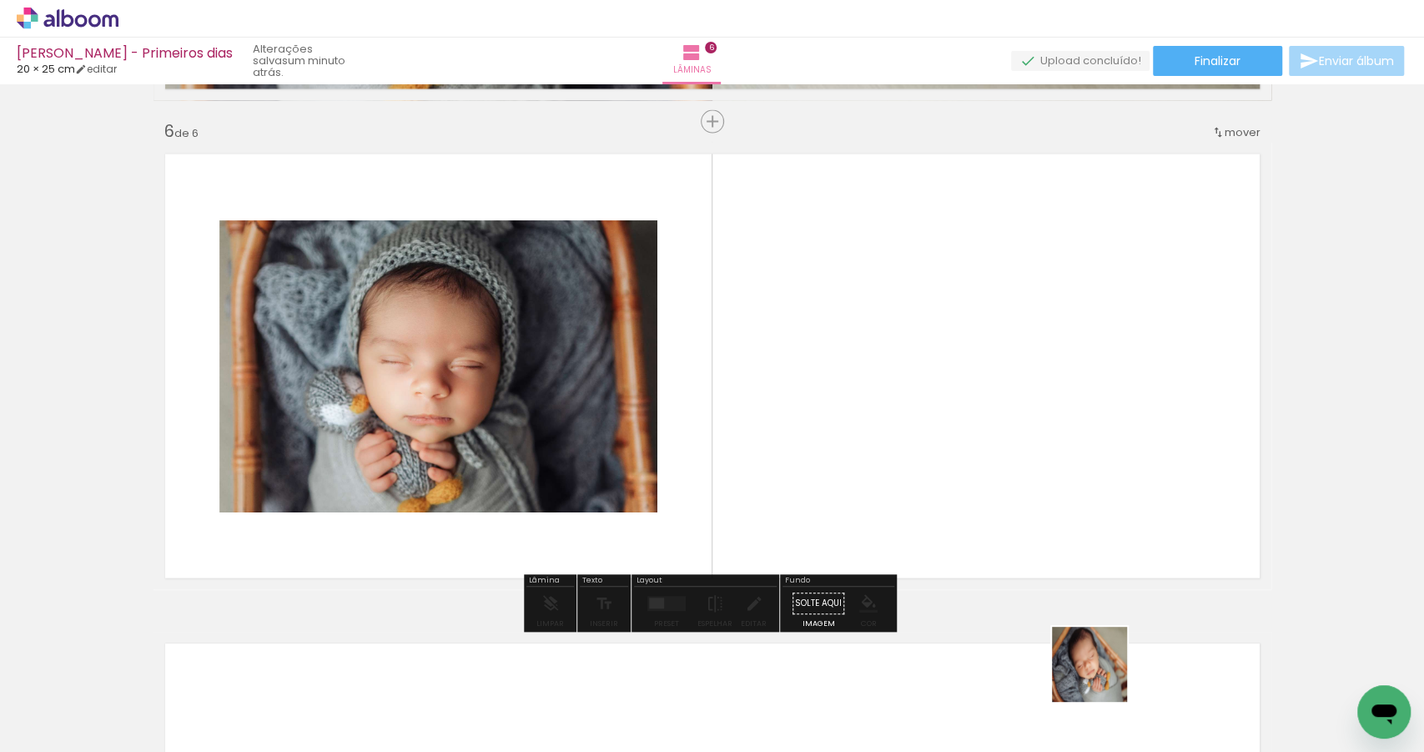
drag, startPoint x: 1115, startPoint y: 706, endPoint x: 1002, endPoint y: 439, distance: 289.7
click at [1002, 439] on quentale-workspace at bounding box center [712, 376] width 1424 height 752
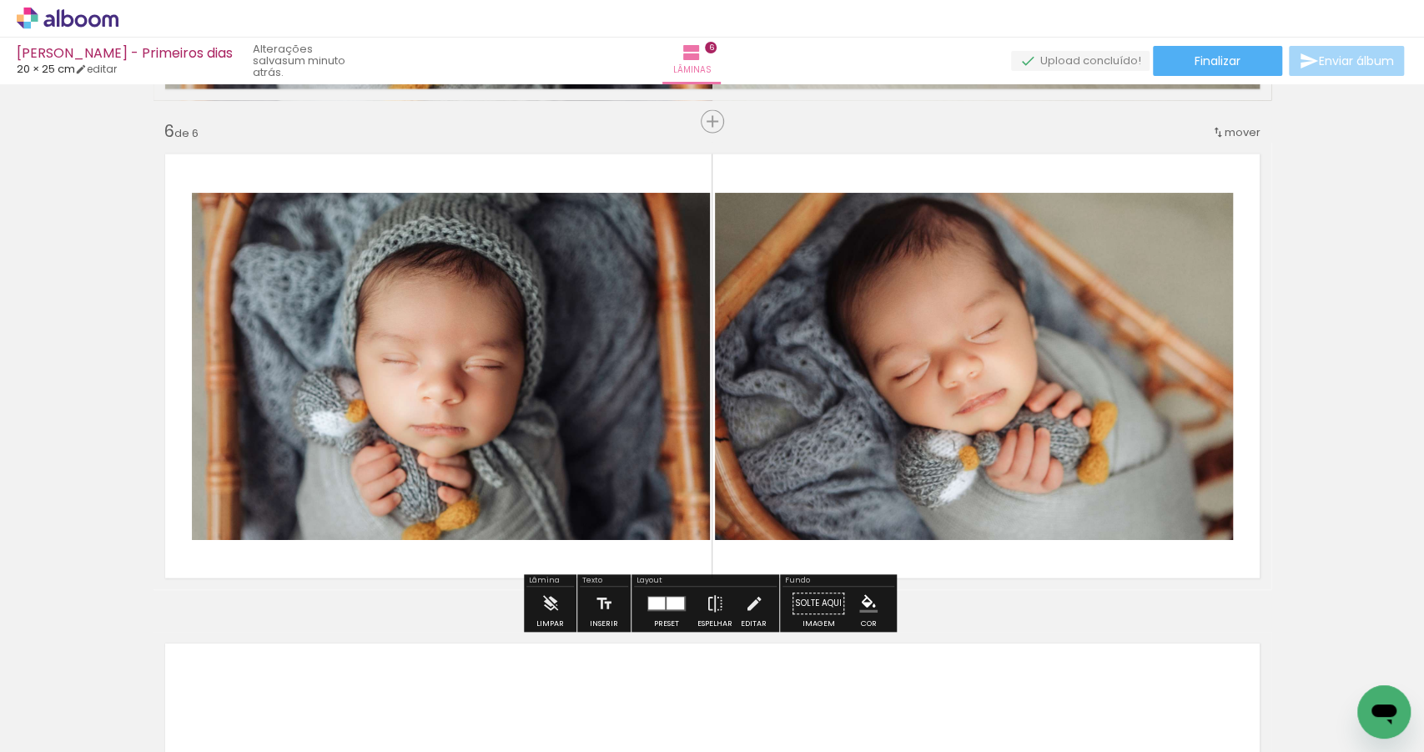
click at [661, 592] on div at bounding box center [666, 603] width 45 height 33
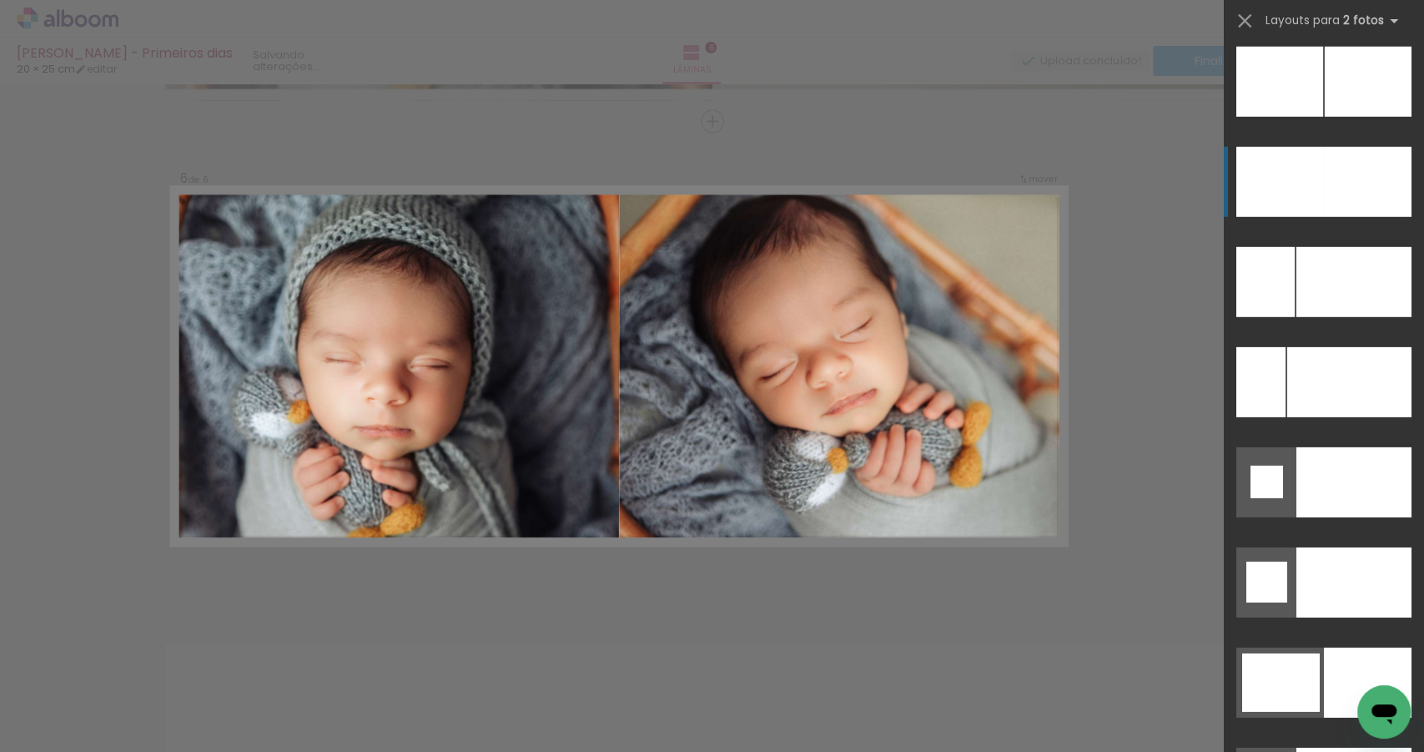
scroll to position [7491, 0]
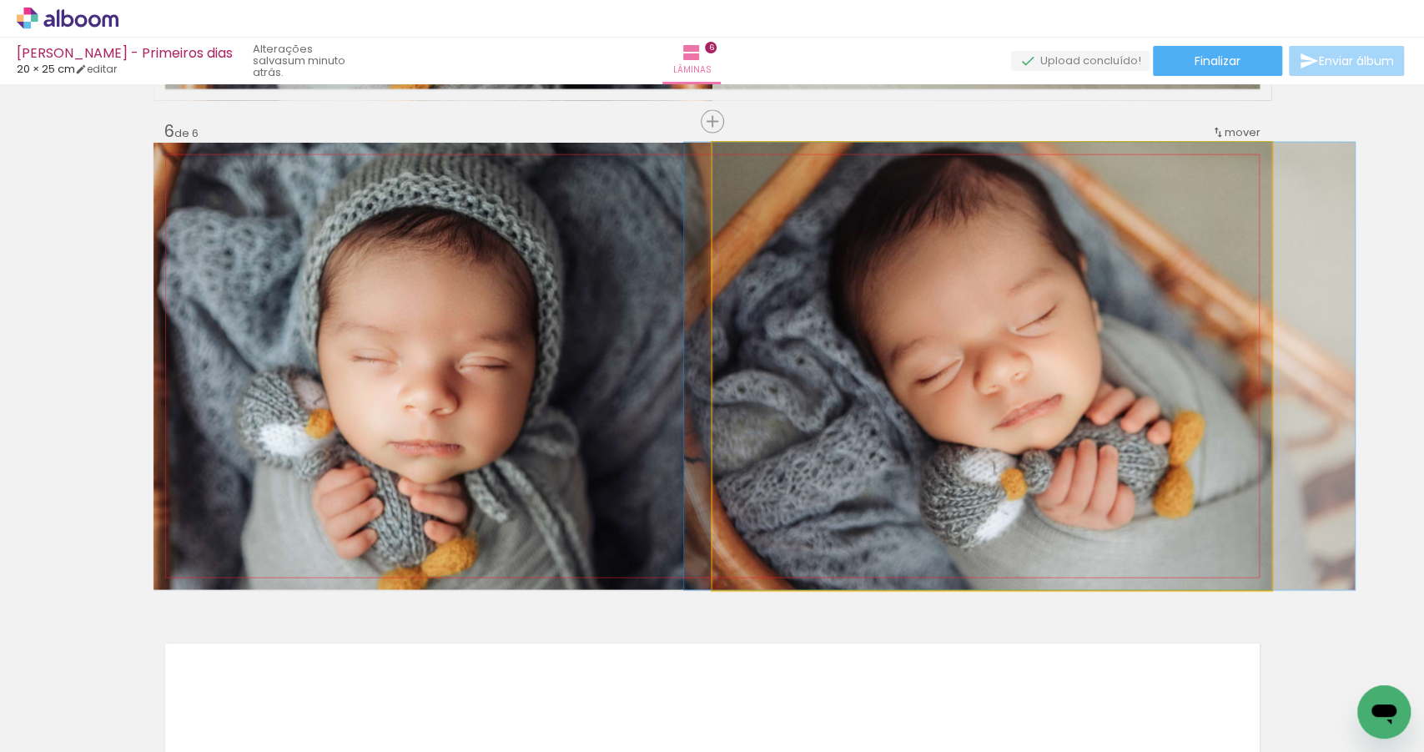
drag, startPoint x: 1007, startPoint y: 357, endPoint x: 1034, endPoint y: 358, distance: 27.5
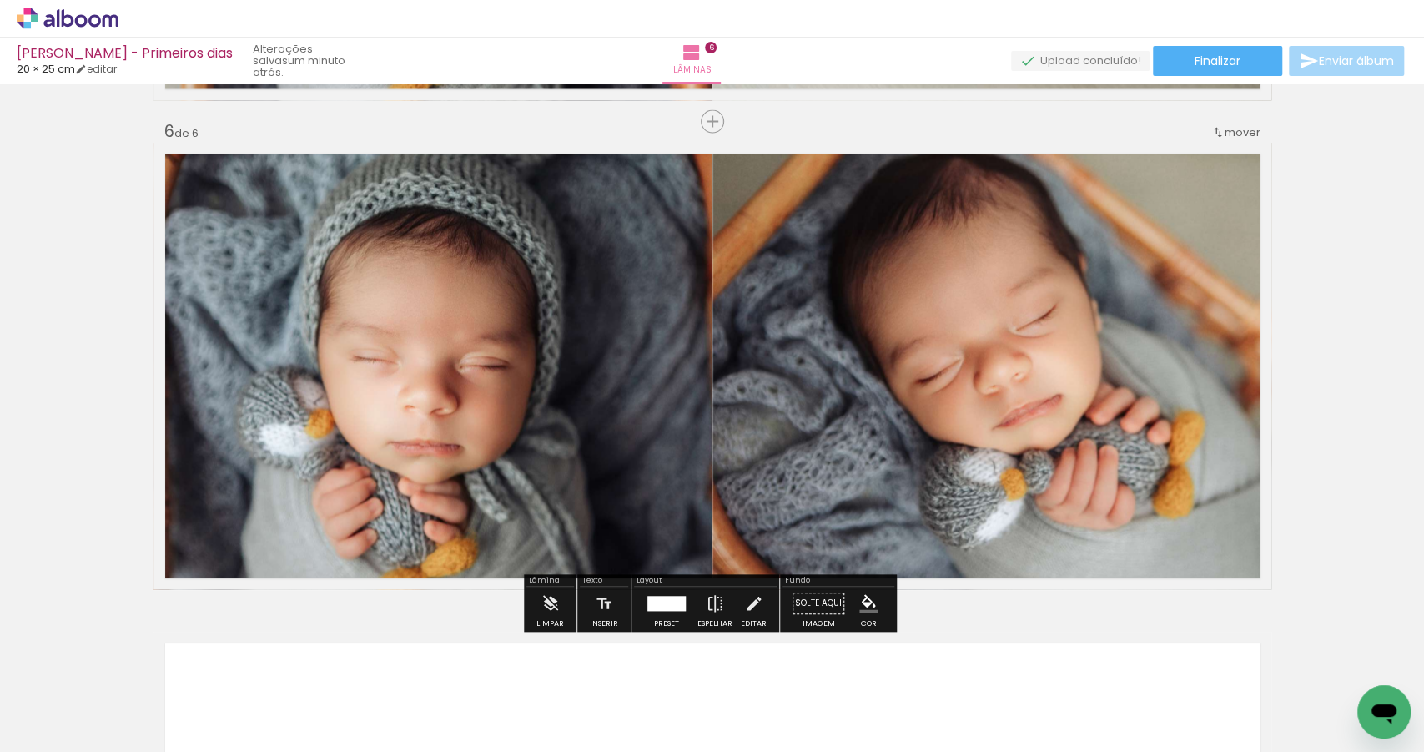
click at [999, 365] on quentale-photo at bounding box center [991, 366] width 559 height 447
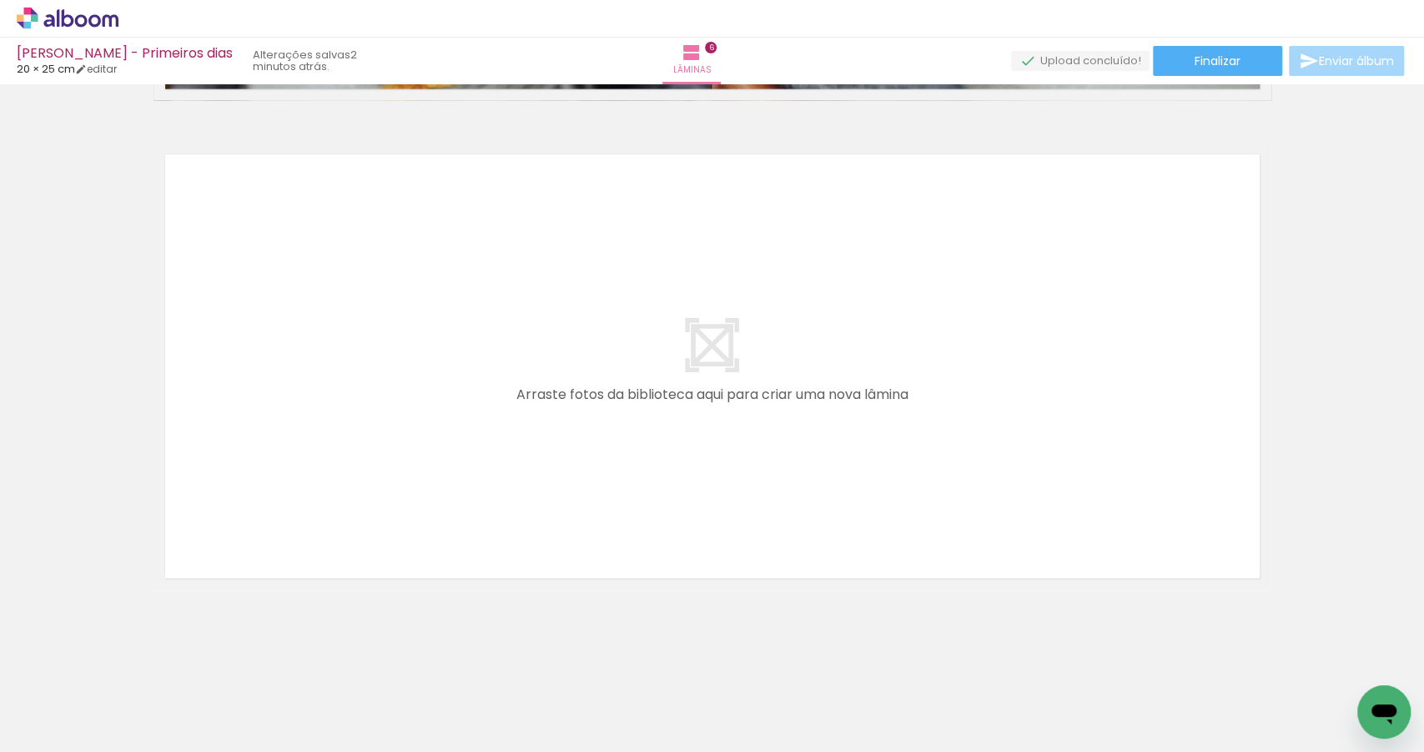
scroll to position [0, 1988]
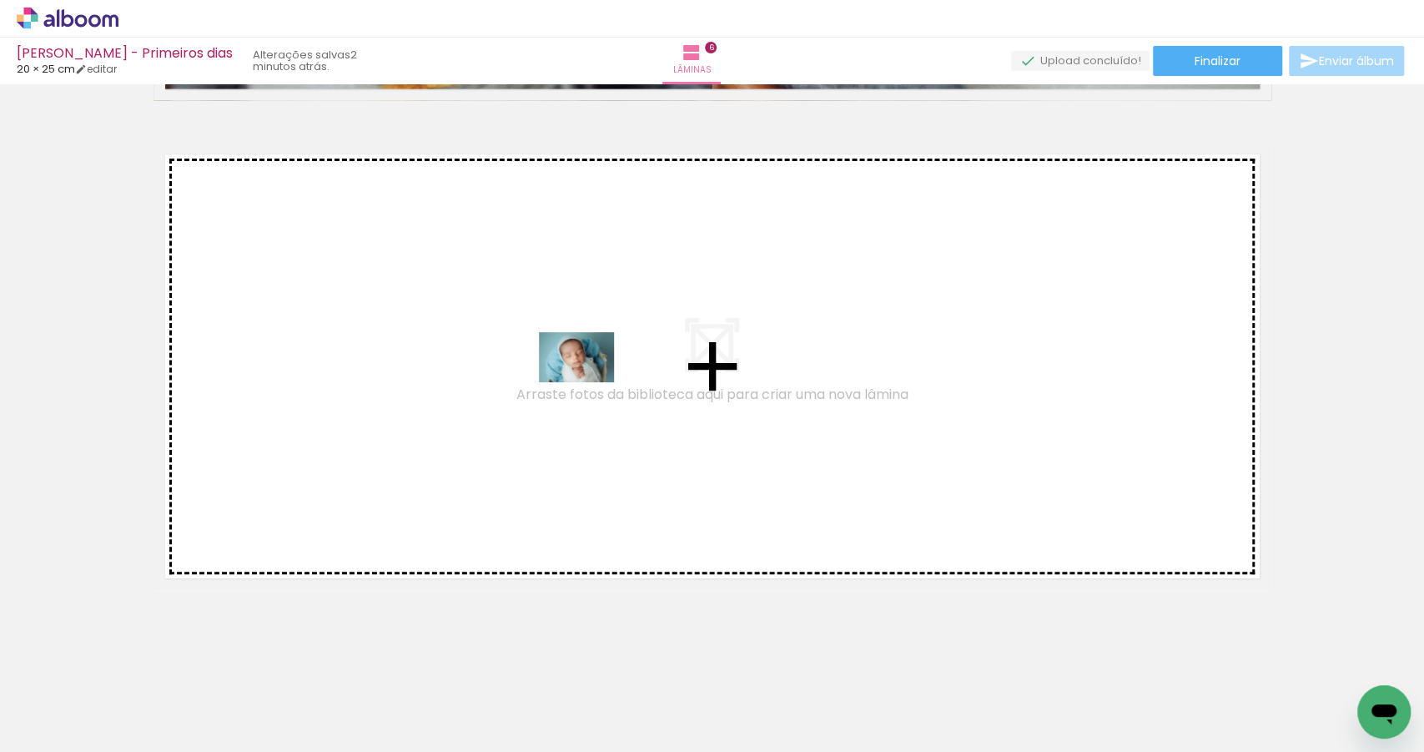
drag, startPoint x: 1034, startPoint y: 684, endPoint x: 567, endPoint y: 401, distance: 546.1
click at [567, 401] on quentale-workspace at bounding box center [712, 376] width 1424 height 752
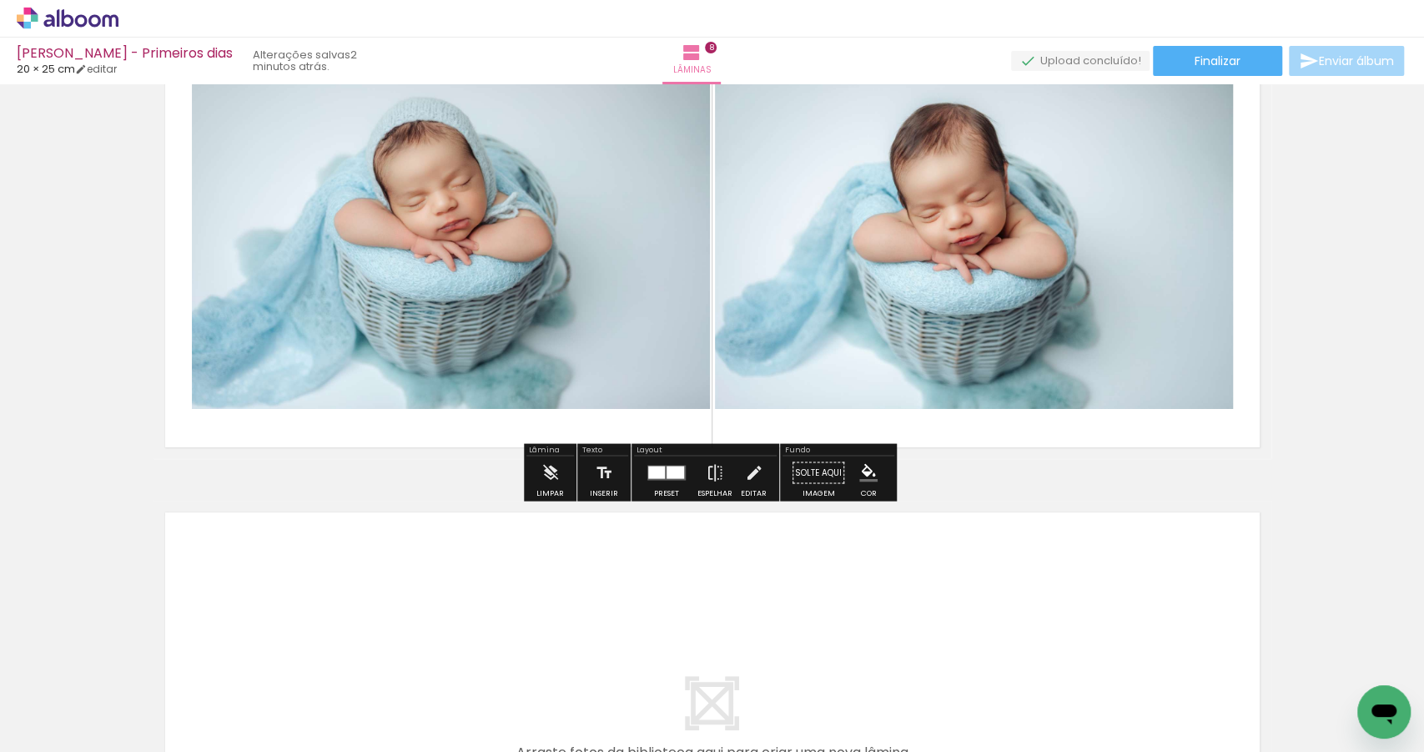
scroll to position [3837, 0]
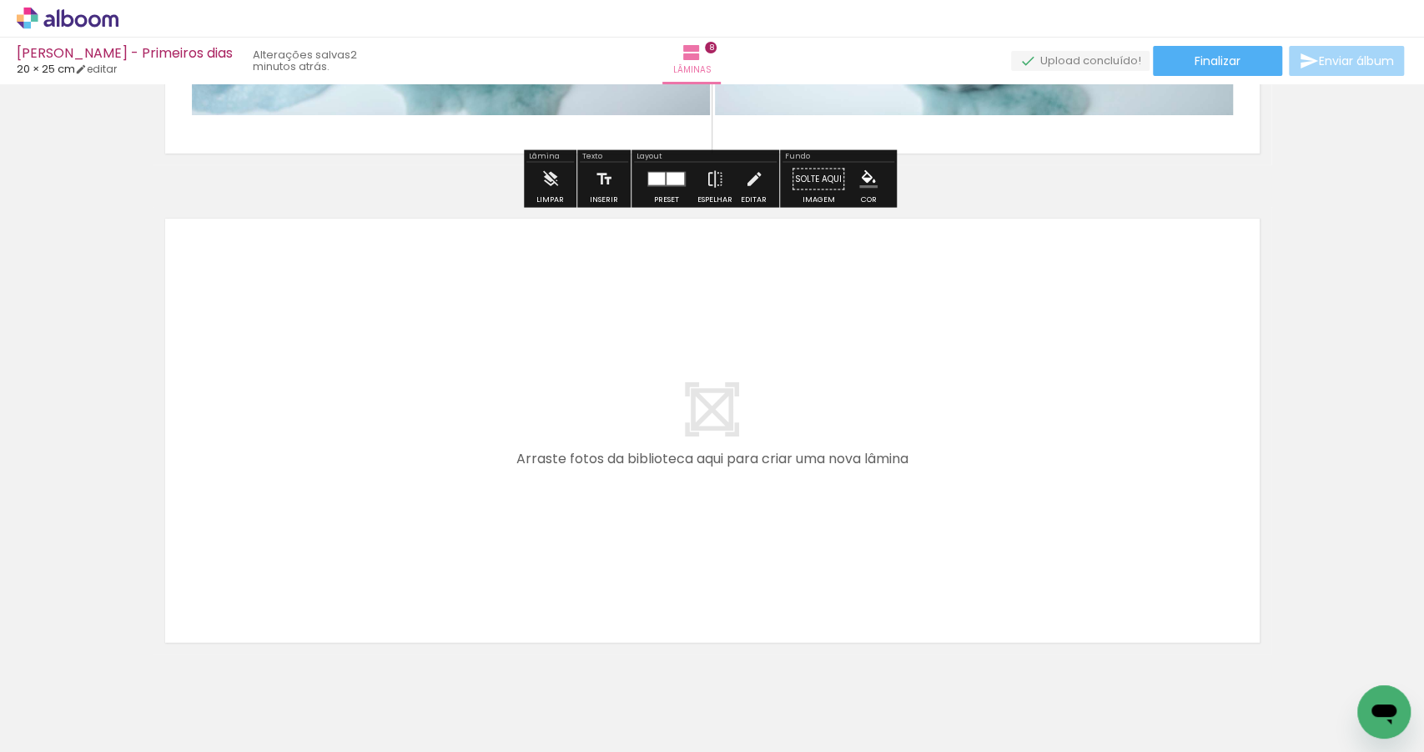
drag, startPoint x: 435, startPoint y: 694, endPoint x: 423, endPoint y: 533, distance: 161.5
click at [423, 533] on quentale-workspace at bounding box center [712, 376] width 1424 height 752
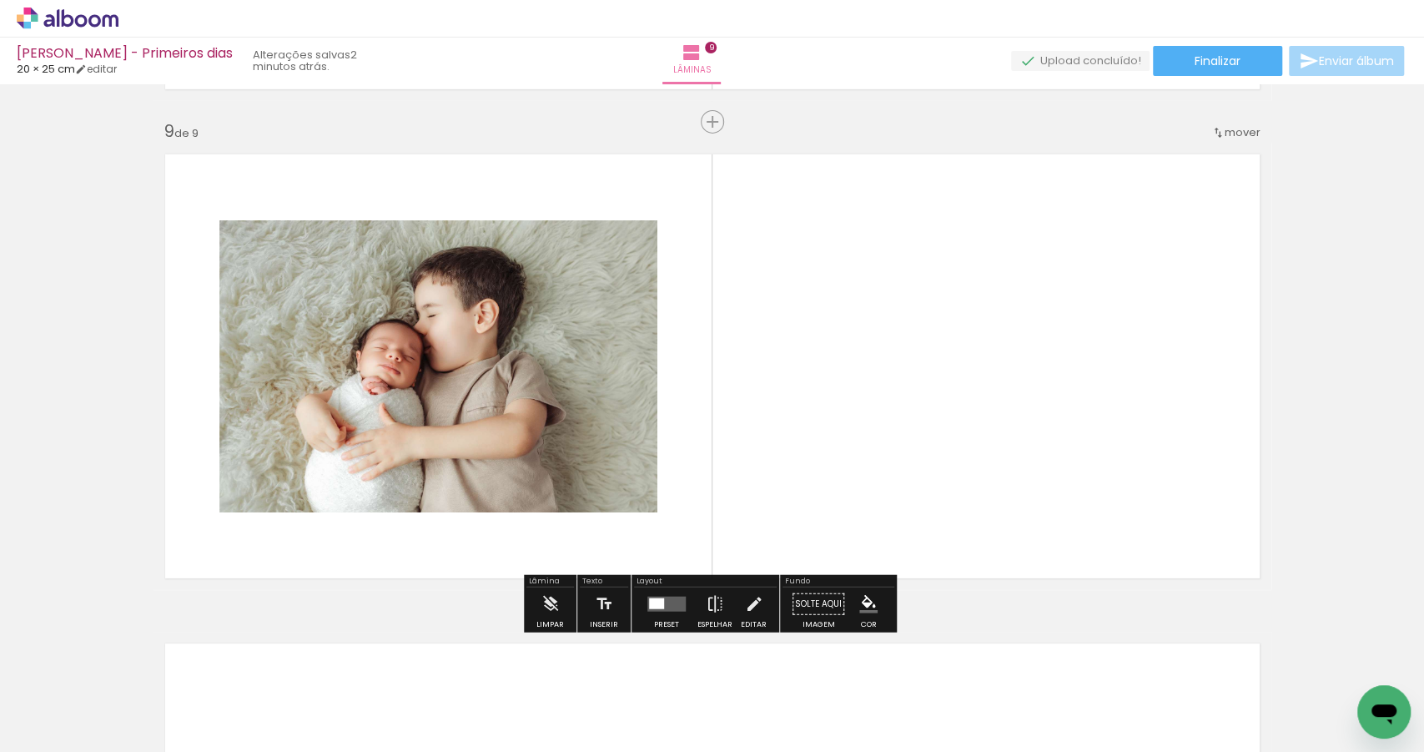
scroll to position [3901, 0]
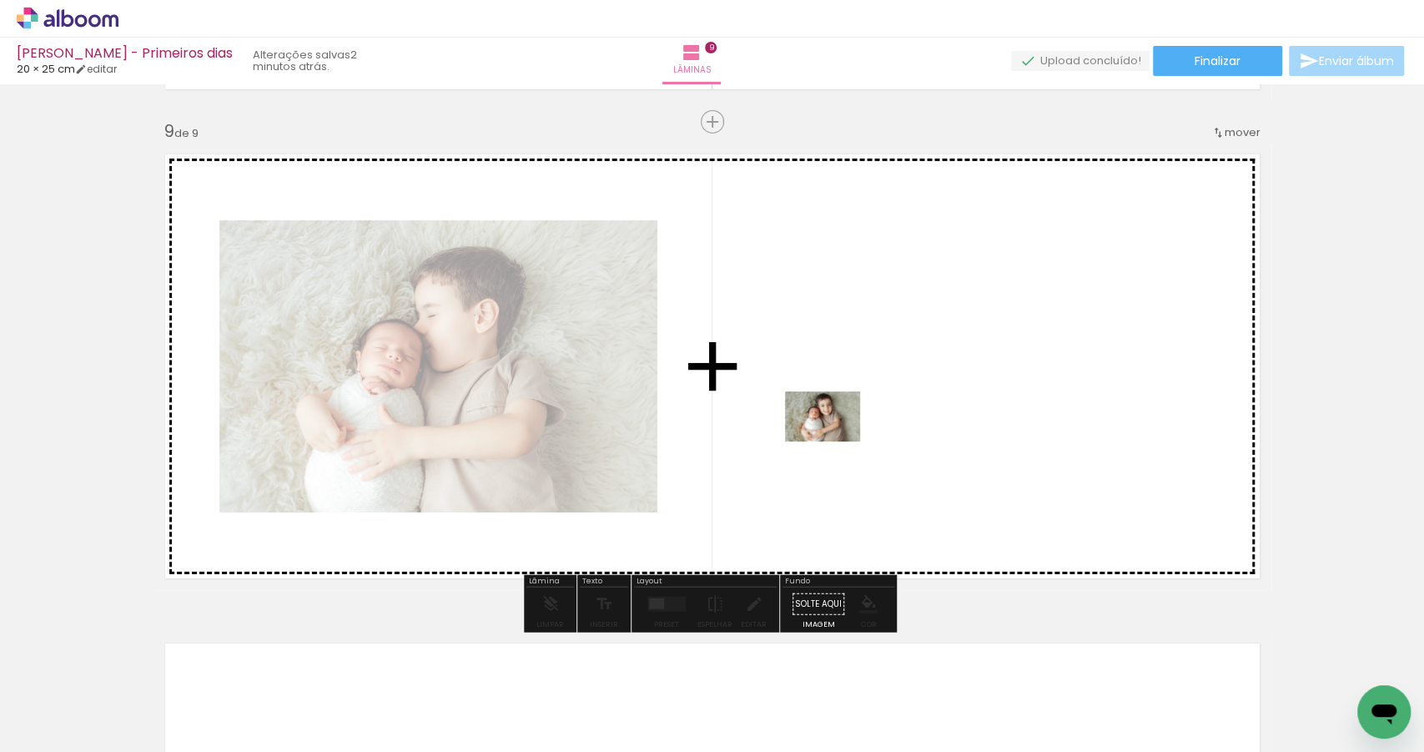
drag, startPoint x: 496, startPoint y: 692, endPoint x: 853, endPoint y: 427, distance: 444.1
click at [853, 427] on quentale-workspace at bounding box center [712, 376] width 1424 height 752
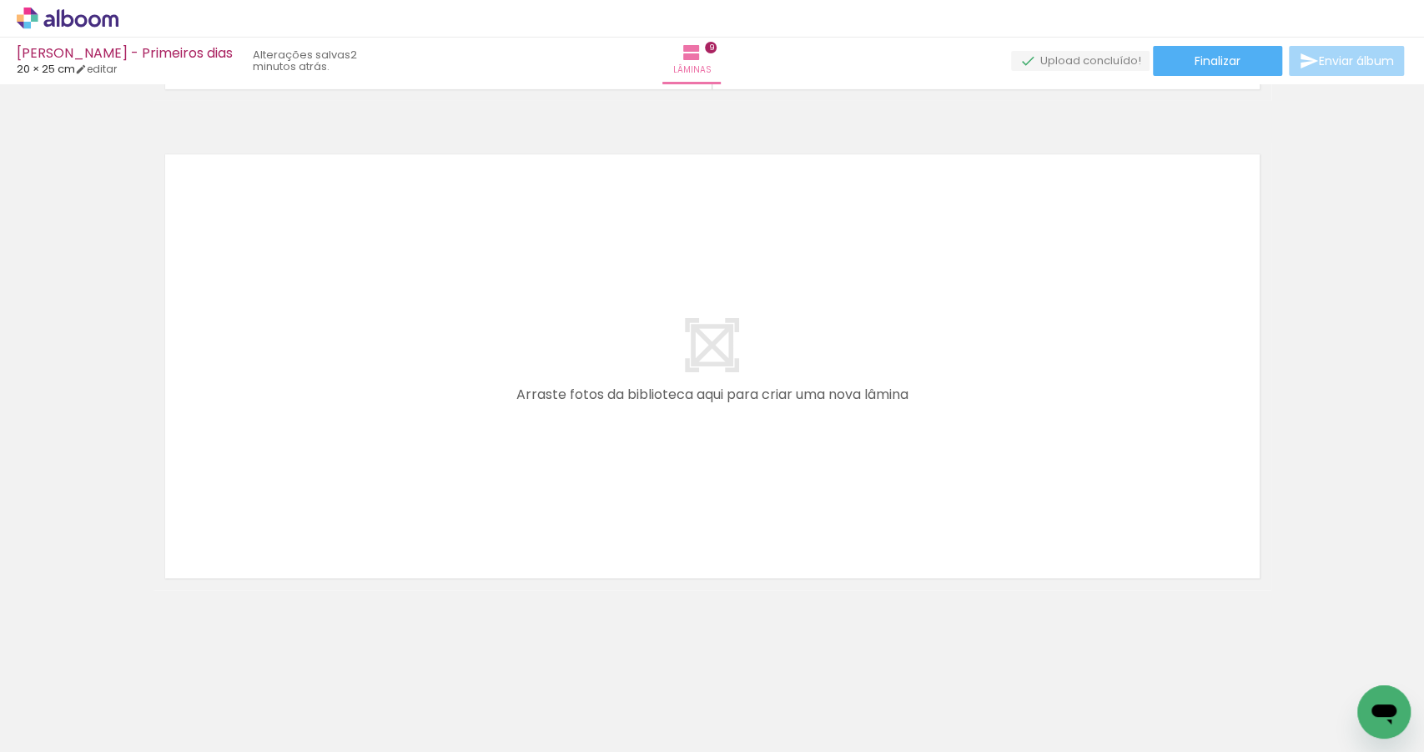
scroll to position [0, 1043]
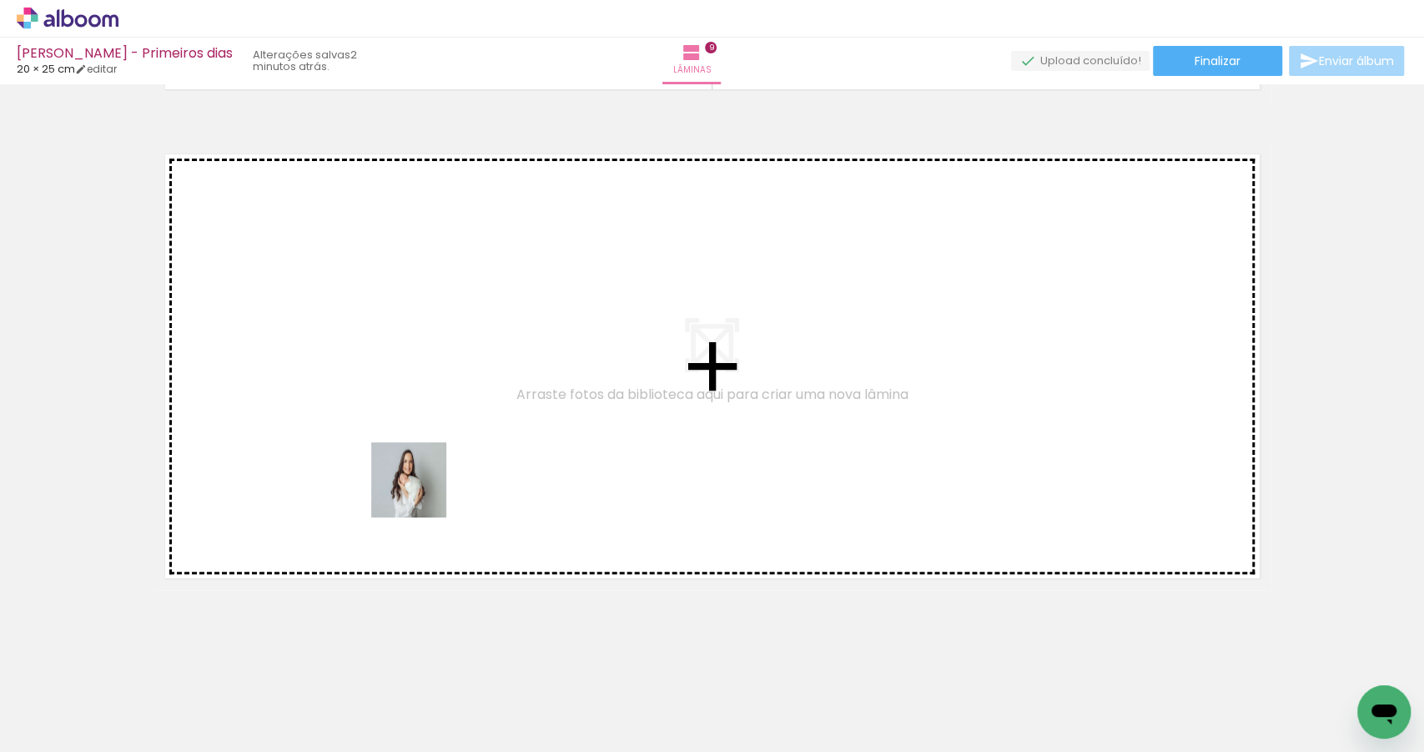
drag, startPoint x: 423, startPoint y: 702, endPoint x: 415, endPoint y: 448, distance: 254.6
click at [415, 448] on quentale-workspace at bounding box center [712, 376] width 1424 height 752
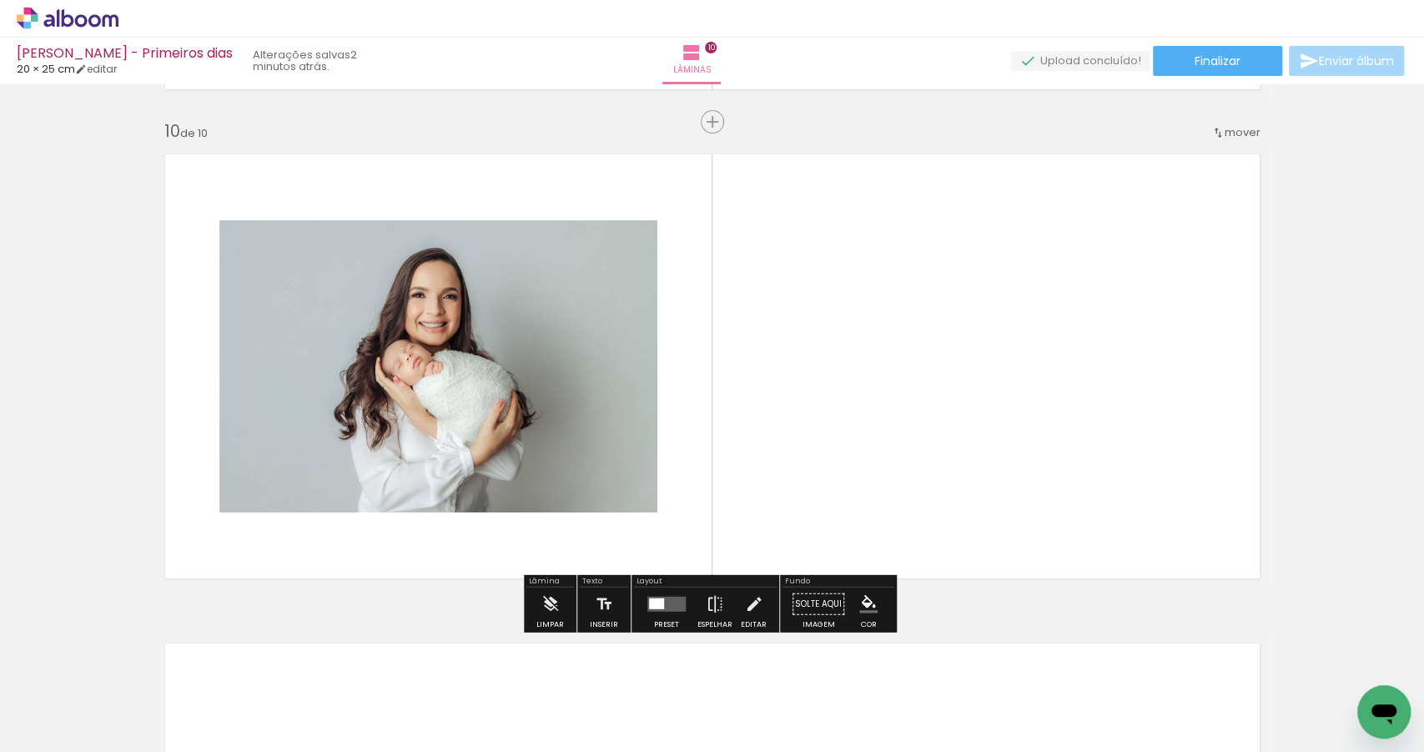
scroll to position [4390, 0]
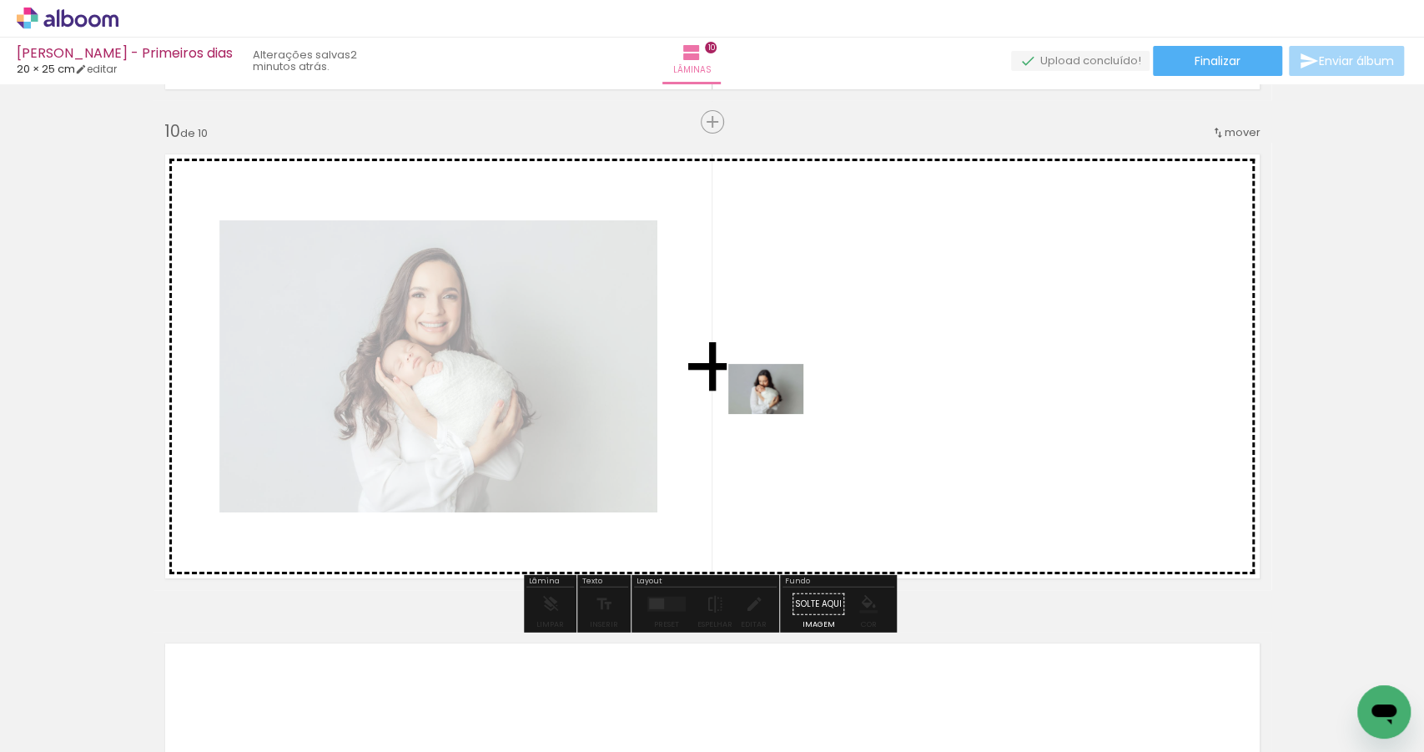
drag, startPoint x: 536, startPoint y: 687, endPoint x: 786, endPoint y: 405, distance: 377.0
click at [786, 405] on quentale-workspace at bounding box center [712, 376] width 1424 height 752
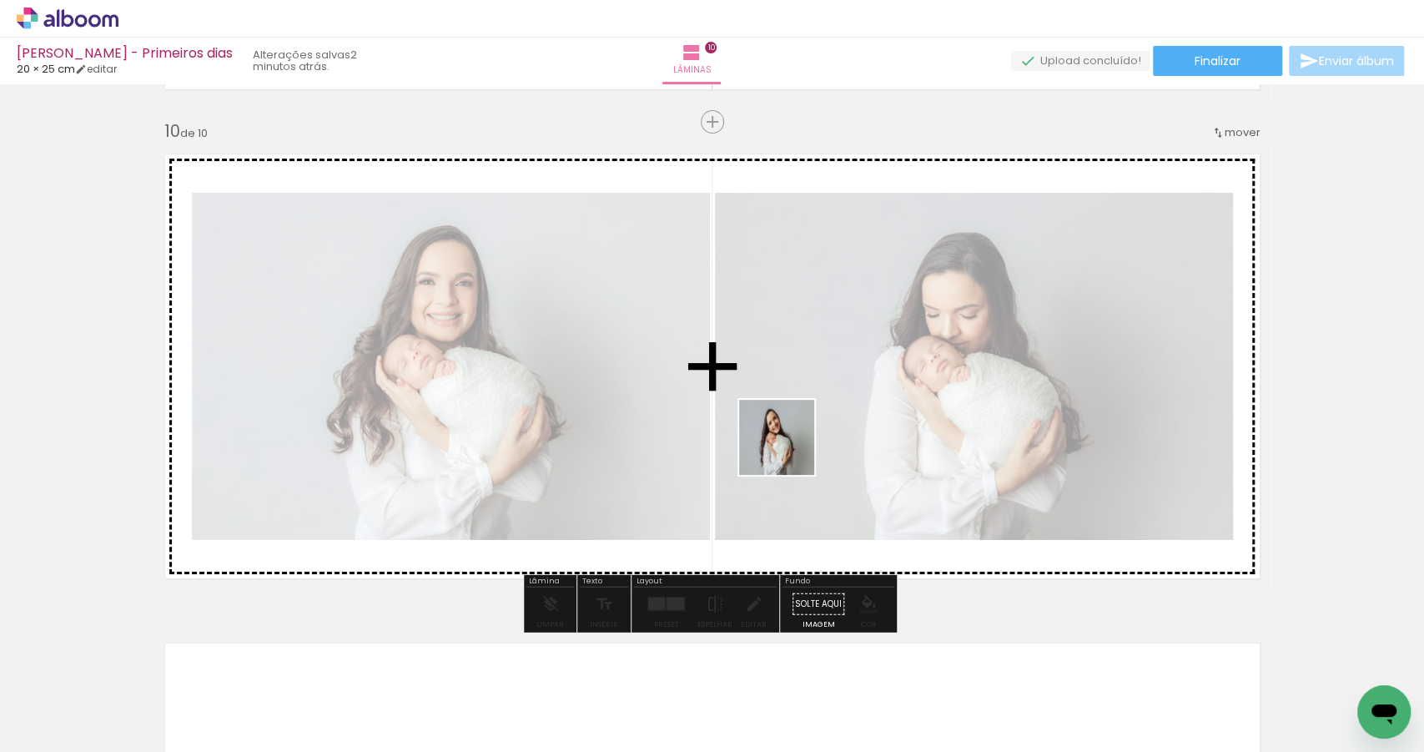
drag, startPoint x: 629, startPoint y: 698, endPoint x: 804, endPoint y: 457, distance: 298.0
click at [809, 415] on quentale-workspace at bounding box center [712, 376] width 1424 height 752
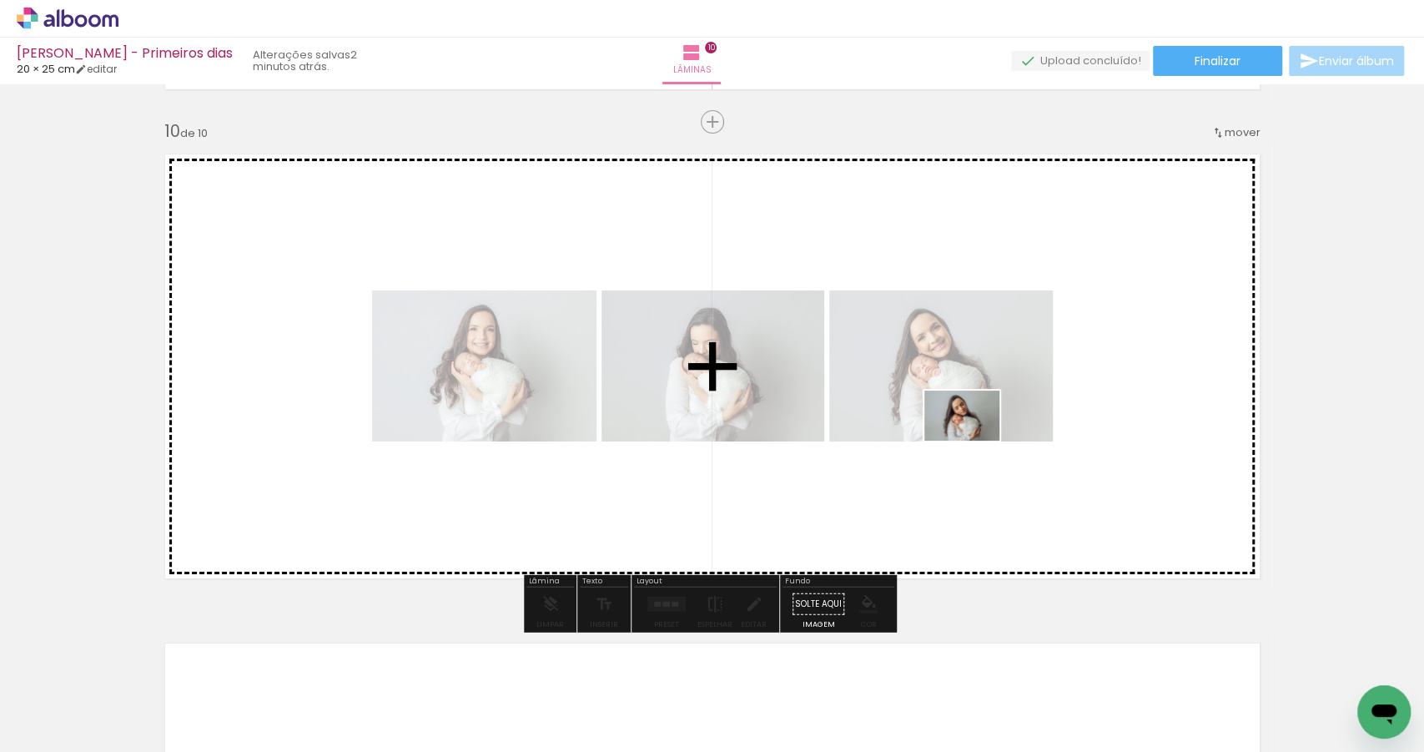
drag, startPoint x: 737, startPoint y: 707, endPoint x: 990, endPoint y: 422, distance: 381.7
click at [993, 419] on quentale-workspace at bounding box center [712, 376] width 1424 height 752
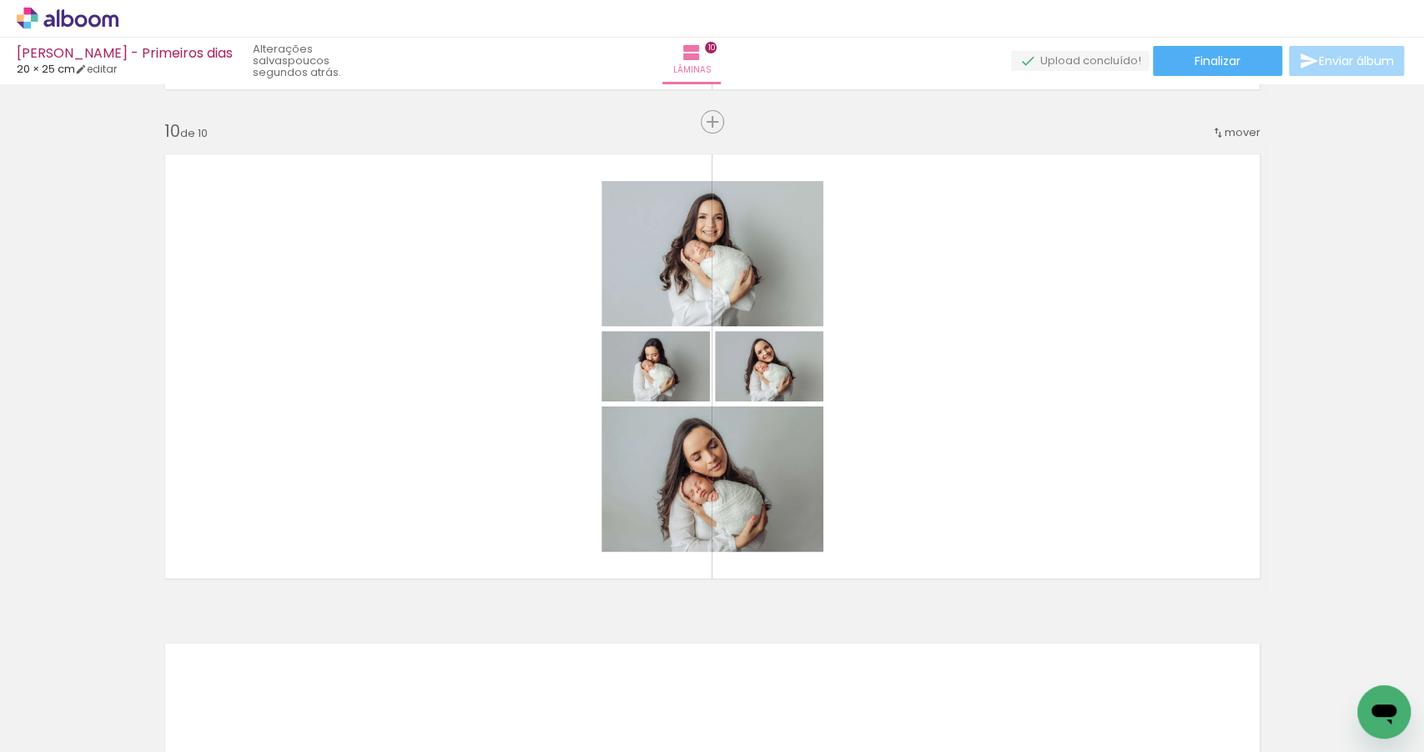
scroll to position [0, 1905]
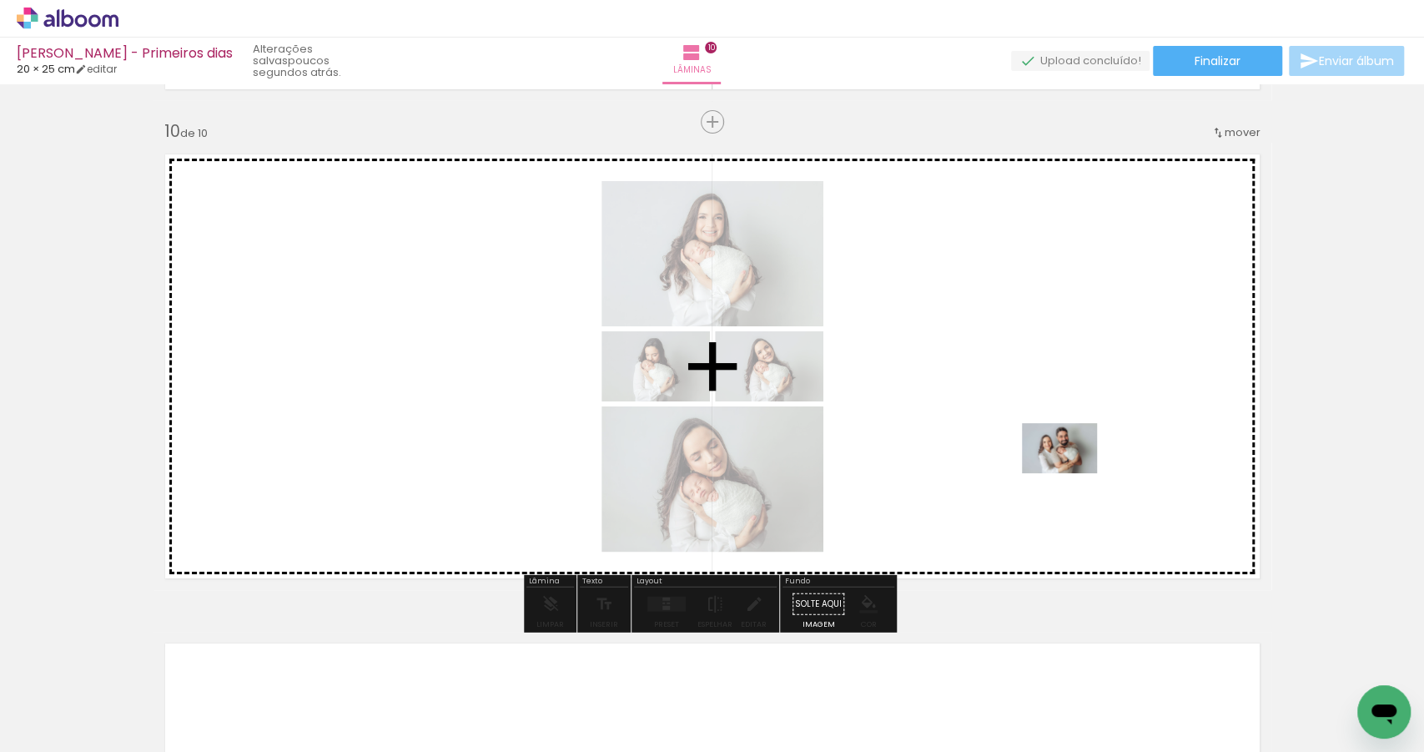
drag, startPoint x: 893, startPoint y: 702, endPoint x: 1072, endPoint y: 473, distance: 290.0
click at [1072, 473] on quentale-workspace at bounding box center [712, 376] width 1424 height 752
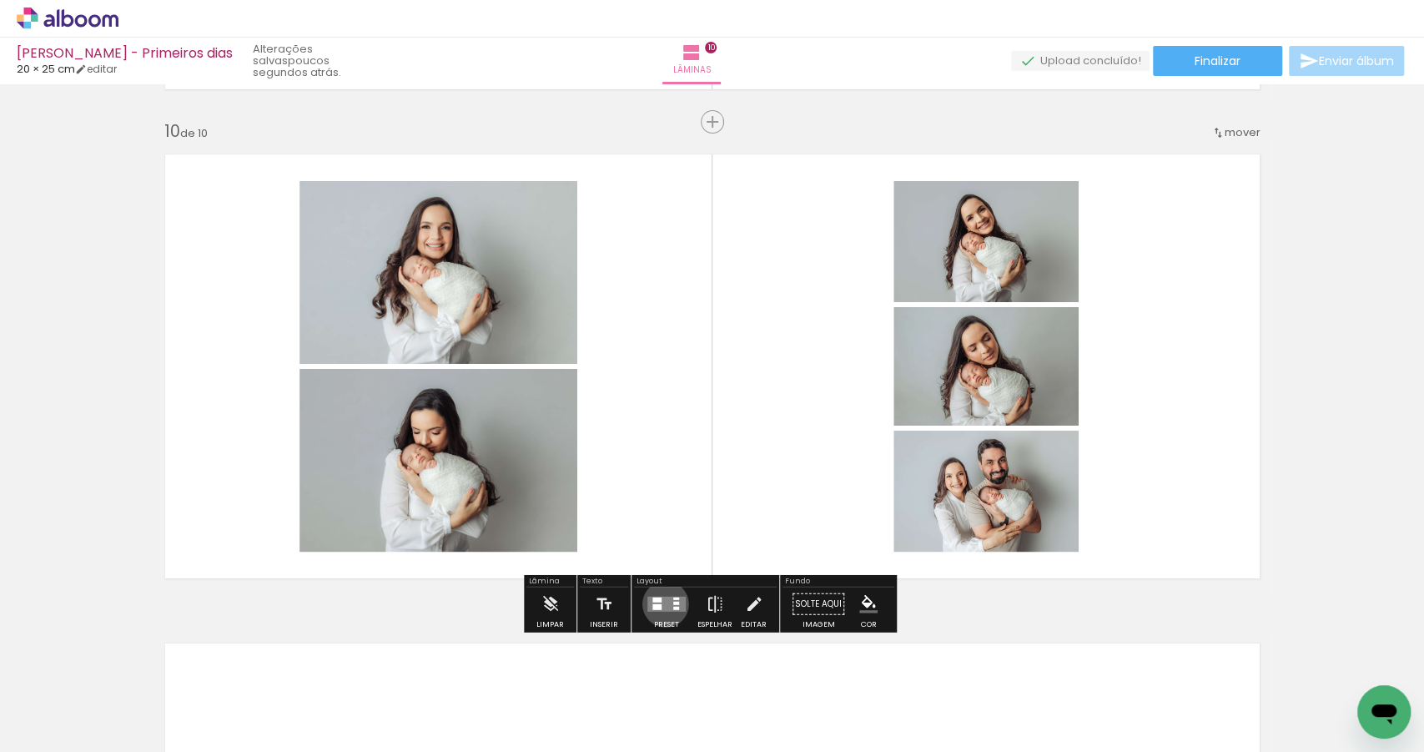
click at [662, 603] on quentale-layouter at bounding box center [666, 603] width 38 height 15
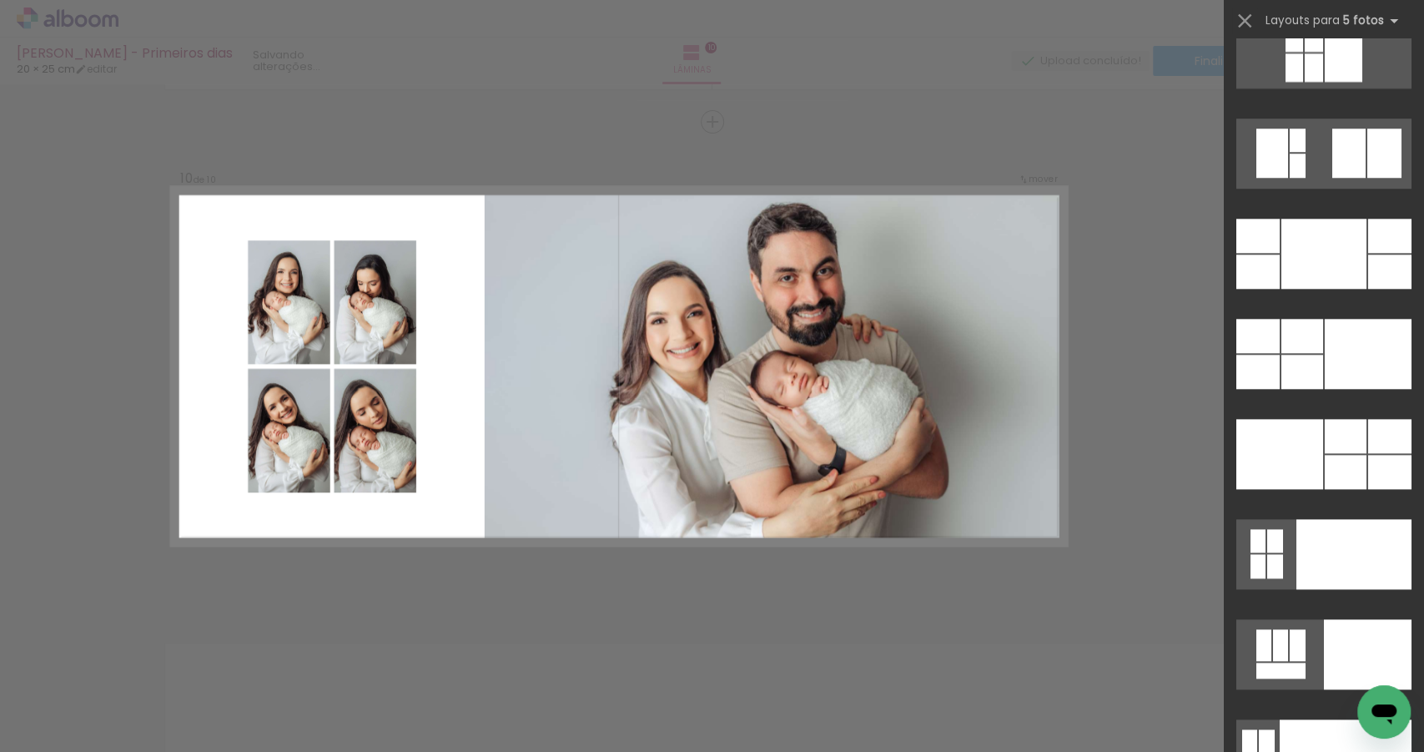
scroll to position [43634, 0]
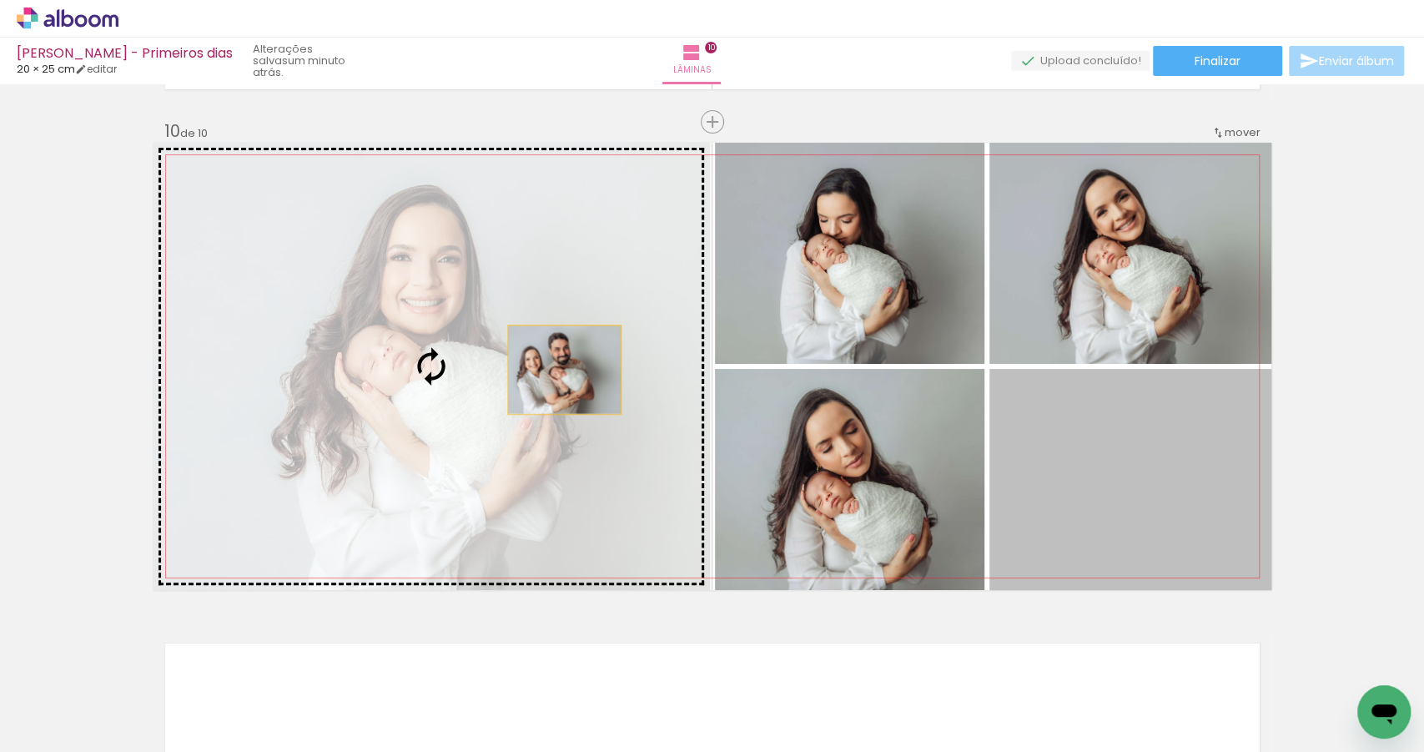
drag, startPoint x: 1169, startPoint y: 500, endPoint x: 543, endPoint y: 367, distance: 639.6
click at [0, 0] on slot at bounding box center [0, 0] width 0 height 0
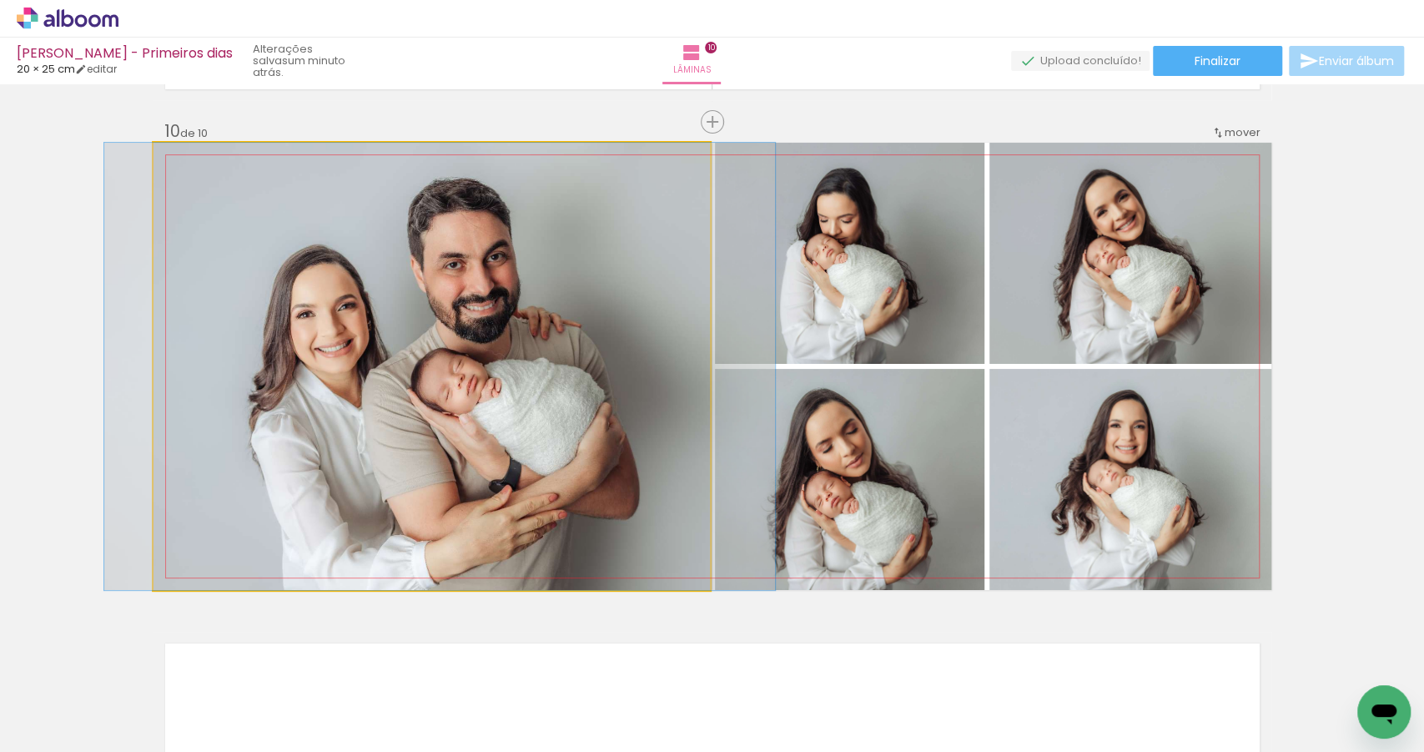
drag, startPoint x: 491, startPoint y: 375, endPoint x: 500, endPoint y: 370, distance: 9.3
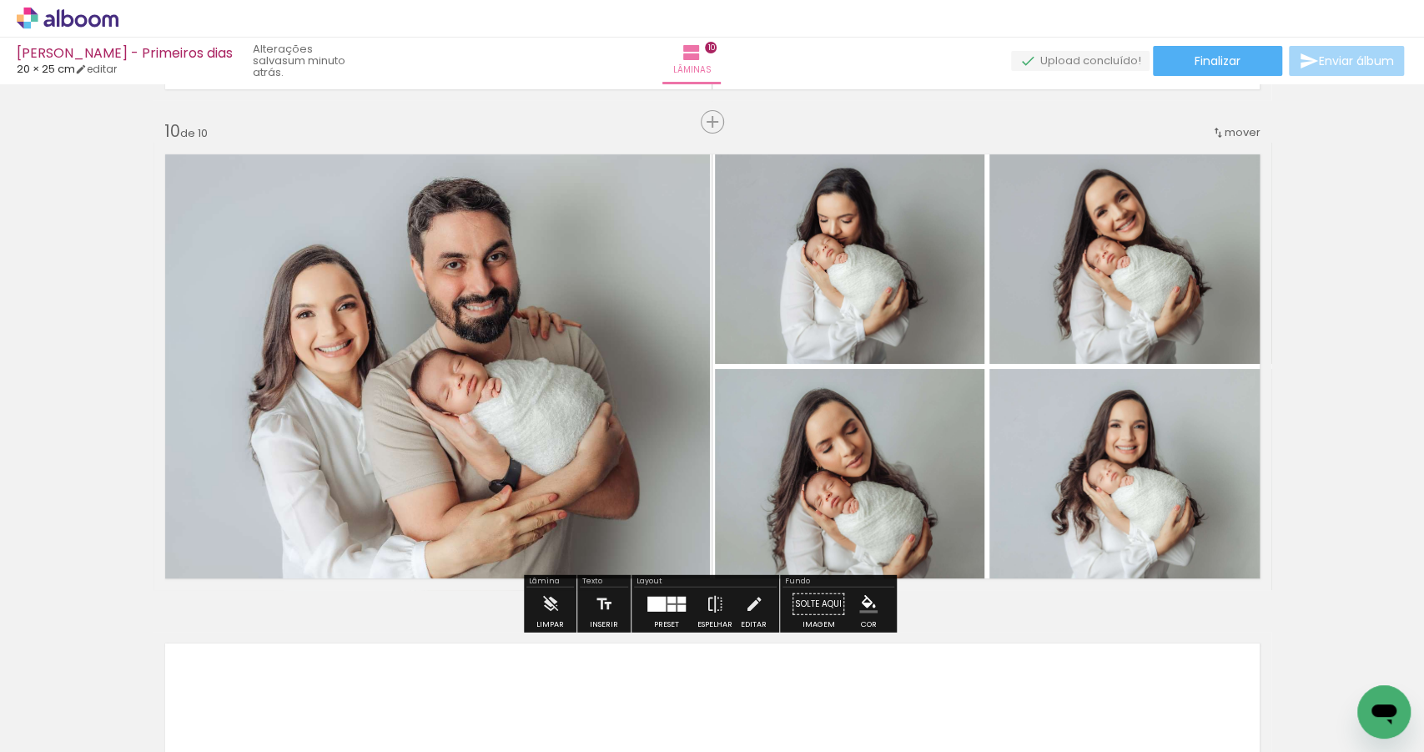
click at [1163, 486] on quentale-photo at bounding box center [1130, 479] width 282 height 221
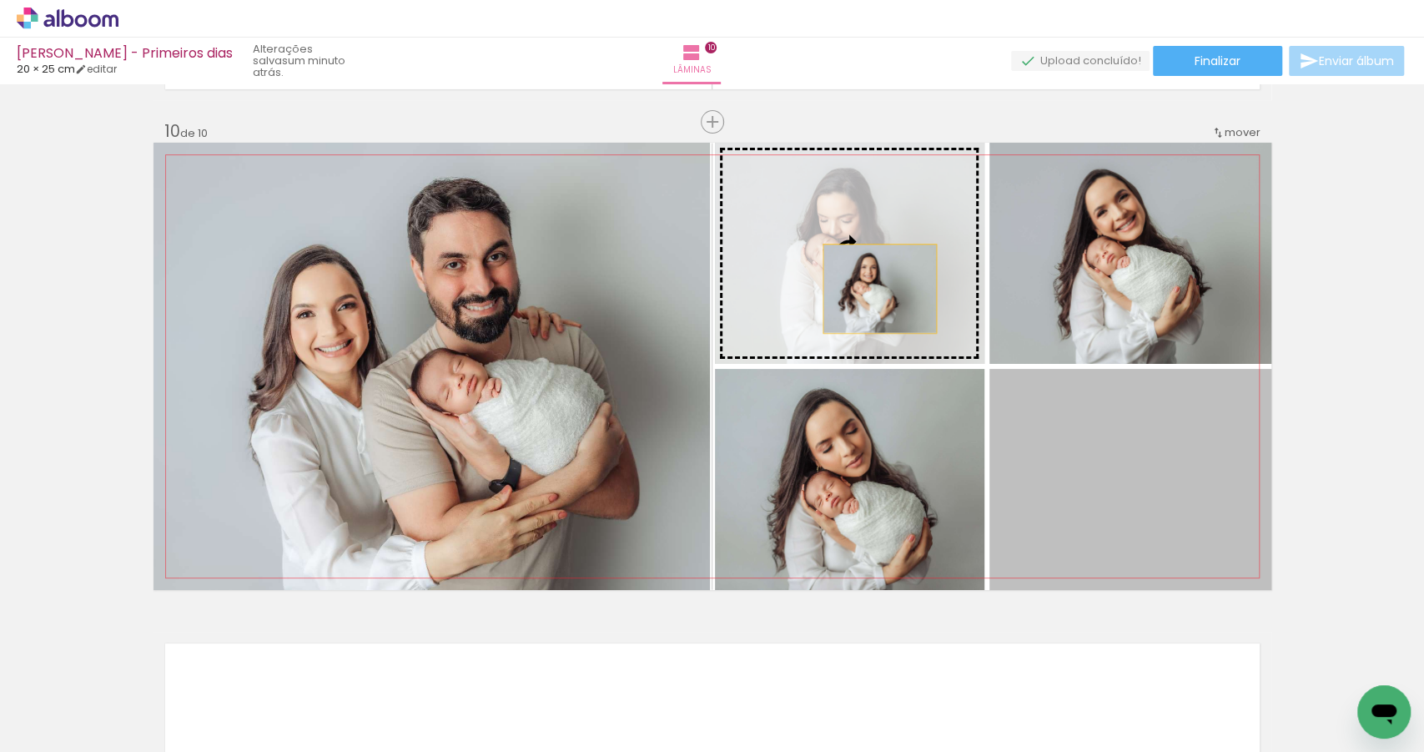
drag, startPoint x: 1100, startPoint y: 476, endPoint x: 875, endPoint y: 289, distance: 292.0
click at [0, 0] on slot at bounding box center [0, 0] width 0 height 0
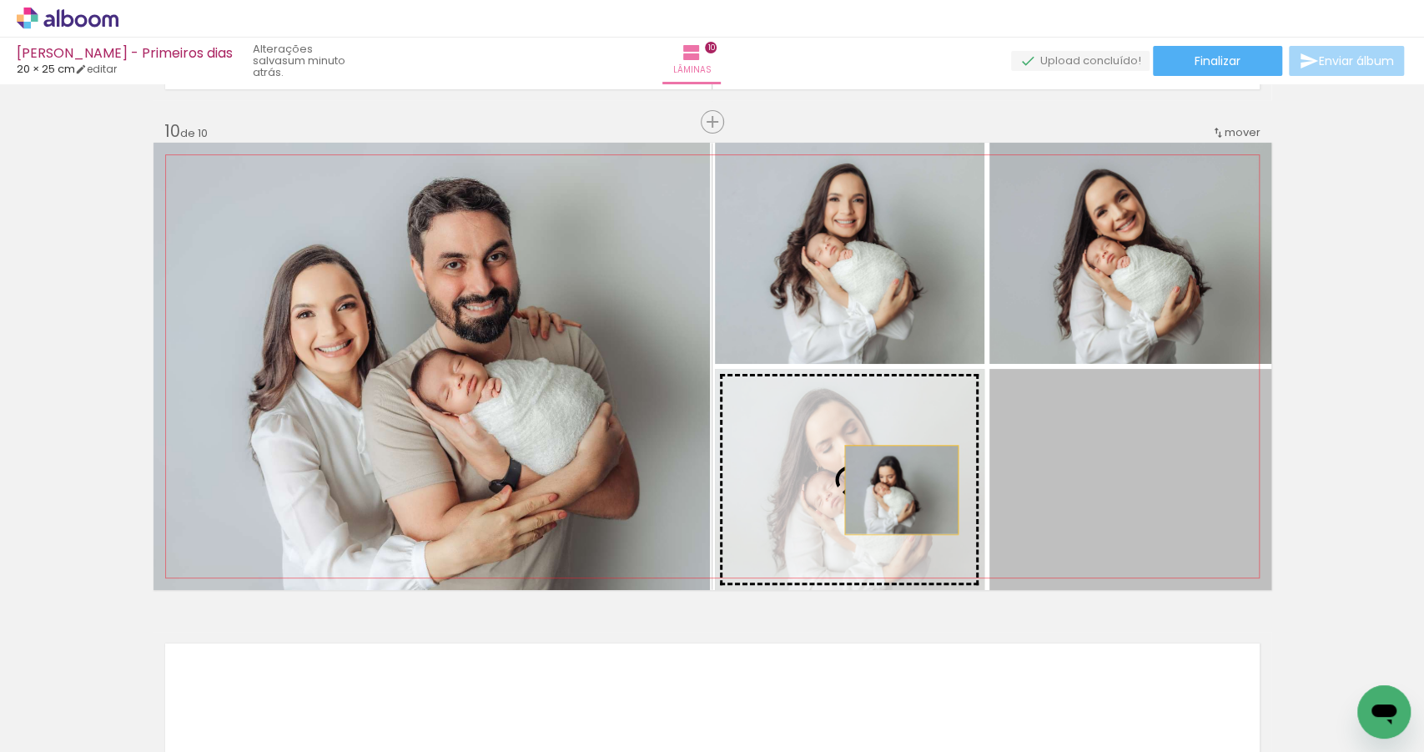
drag, startPoint x: 1072, startPoint y: 496, endPoint x: 896, endPoint y: 490, distance: 176.1
click at [0, 0] on slot at bounding box center [0, 0] width 0 height 0
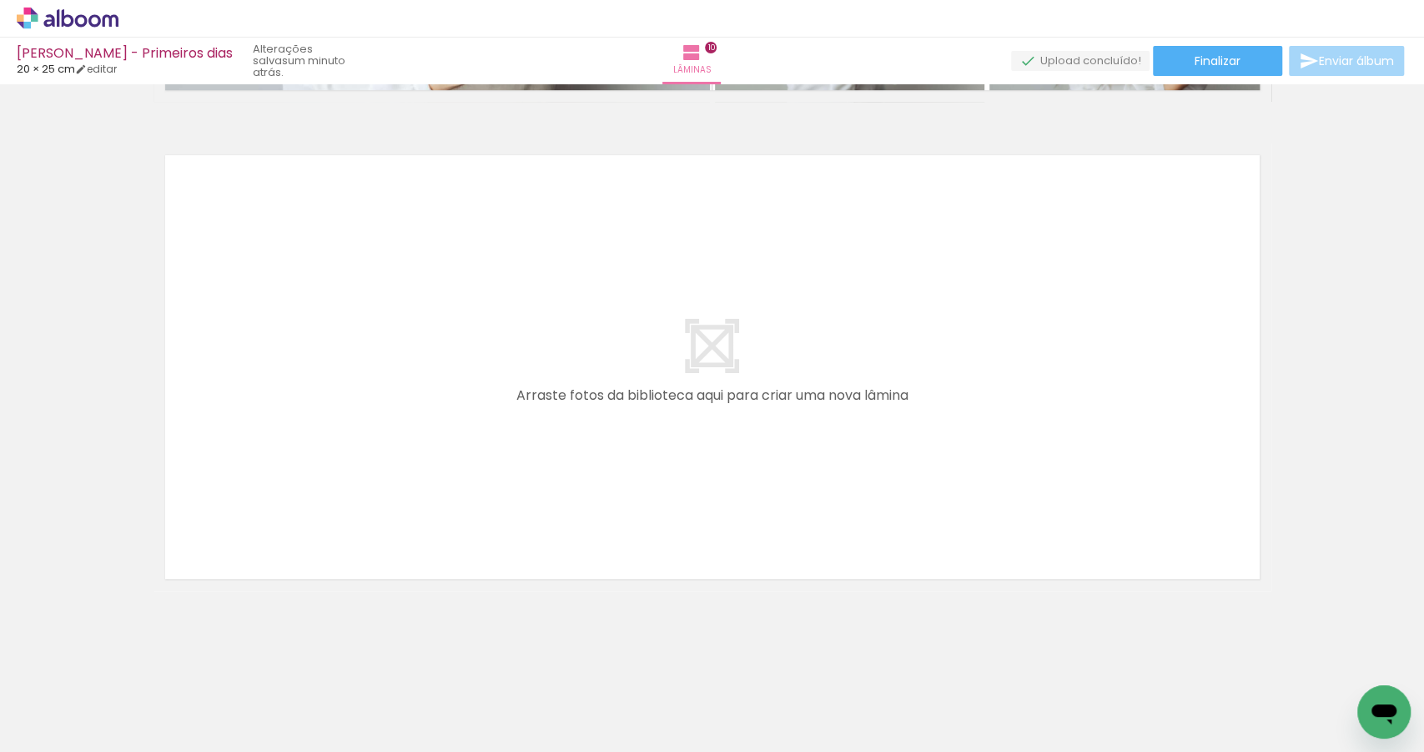
scroll to position [4879, 0]
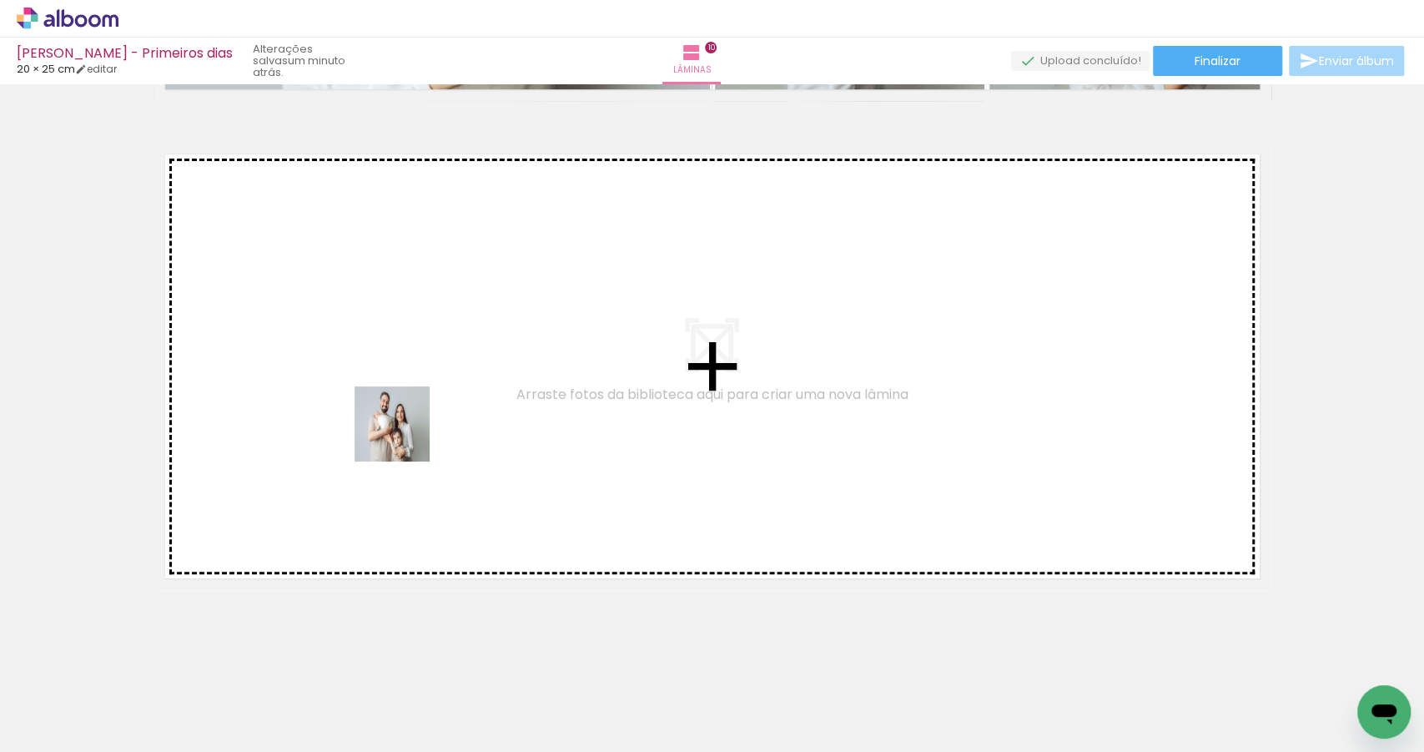
drag, startPoint x: 420, startPoint y: 690, endPoint x: 405, endPoint y: 431, distance: 259.0
click at [405, 431] on quentale-workspace at bounding box center [712, 376] width 1424 height 752
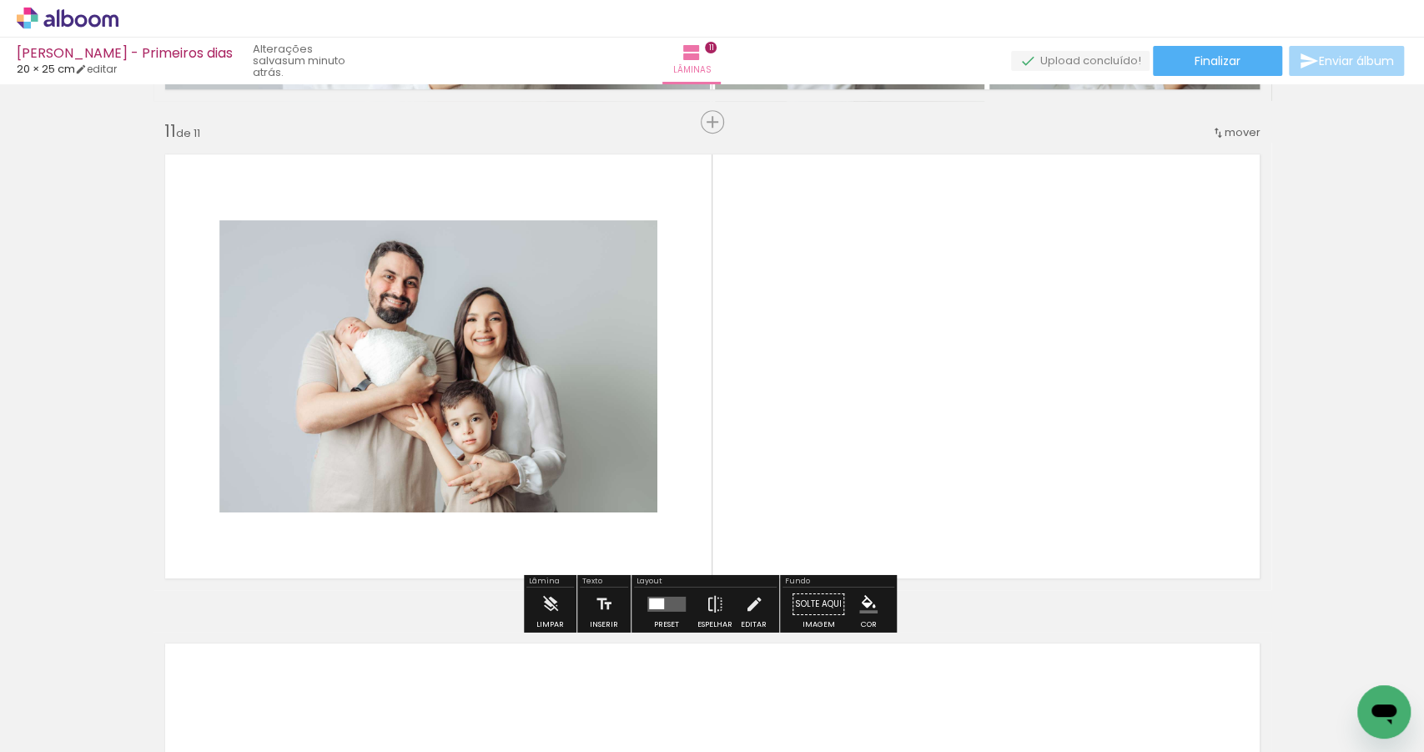
drag, startPoint x: 711, startPoint y: 698, endPoint x: 818, endPoint y: 460, distance: 261.7
click at [818, 460] on quentale-workspace at bounding box center [712, 376] width 1424 height 752
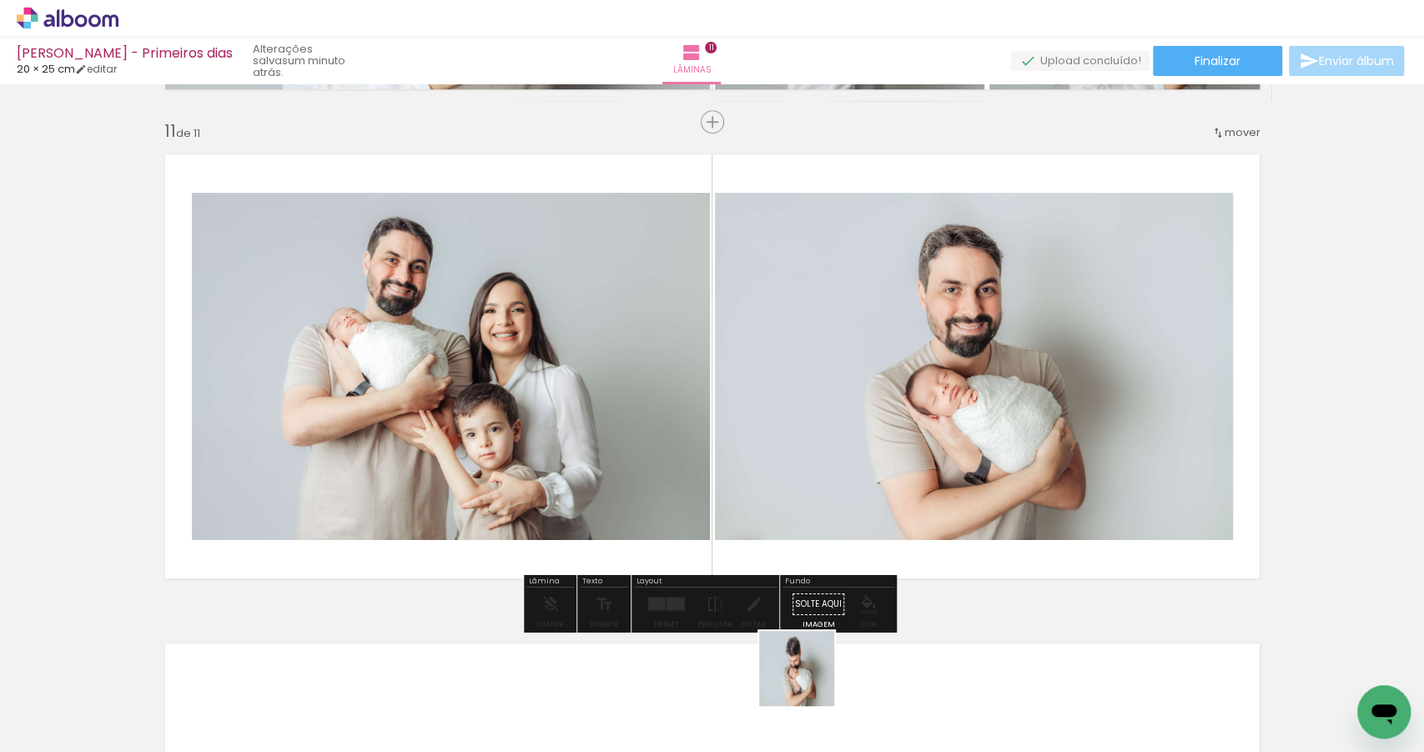
drag, startPoint x: 798, startPoint y: 702, endPoint x: 906, endPoint y: 439, distance: 284.3
click at [900, 453] on quentale-workspace at bounding box center [712, 376] width 1424 height 752
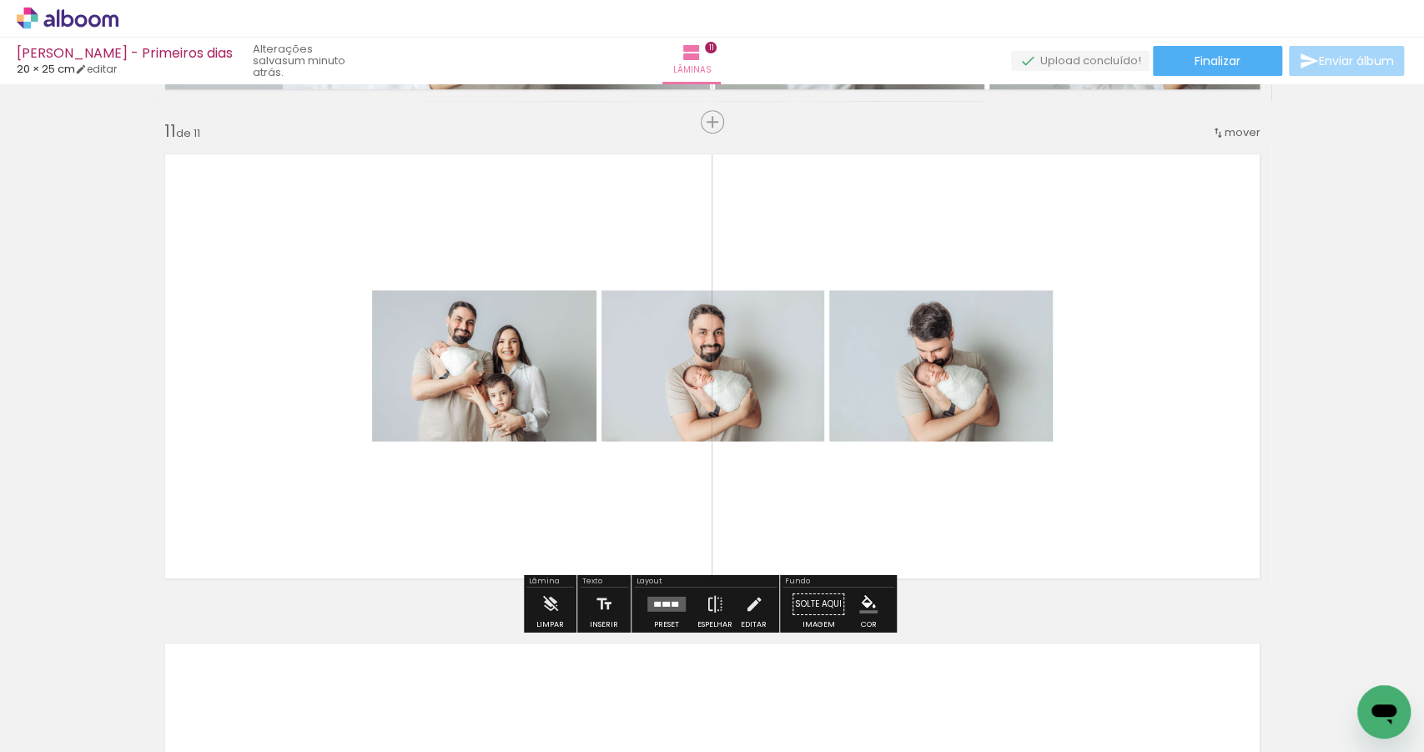
drag, startPoint x: 983, startPoint y: 697, endPoint x: 987, endPoint y: 455, distance: 242.0
click at [983, 447] on quentale-workspace at bounding box center [712, 376] width 1424 height 752
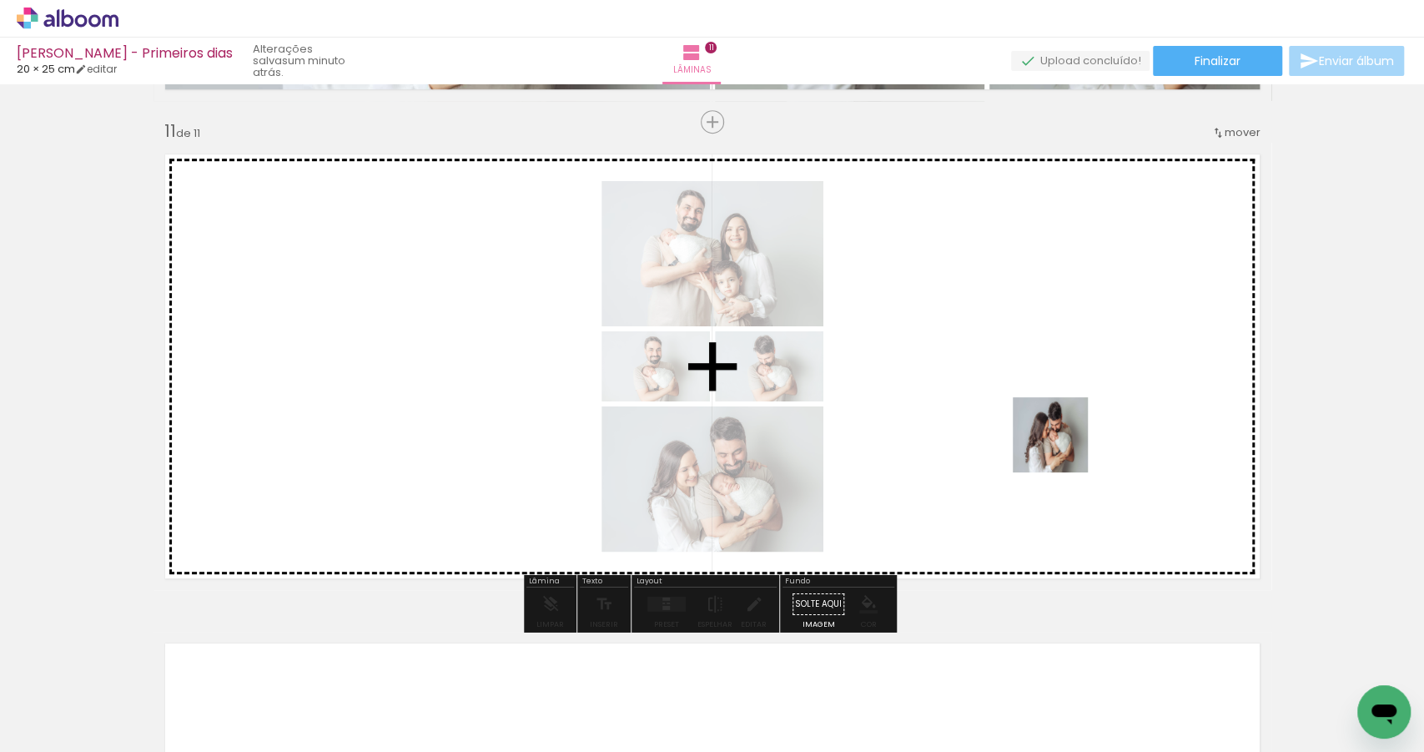
drag, startPoint x: 1084, startPoint y: 586, endPoint x: 1063, endPoint y: 447, distance: 140.0
click at [1063, 447] on quentale-workspace at bounding box center [712, 376] width 1424 height 752
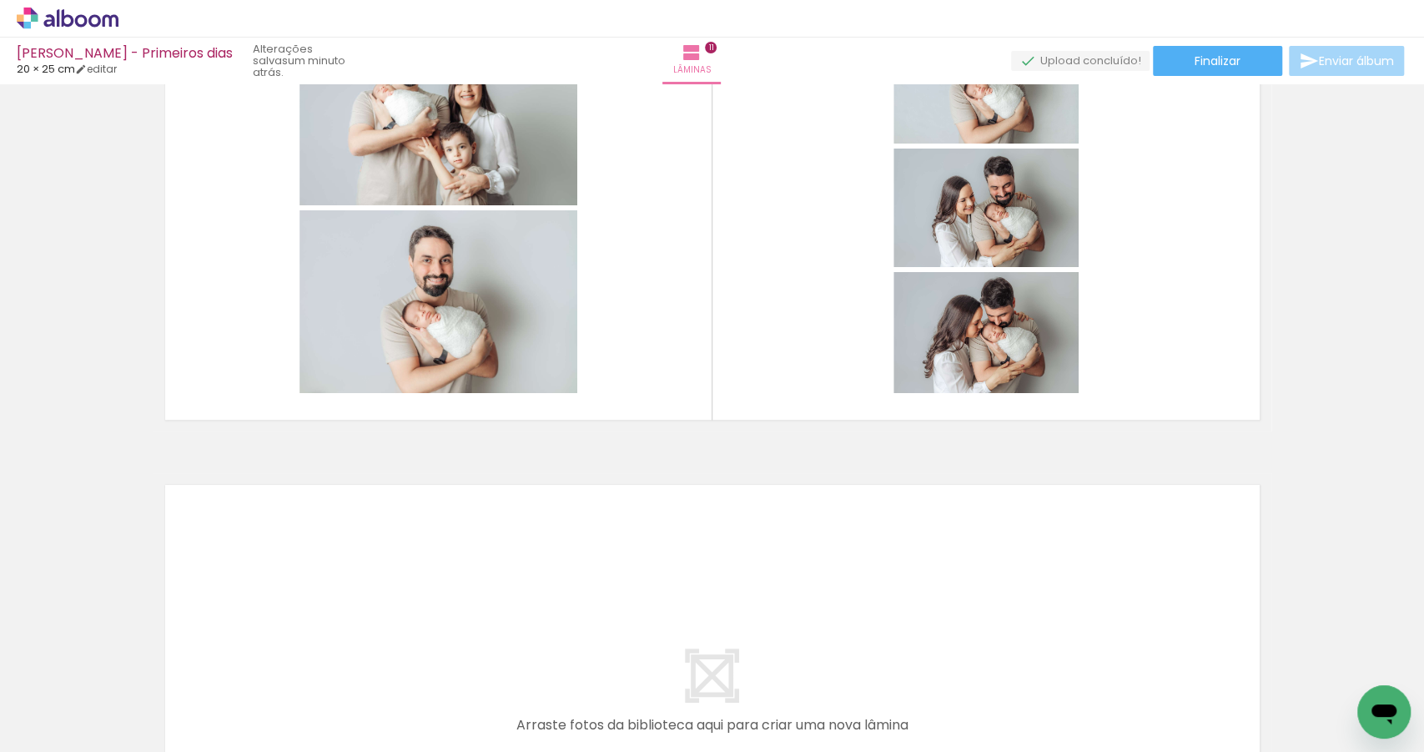
scroll to position [0, 1516]
drag, startPoint x: 338, startPoint y: 697, endPoint x: 419, endPoint y: 662, distance: 88.2
click at [352, 601] on quentale-workspace at bounding box center [712, 376] width 1424 height 752
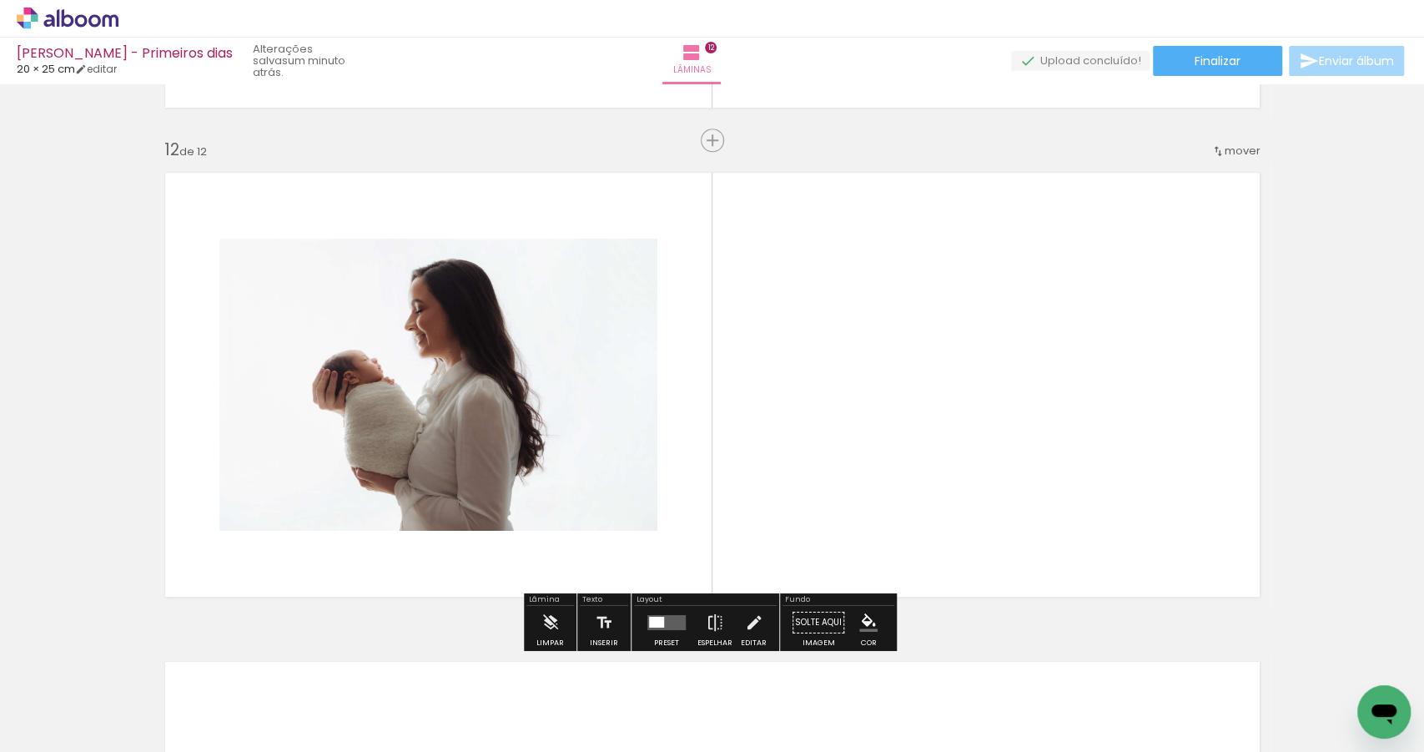
scroll to position [5367, 0]
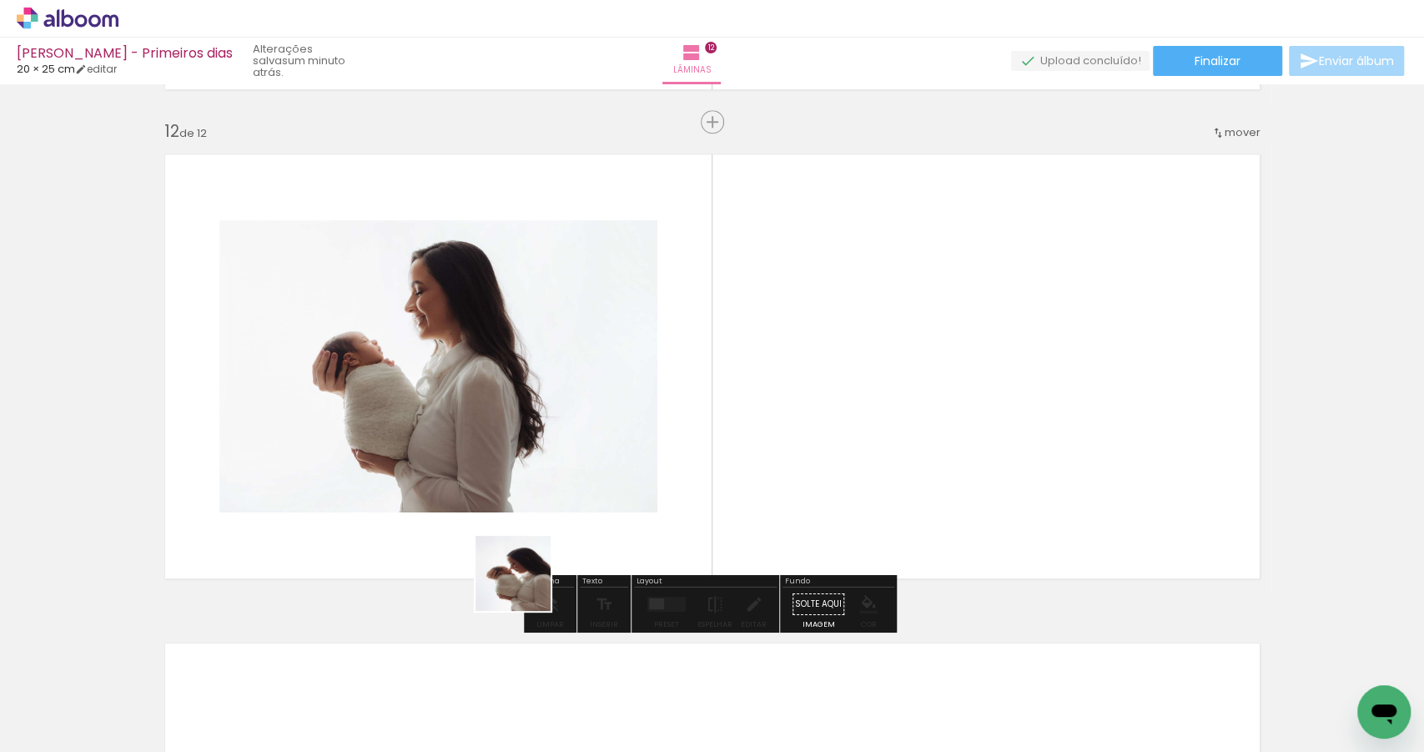
drag, startPoint x: 474, startPoint y: 650, endPoint x: 640, endPoint y: 445, distance: 263.3
click at [640, 392] on quentale-workspace at bounding box center [712, 376] width 1424 height 752
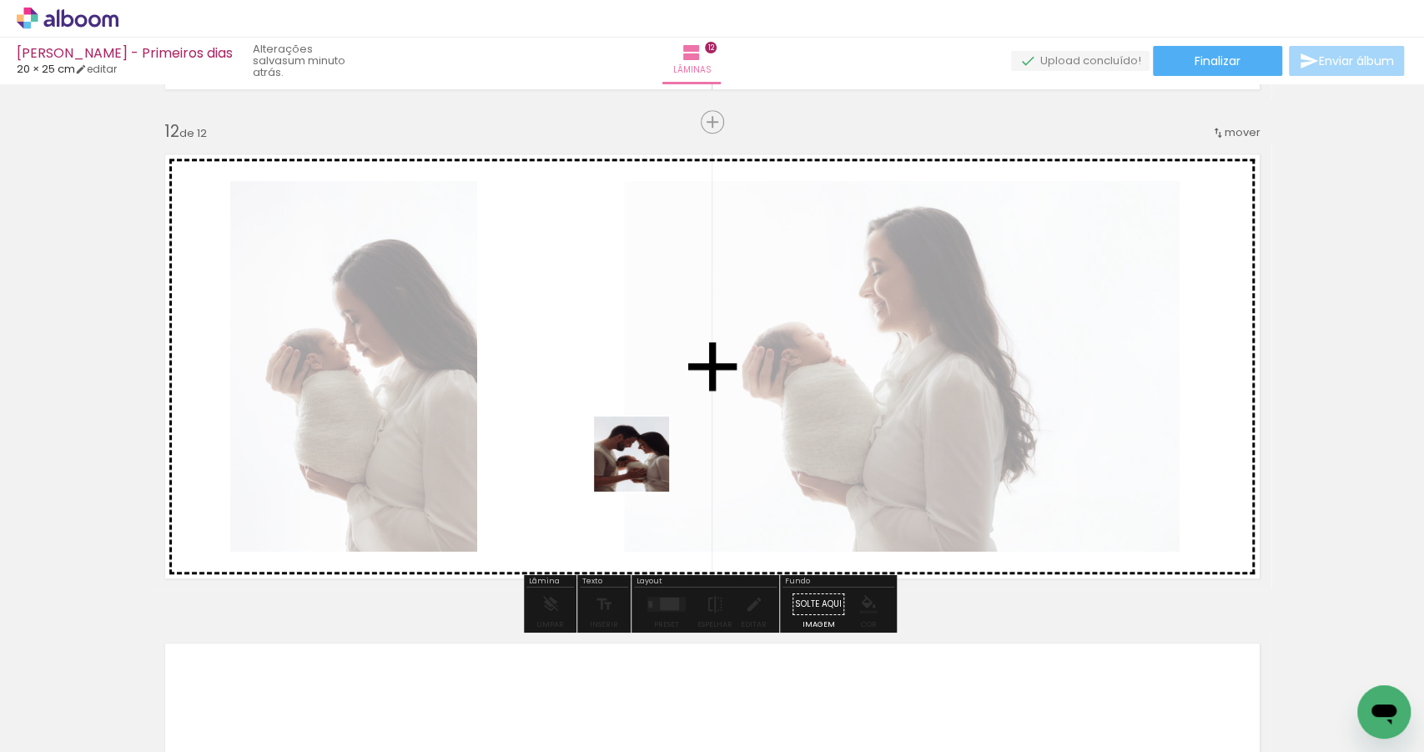
drag, startPoint x: 527, startPoint y: 699, endPoint x: 657, endPoint y: 460, distance: 272.1
click at [652, 439] on quentale-workspace at bounding box center [712, 376] width 1424 height 752
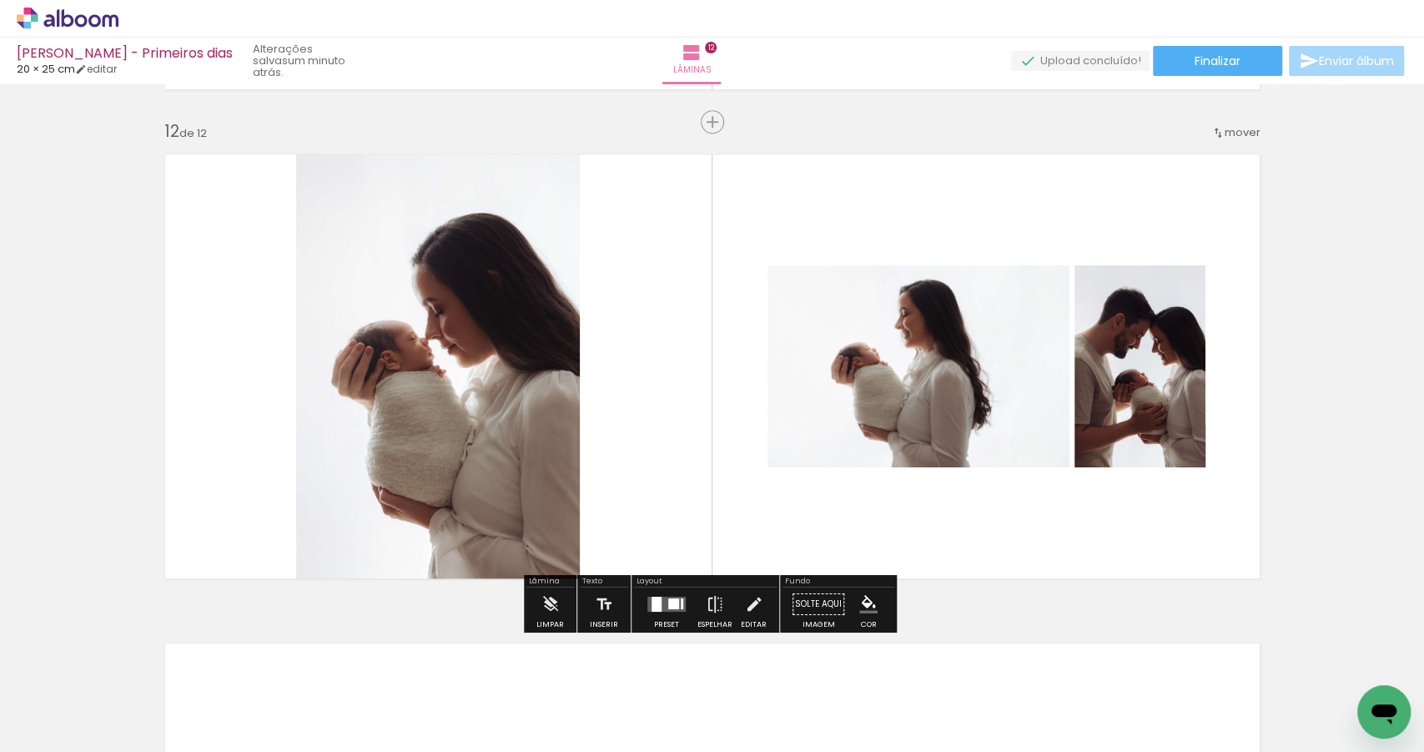
drag, startPoint x: 632, startPoint y: 704, endPoint x: 692, endPoint y: 455, distance: 255.8
click at [684, 491] on quentale-workspace at bounding box center [712, 376] width 1424 height 752
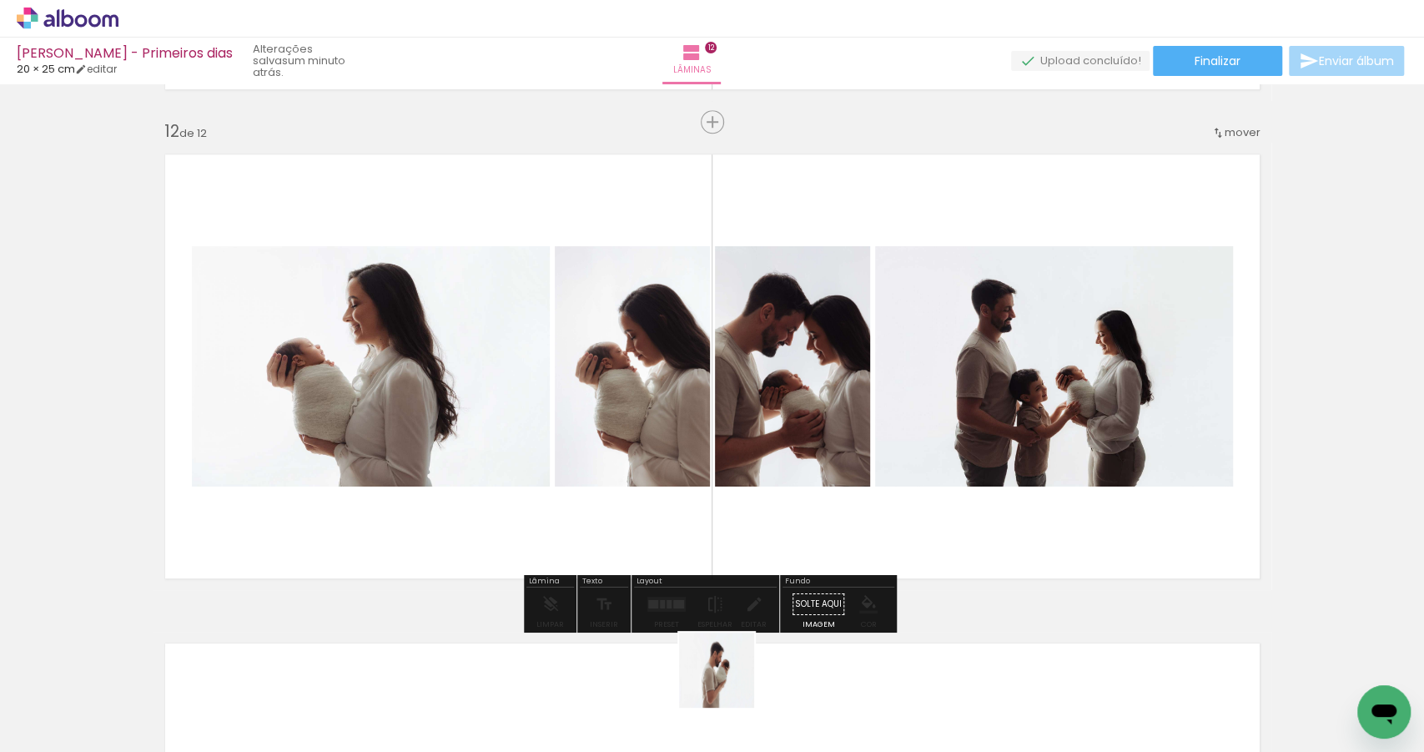
drag, startPoint x: 715, startPoint y: 712, endPoint x: 811, endPoint y: 492, distance: 240.2
click at [810, 493] on quentale-workspace at bounding box center [712, 376] width 1424 height 752
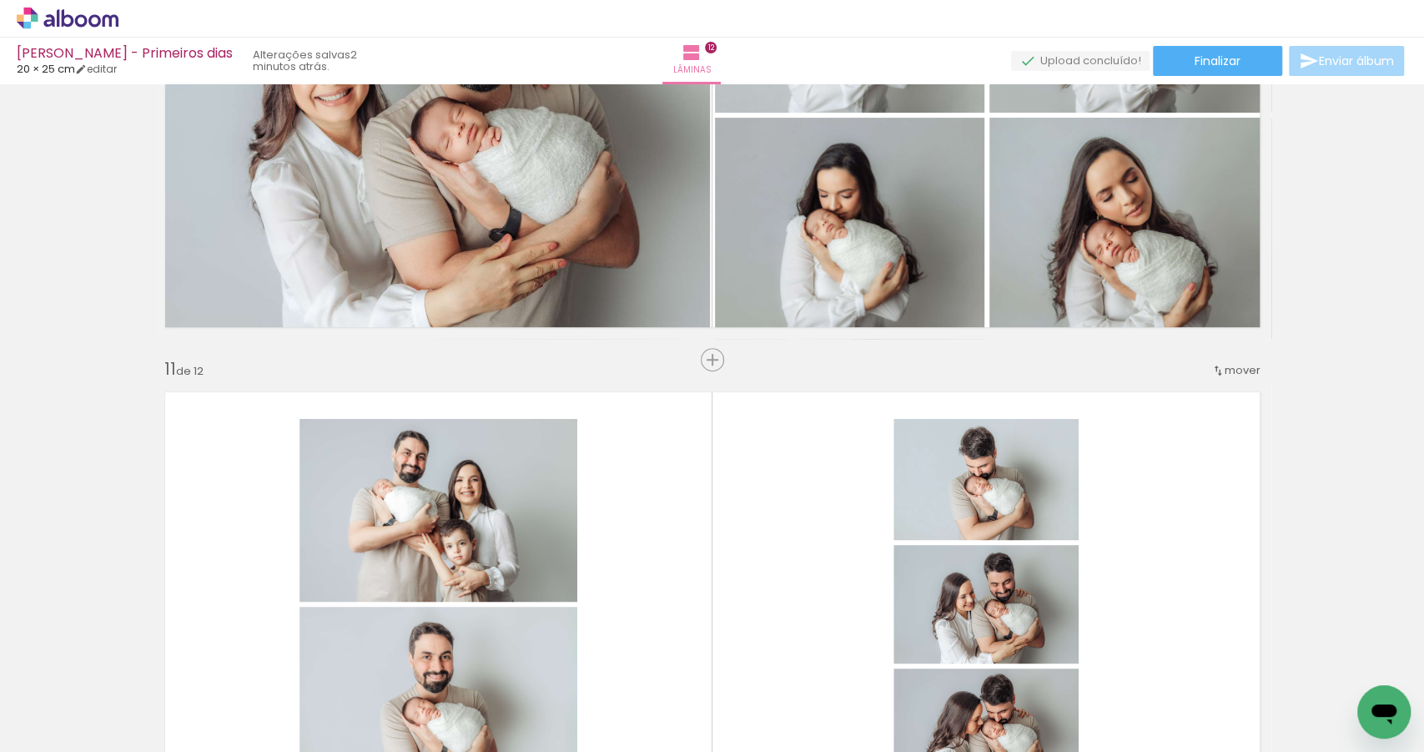
scroll to position [4630, 0]
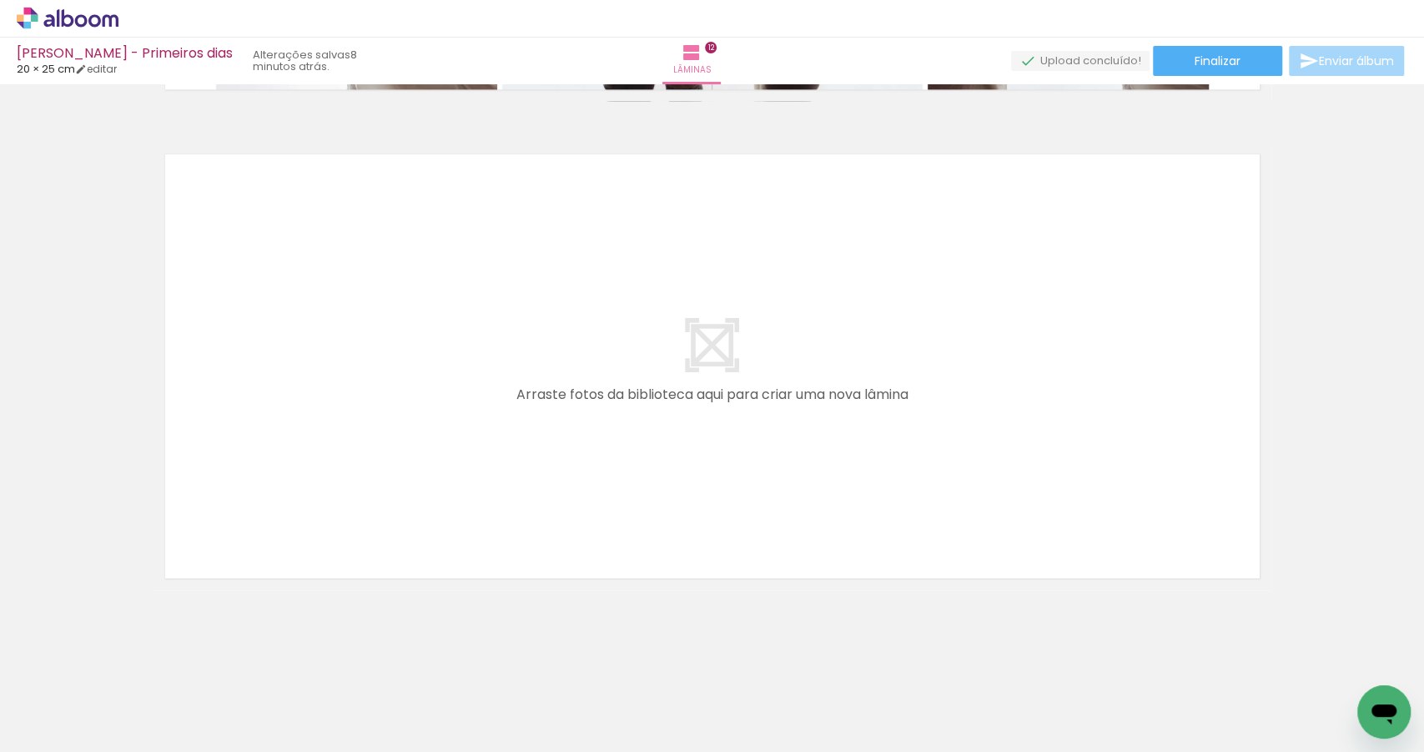
scroll to position [466, 0]
